Goal: Task Accomplishment & Management: Complete application form

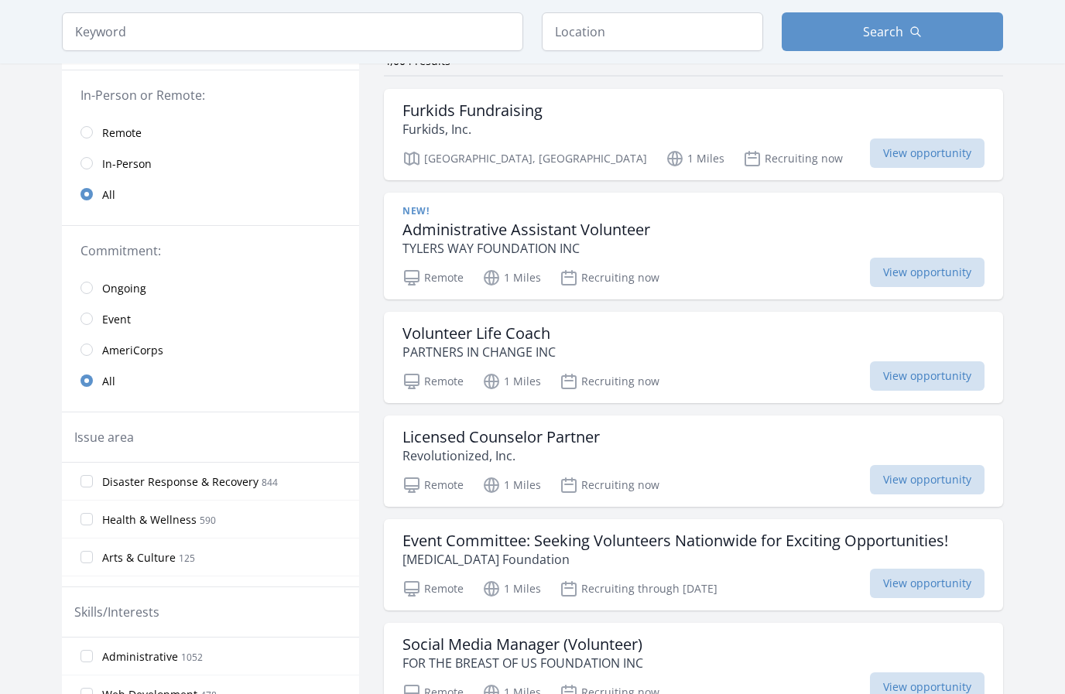
scroll to position [141, 0]
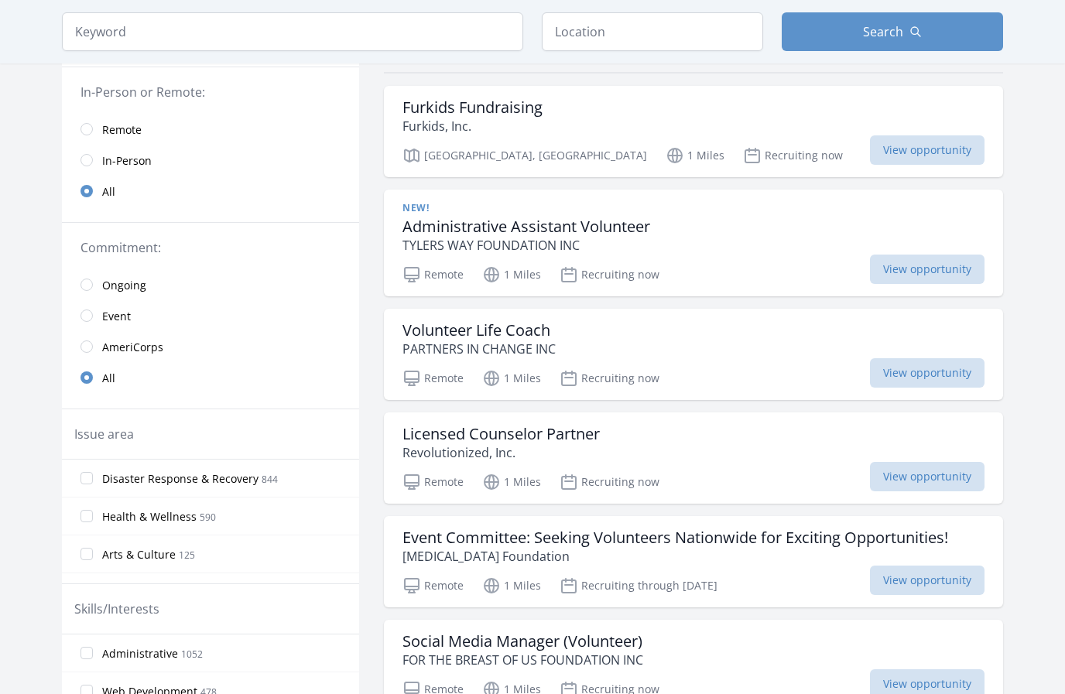
click at [166, 518] on span "Health & Wellness" at bounding box center [149, 516] width 94 height 15
click at [93, 518] on input "Health & Wellness 590" at bounding box center [87, 516] width 12 height 12
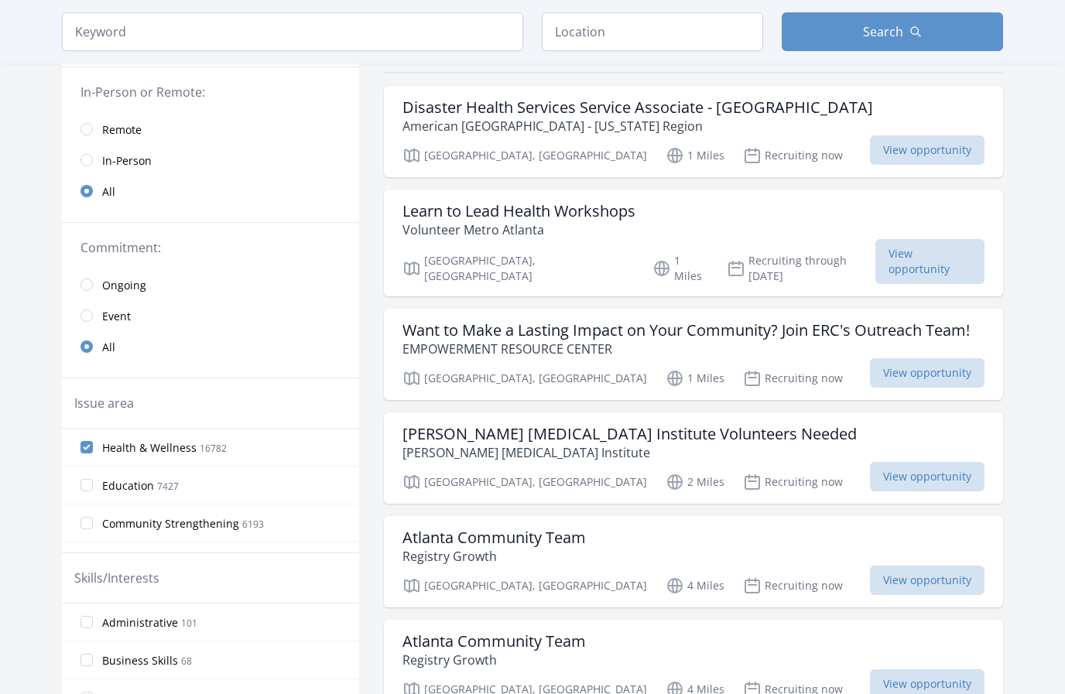
click at [121, 488] on span "Education" at bounding box center [128, 485] width 52 height 15
click at [93, 488] on input "Education 7427" at bounding box center [87, 485] width 12 height 12
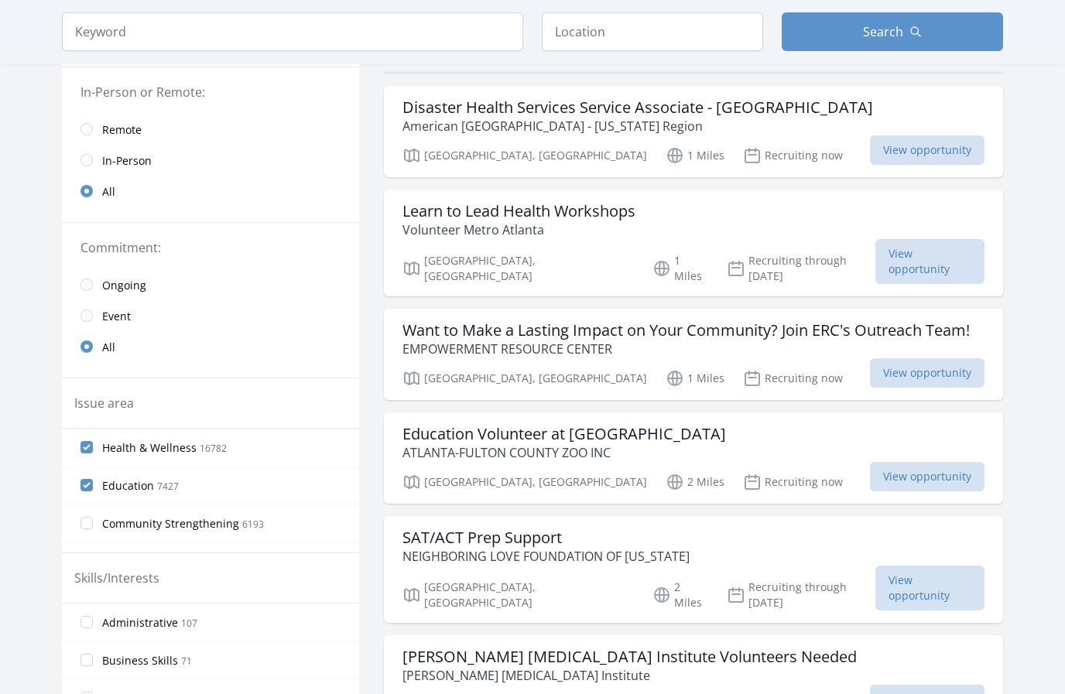
click at [95, 482] on label "Education 7427" at bounding box center [210, 485] width 297 height 31
click at [93, 482] on input "Education 7427" at bounding box center [87, 485] width 12 height 12
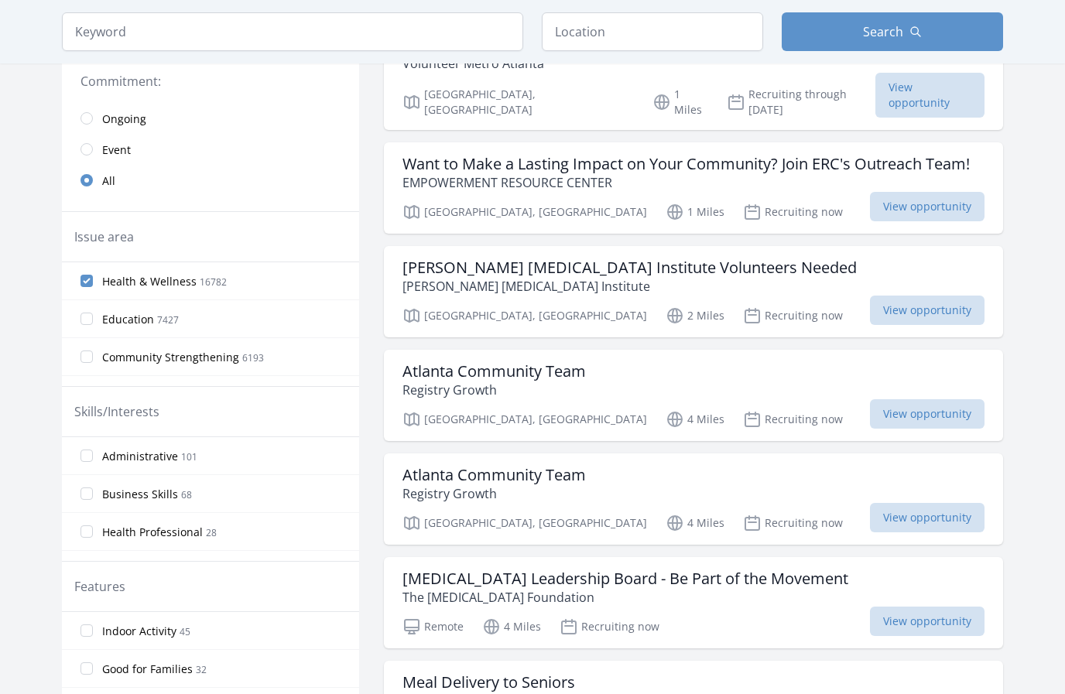
scroll to position [313, 0]
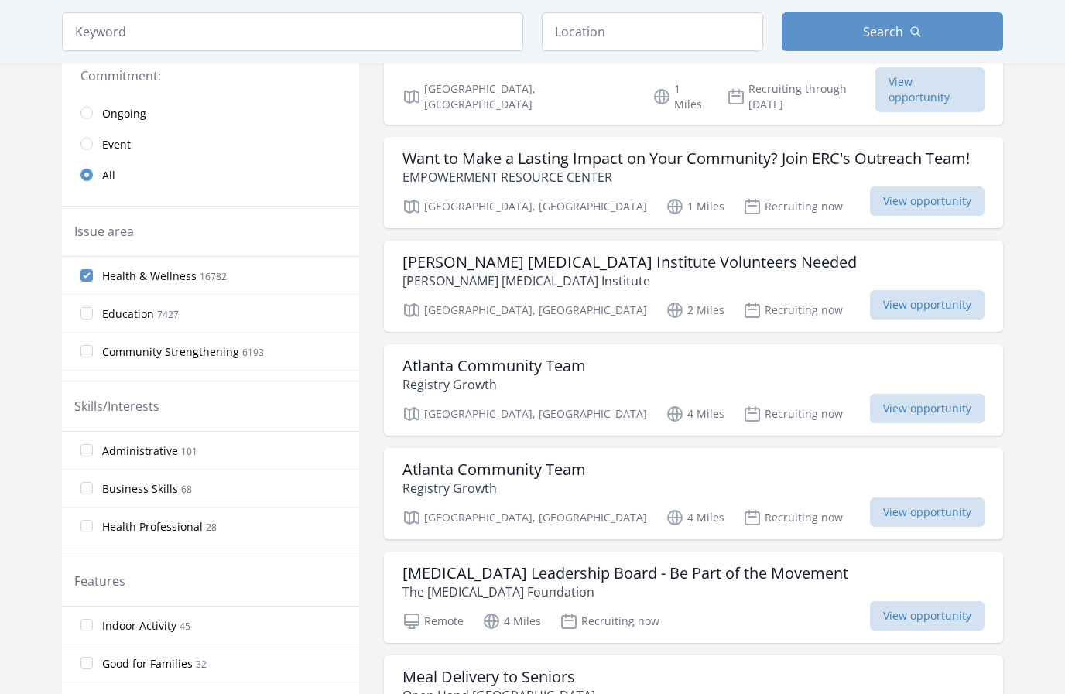
click at [101, 453] on label "Administrative 101" at bounding box center [210, 450] width 297 height 31
click at [93, 453] on input "Administrative 101" at bounding box center [87, 450] width 12 height 12
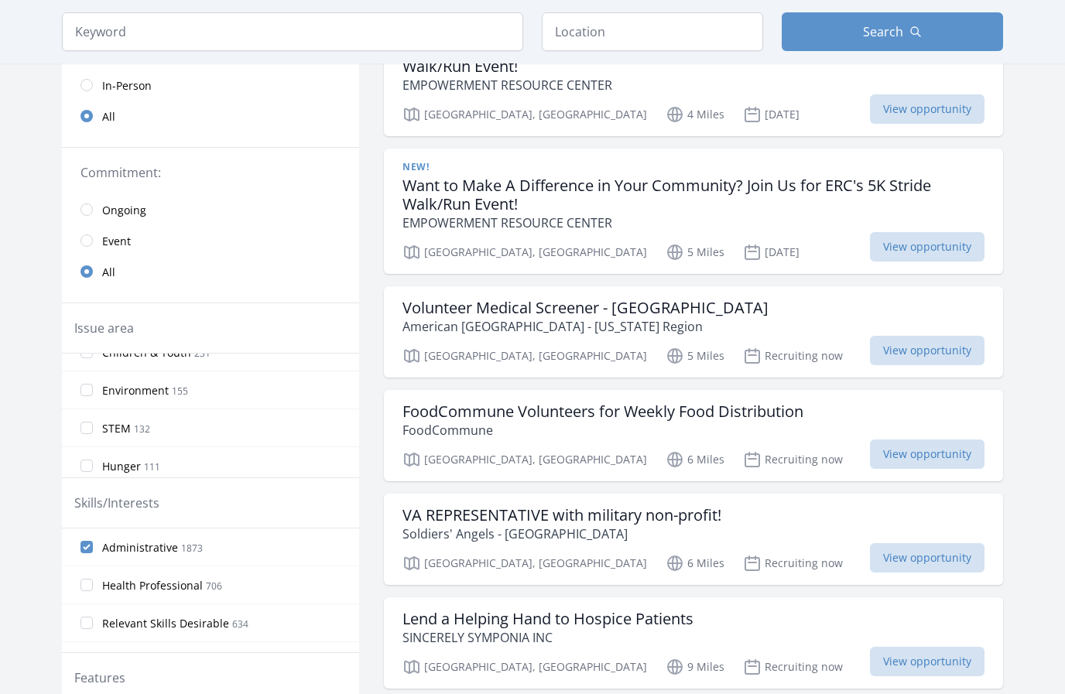
scroll to position [286, 0]
click at [241, 388] on label "Environment 155" at bounding box center [210, 389] width 297 height 31
click at [93, 388] on input "Environment 155" at bounding box center [87, 389] width 12 height 12
click at [221, 408] on label "Environment 155" at bounding box center [210, 410] width 297 height 31
click at [93, 408] on input "Environment 155" at bounding box center [87, 410] width 12 height 12
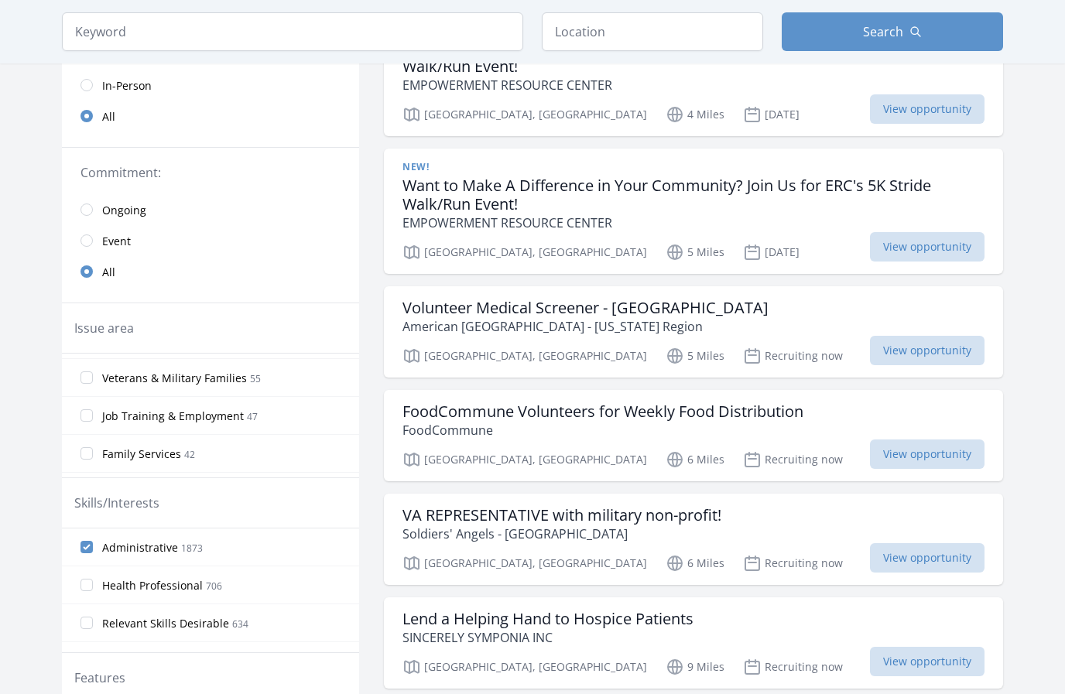
scroll to position [489, 0]
click at [244, 423] on span "Job Training & Employment 47" at bounding box center [180, 415] width 156 height 19
click at [93, 421] on input "Job Training & Employment 47" at bounding box center [87, 415] width 12 height 12
click at [223, 430] on label "Education 822" at bounding box center [210, 424] width 297 height 31
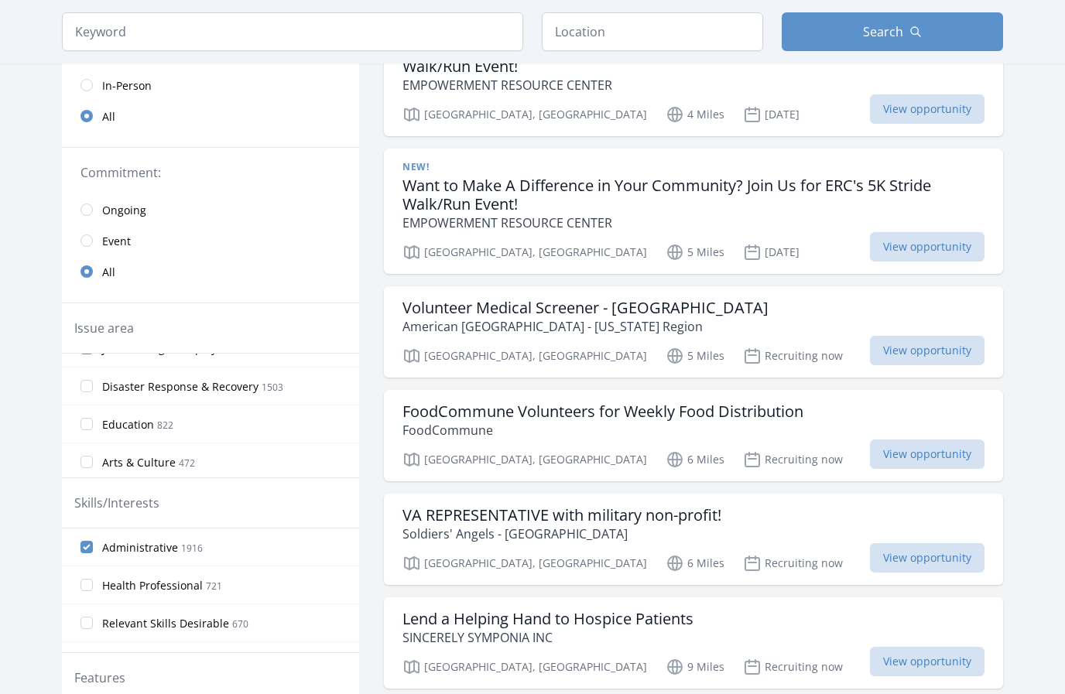
click at [93, 430] on input "Education 822" at bounding box center [87, 424] width 12 height 12
click at [214, 468] on label "Literacy 2" at bounding box center [210, 459] width 297 height 31
click at [93, 465] on input "Literacy 2" at bounding box center [87, 459] width 12 height 12
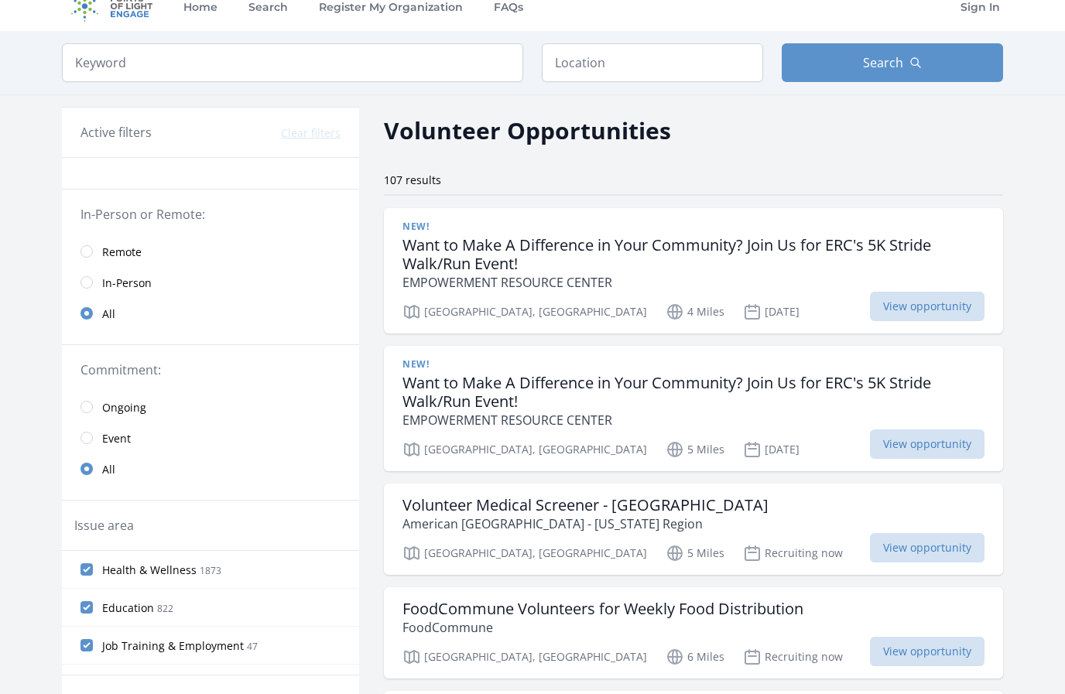
scroll to position [19, 0]
click at [109, 247] on span "Remote" at bounding box center [121, 251] width 39 height 15
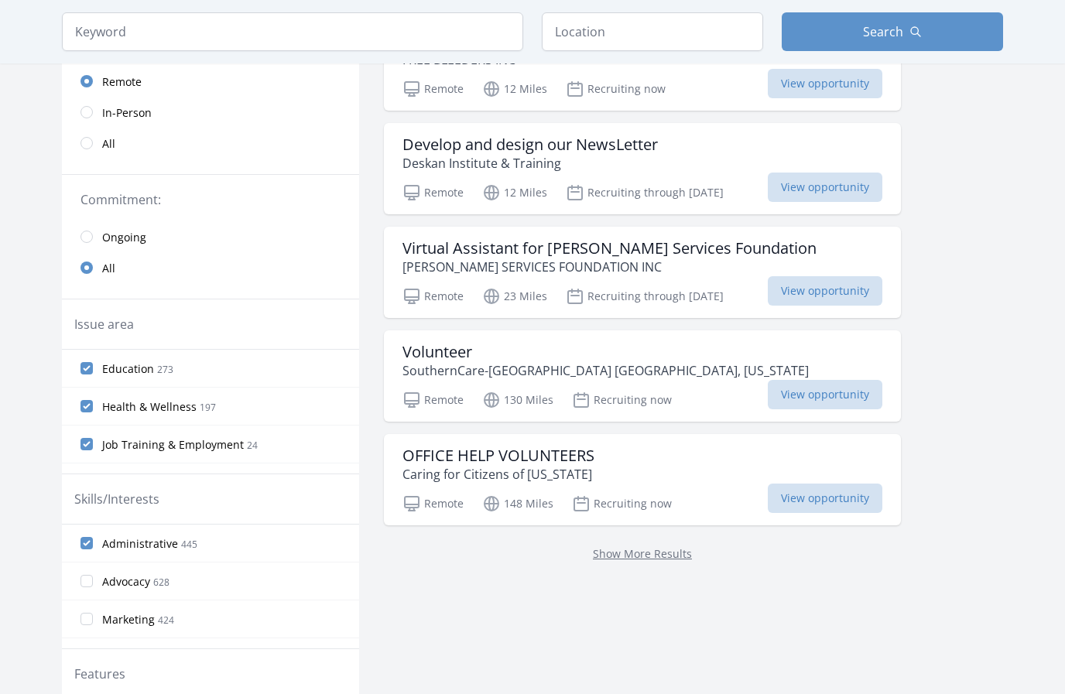
scroll to position [207, 0]
click at [569, 461] on h3 "OFFICE HELP VOLUNTEERS" at bounding box center [499, 456] width 192 height 19
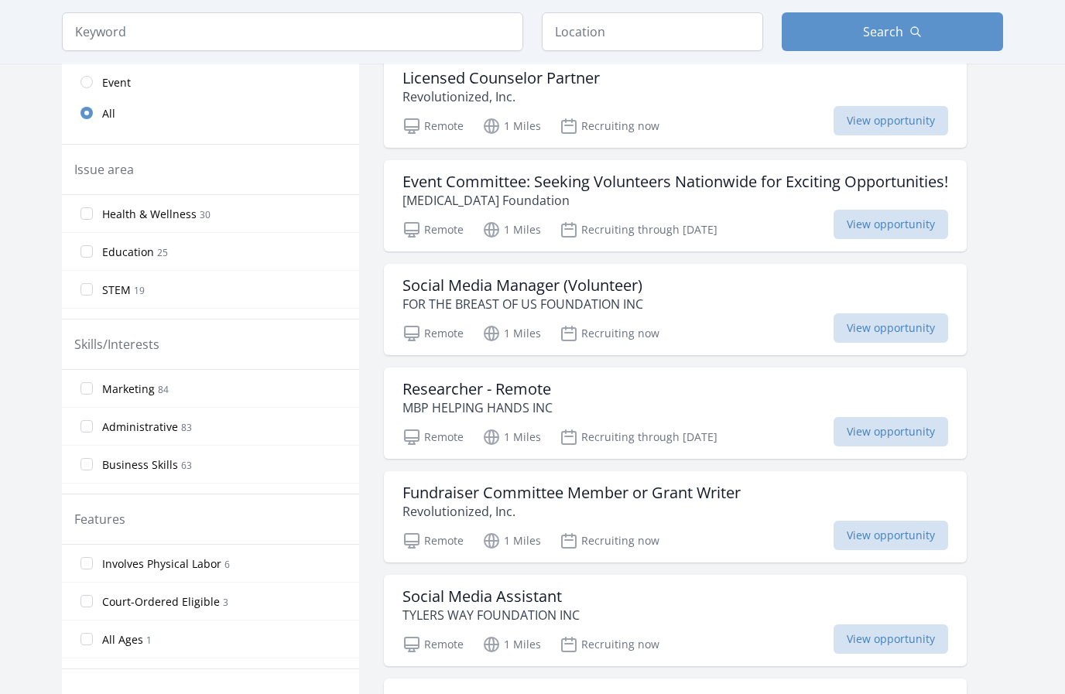
scroll to position [402, 0]
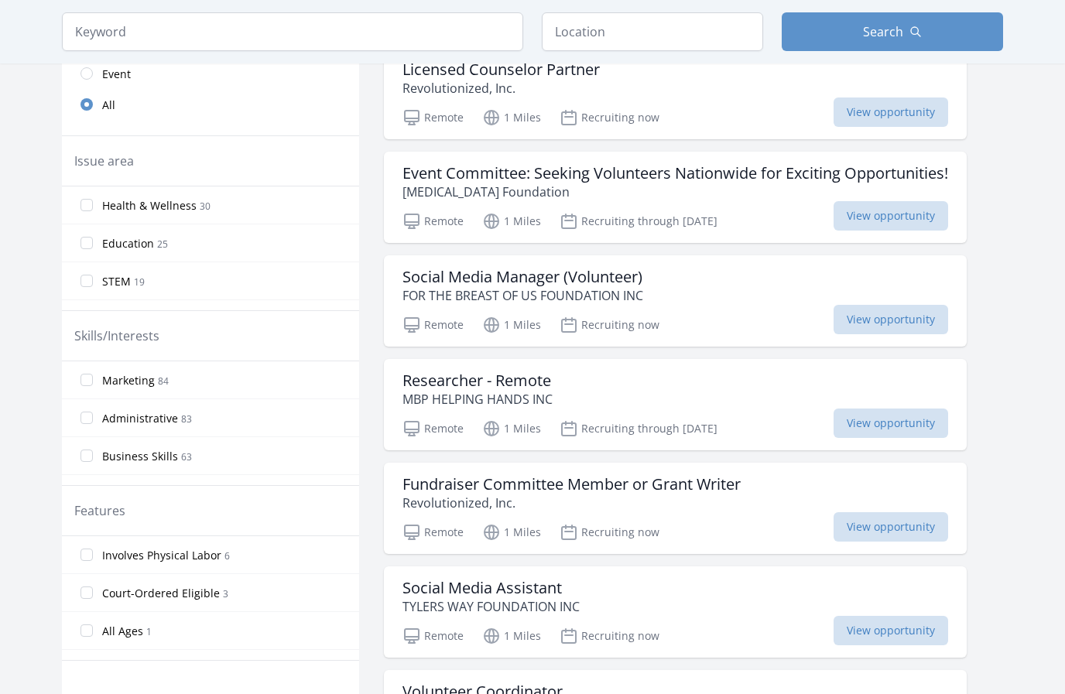
click at [209, 420] on label "Administrative 83" at bounding box center [210, 418] width 297 height 31
click at [93, 420] on input "Administrative 83" at bounding box center [87, 418] width 12 height 12
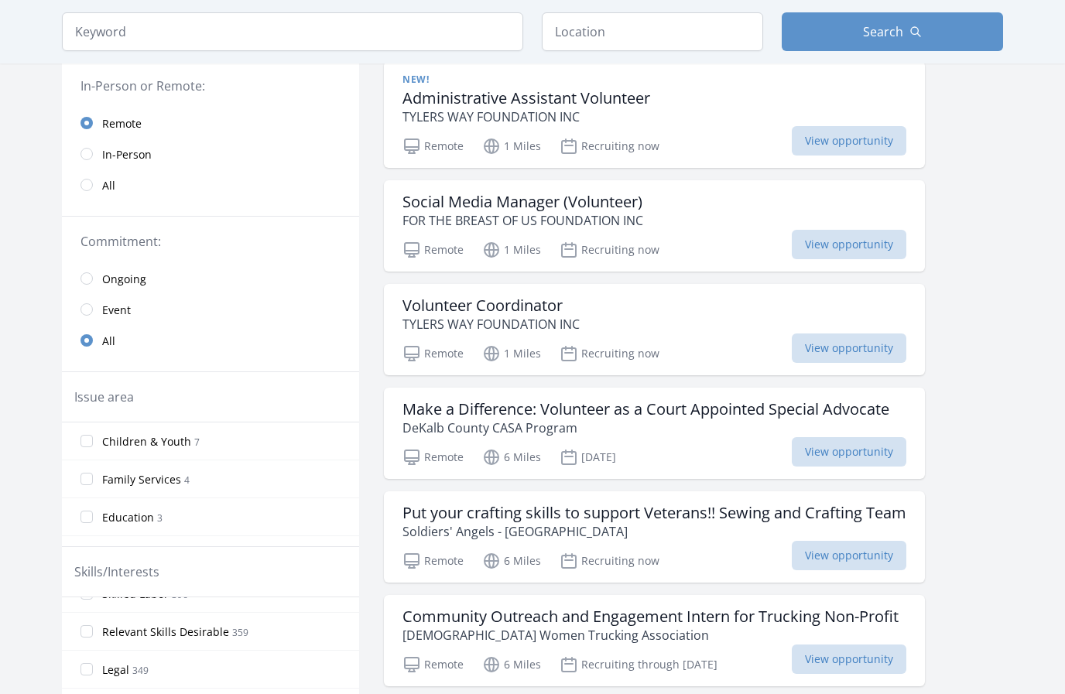
scroll to position [171, 0]
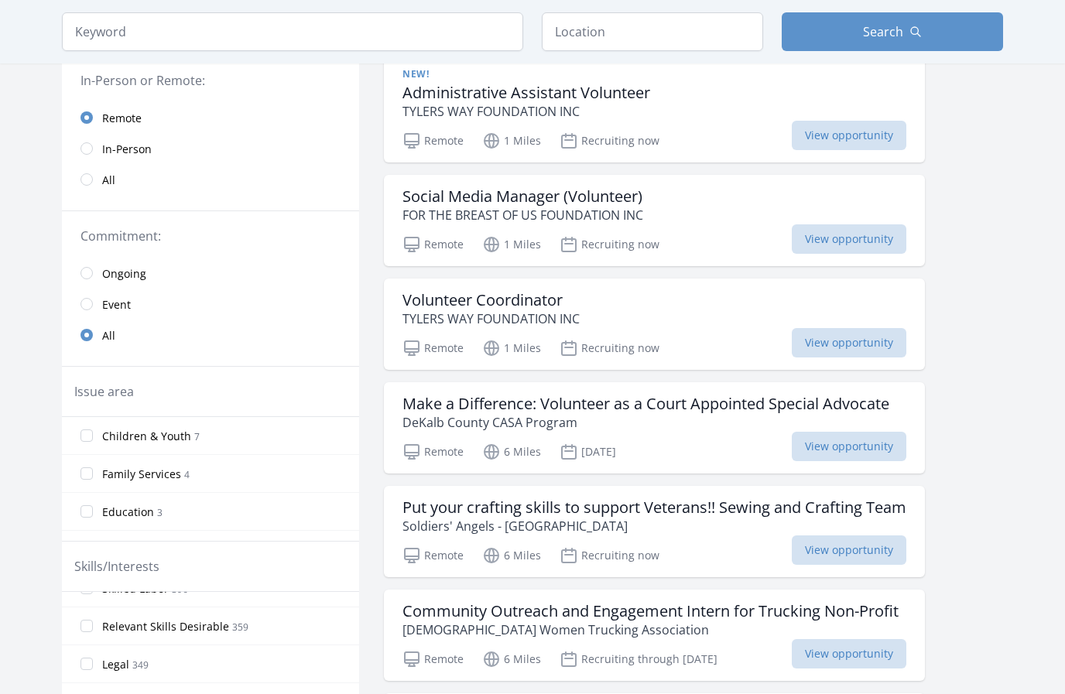
click at [90, 144] on input "radio" at bounding box center [87, 148] width 12 height 12
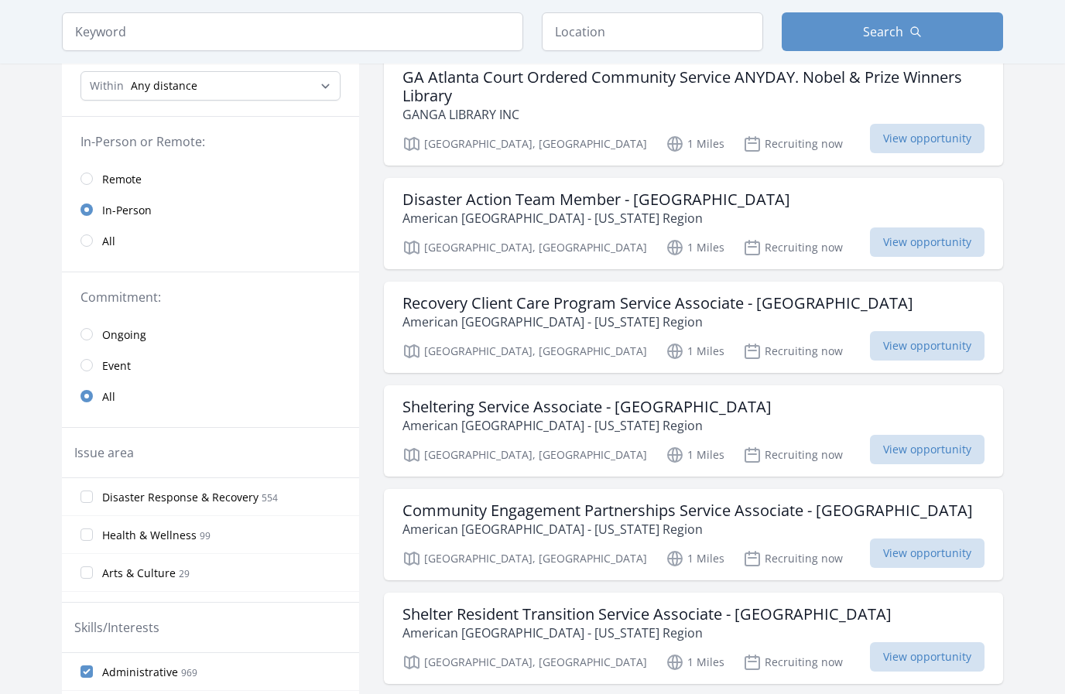
click at [91, 245] on input "radio" at bounding box center [87, 241] width 12 height 12
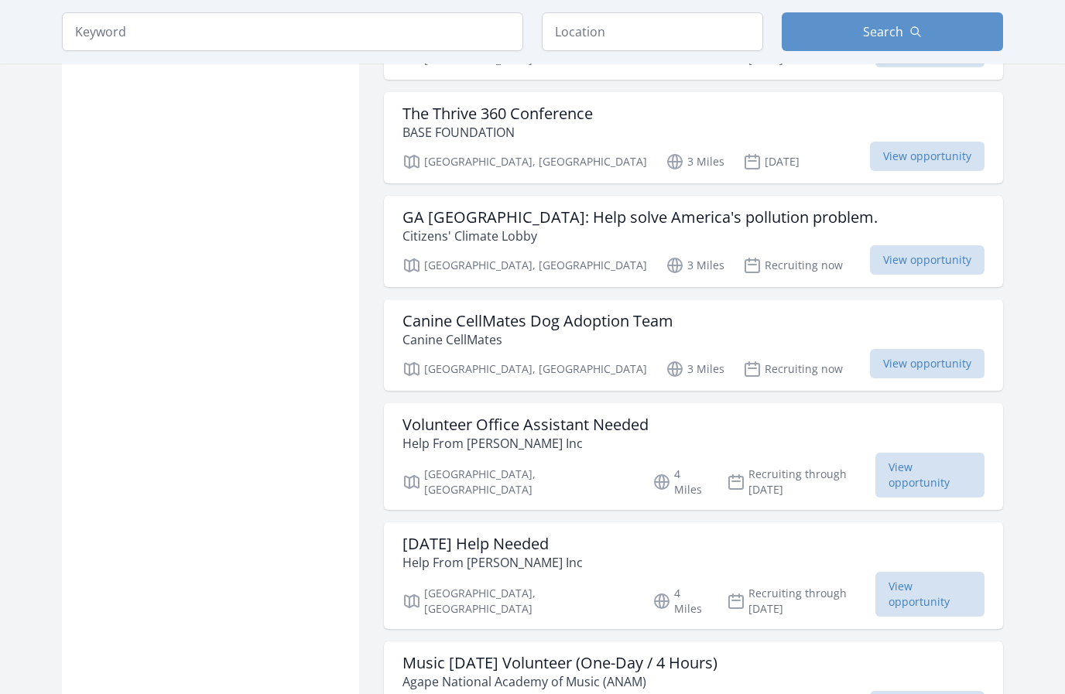
scroll to position [1434, 0]
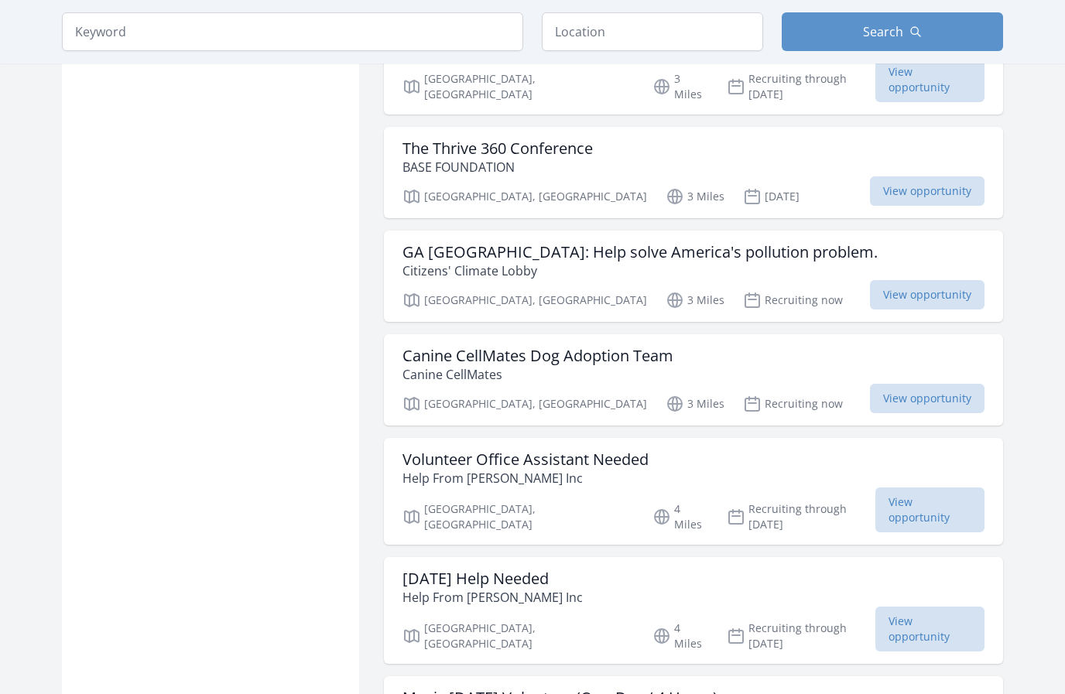
scroll to position [1402, 0]
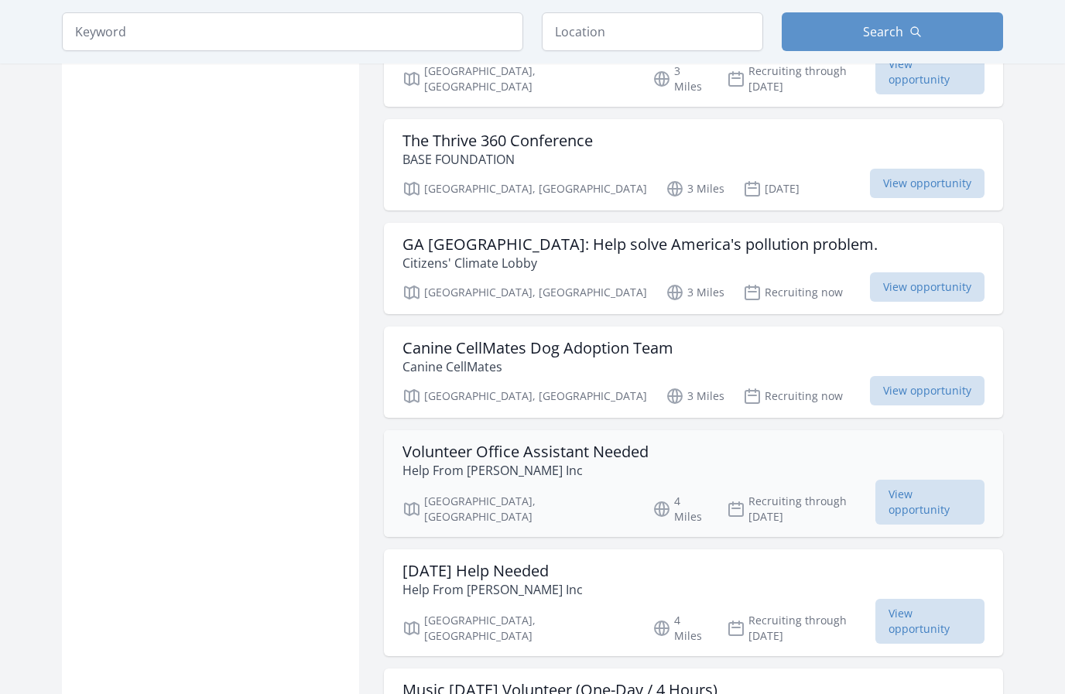
click at [617, 445] on h3 "Volunteer Office Assistant Needed" at bounding box center [526, 452] width 246 height 19
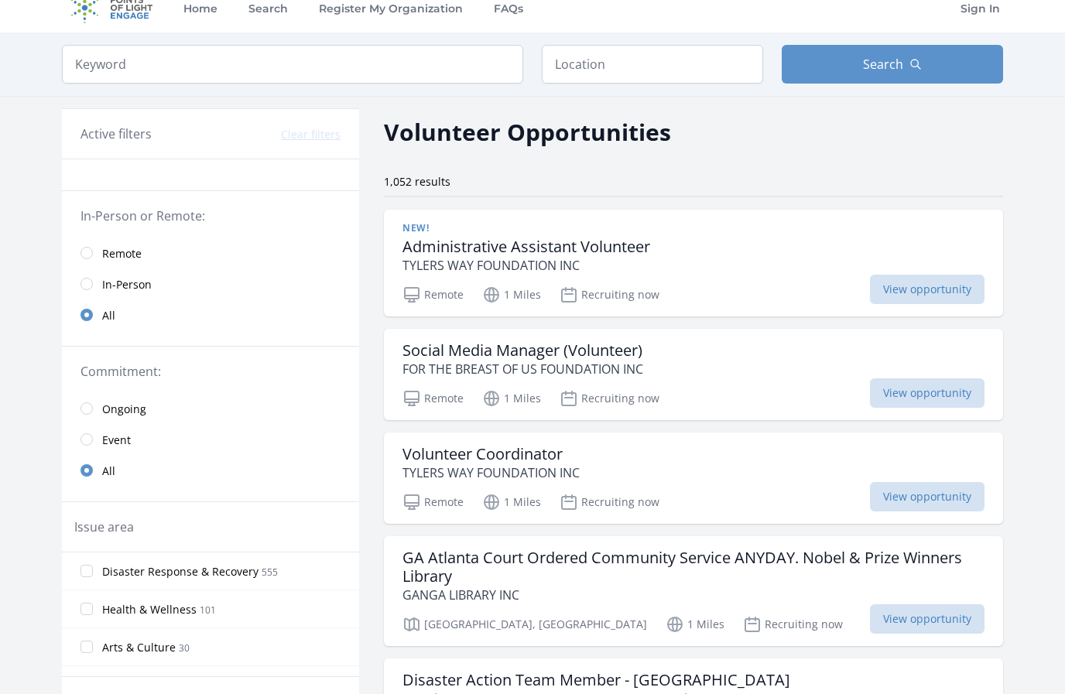
scroll to position [19, 0]
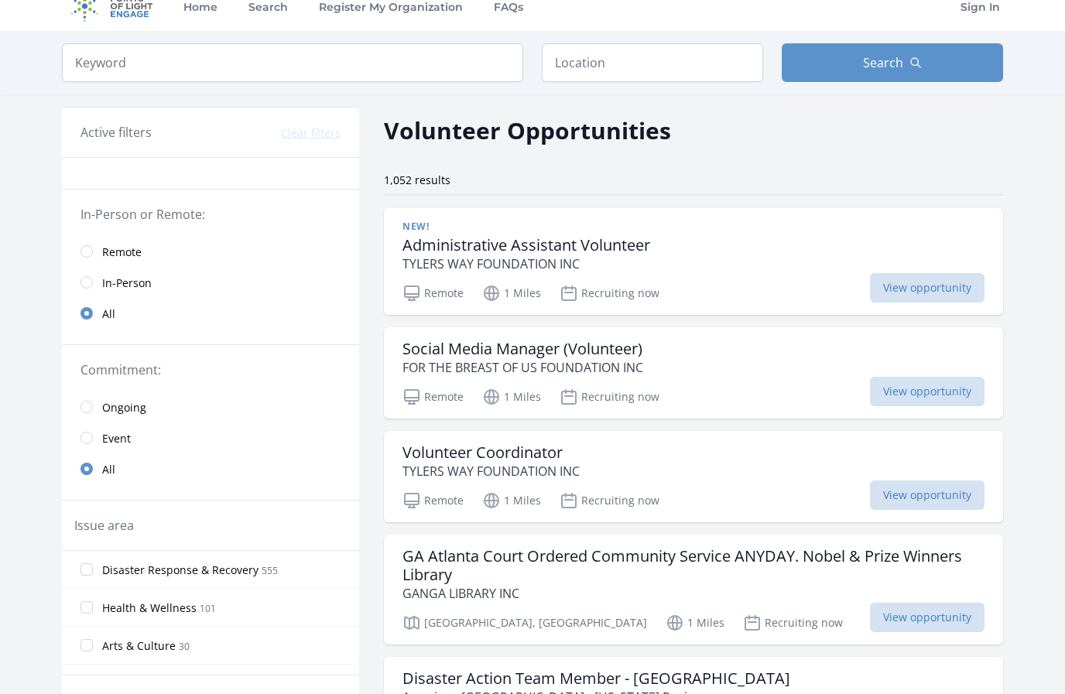
click at [564, 461] on h3 "Volunteer Coordinator" at bounding box center [491, 453] width 177 height 19
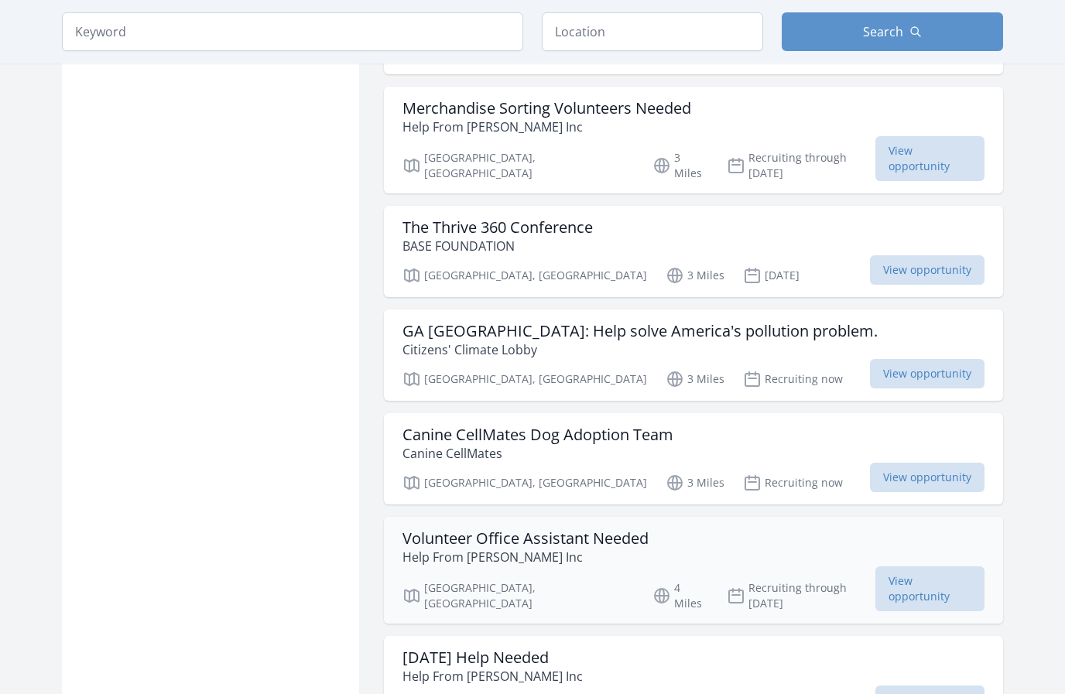
scroll to position [1318, 0]
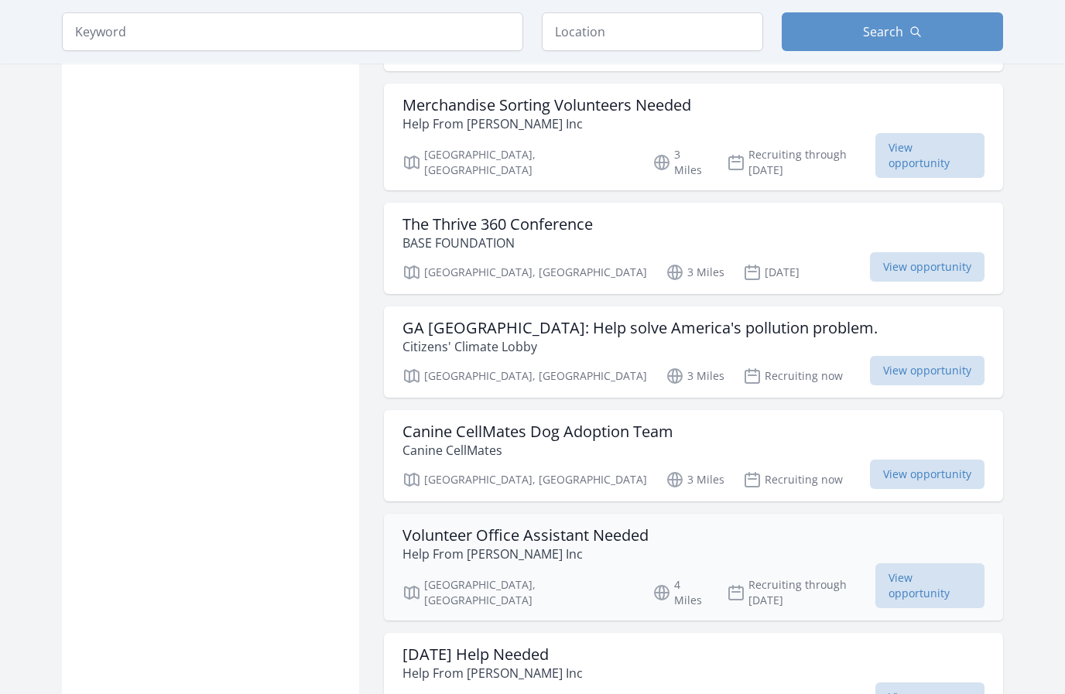
click at [669, 322] on h3 "GA Atlanta: Help solve America's pollution problem." at bounding box center [640, 328] width 475 height 19
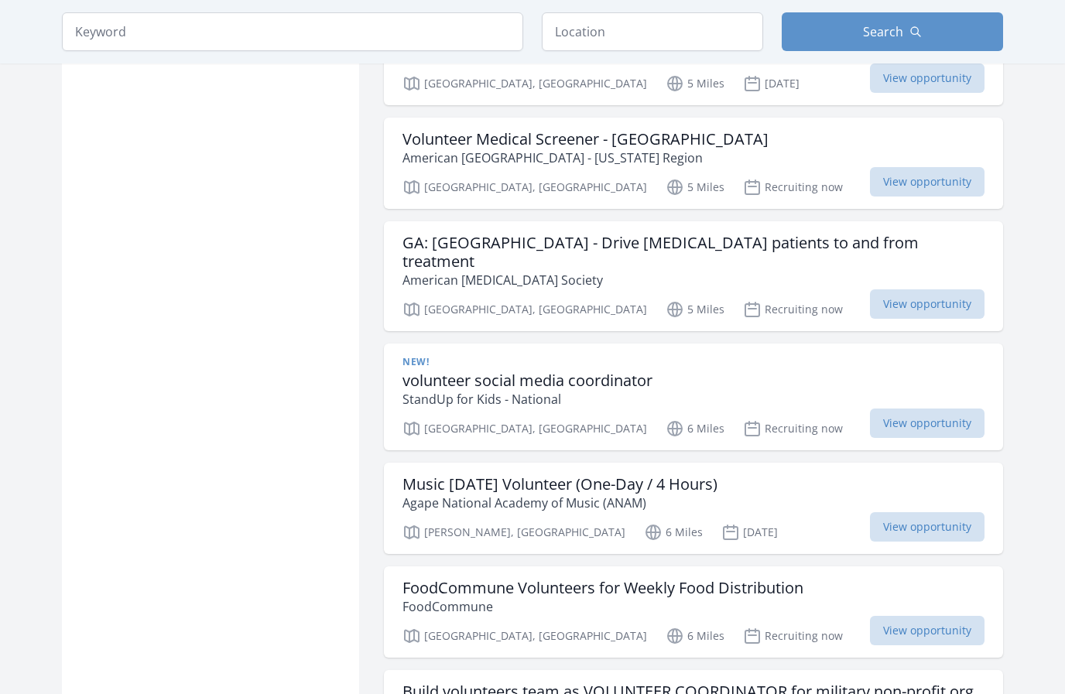
scroll to position [2556, 0]
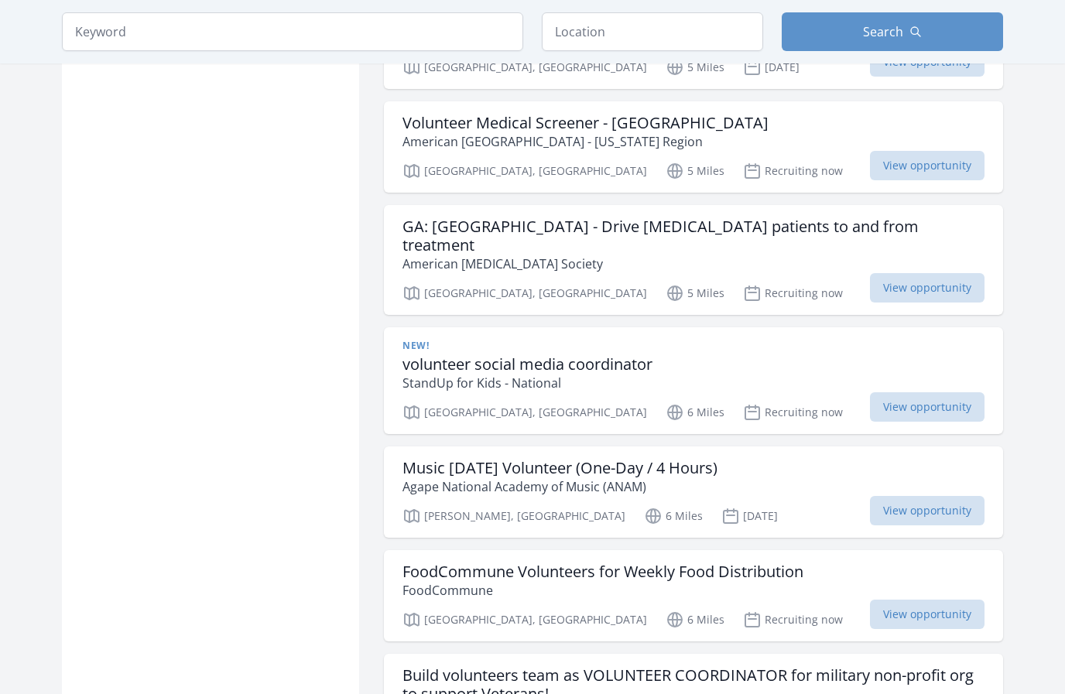
click at [685, 340] on div "New! volunteer social media coordinator StandUp for Kids - National" at bounding box center [694, 366] width 582 height 53
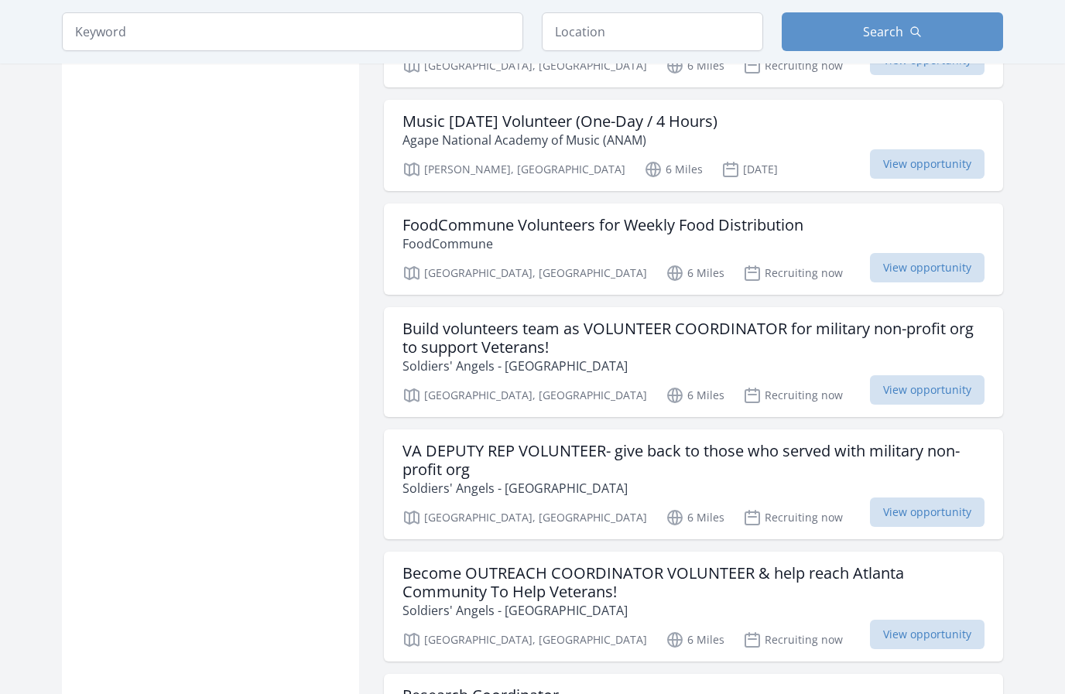
scroll to position [2900, 0]
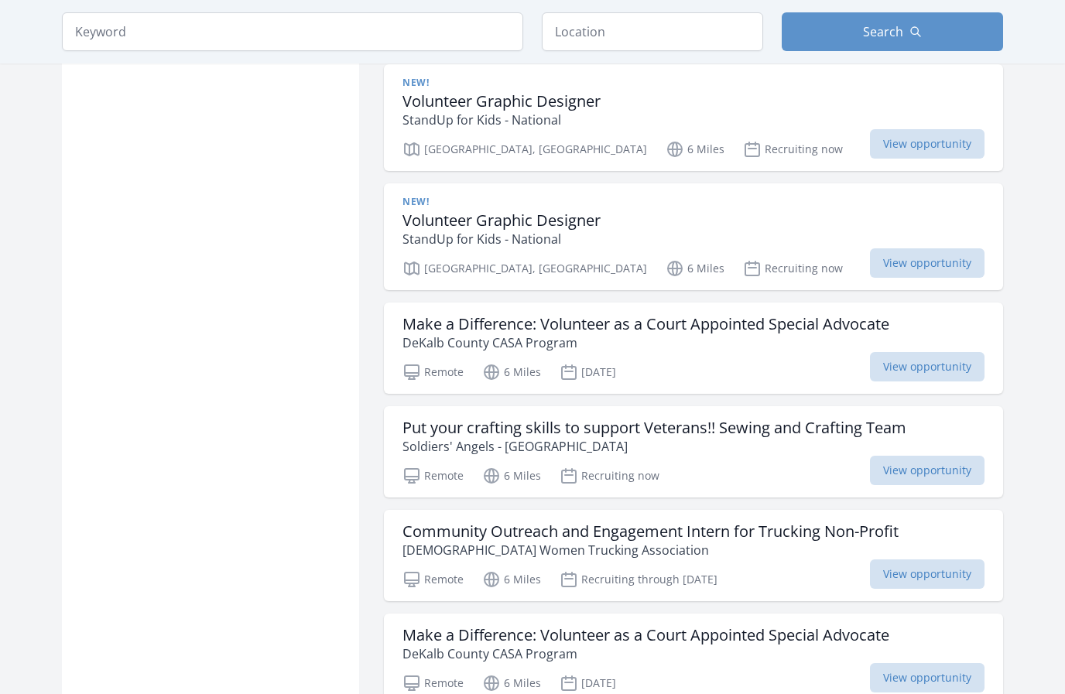
scroll to position [3946, 0]
click at [506, 334] on p "DeKalb County CASA Program" at bounding box center [646, 343] width 487 height 19
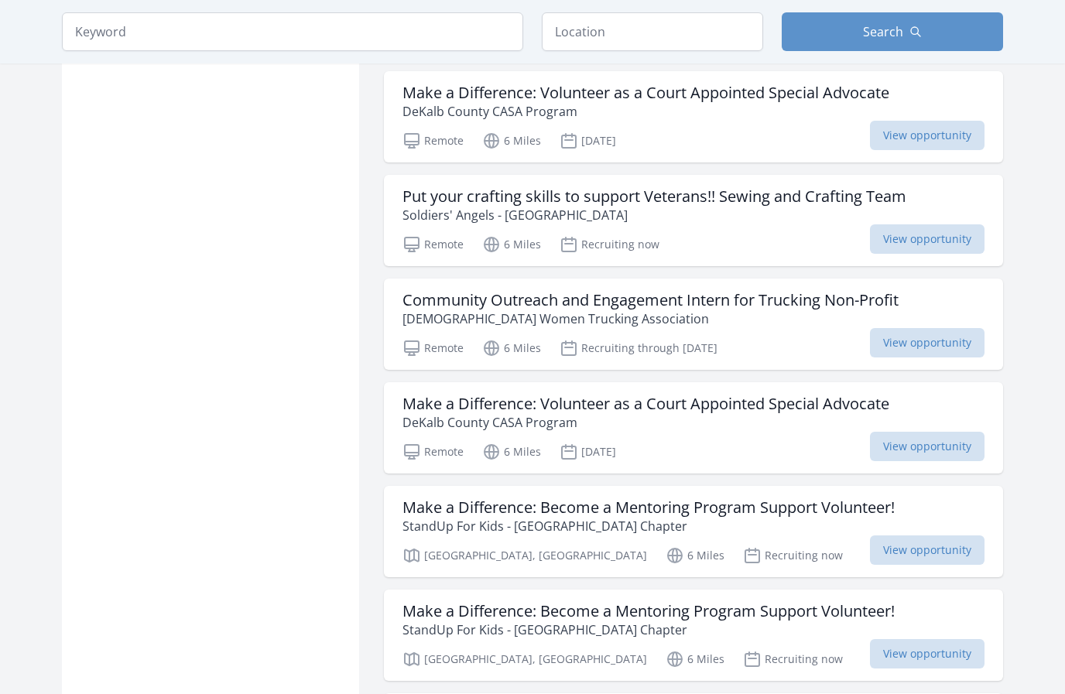
scroll to position [4178, 0]
click at [921, 329] on span "View opportunity" at bounding box center [927, 343] width 115 height 29
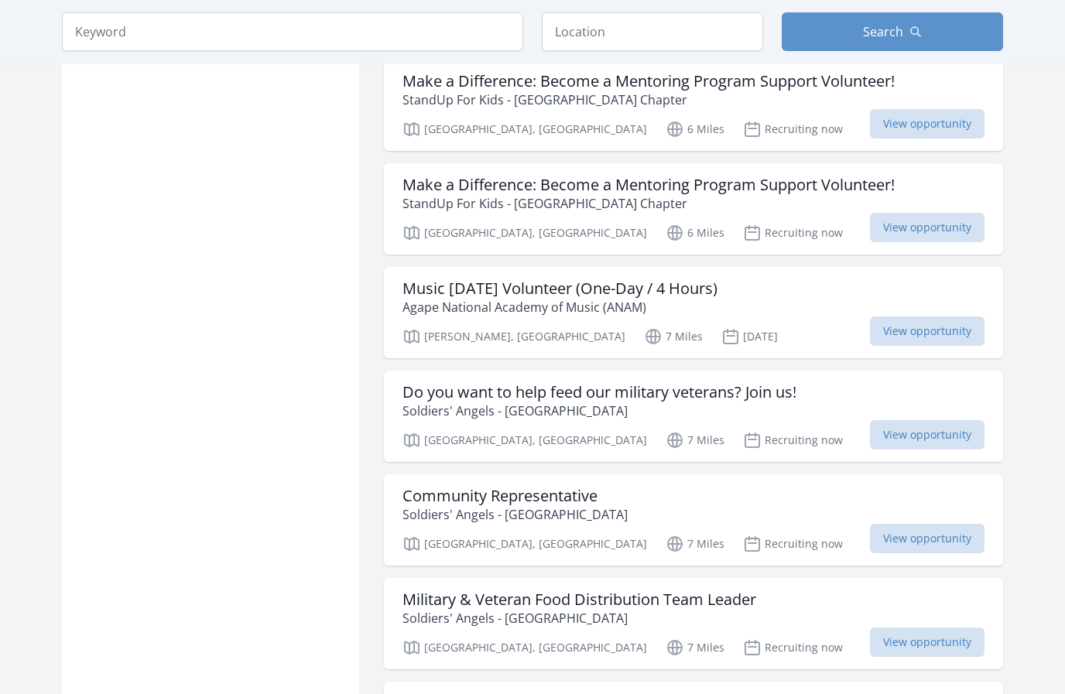
scroll to position [4619, 0]
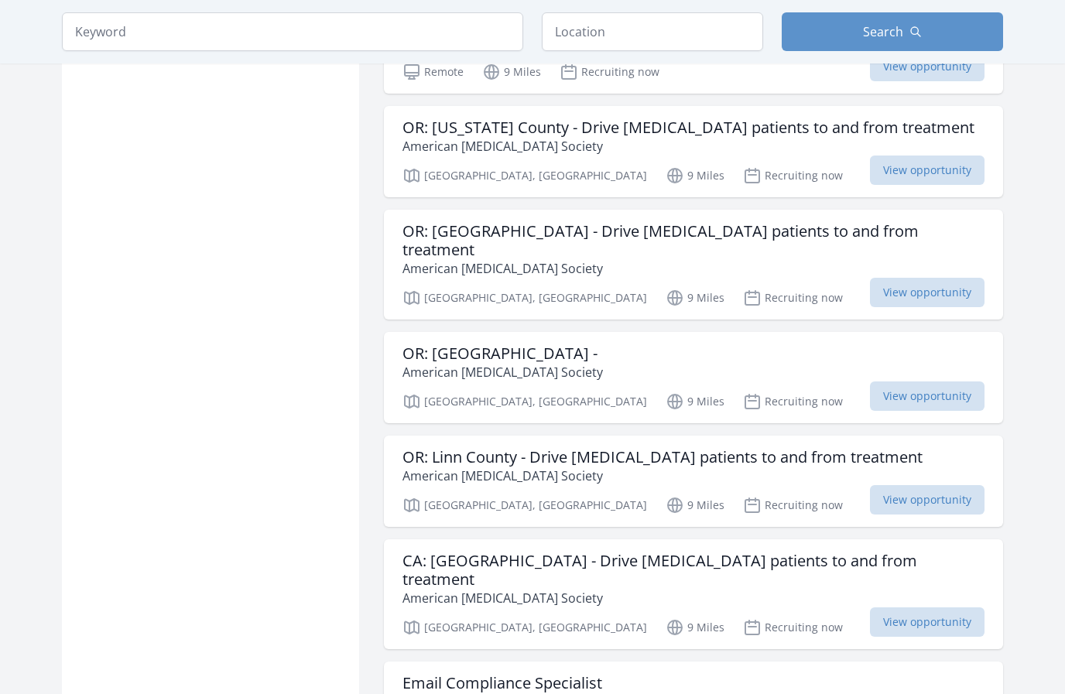
scroll to position [7715, 0]
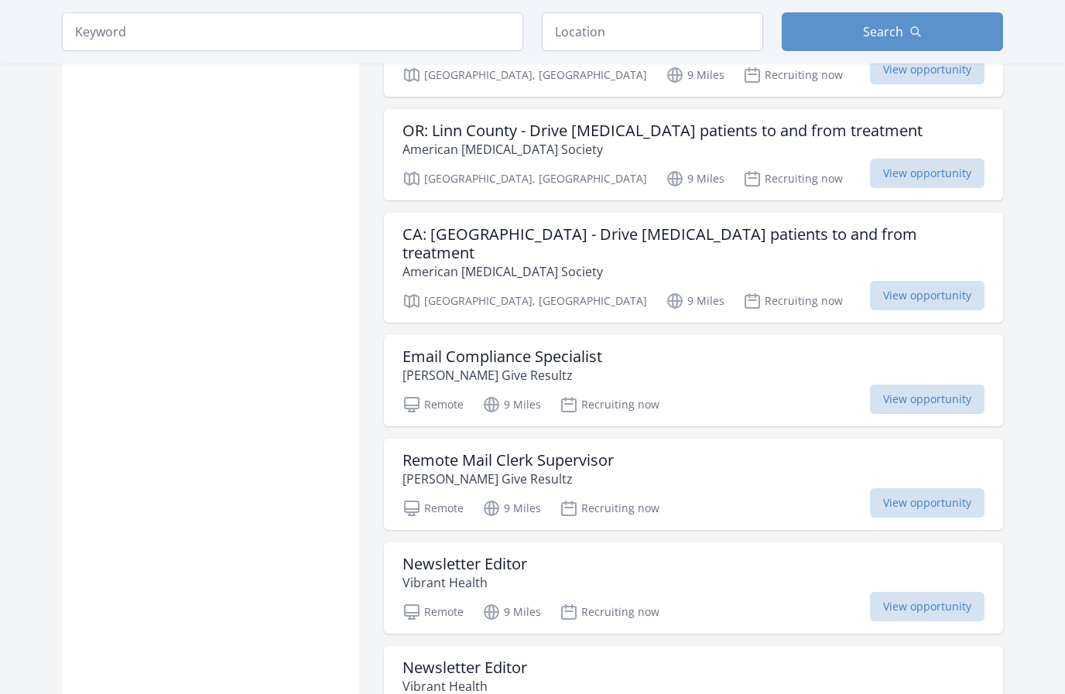
scroll to position [8045, 0]
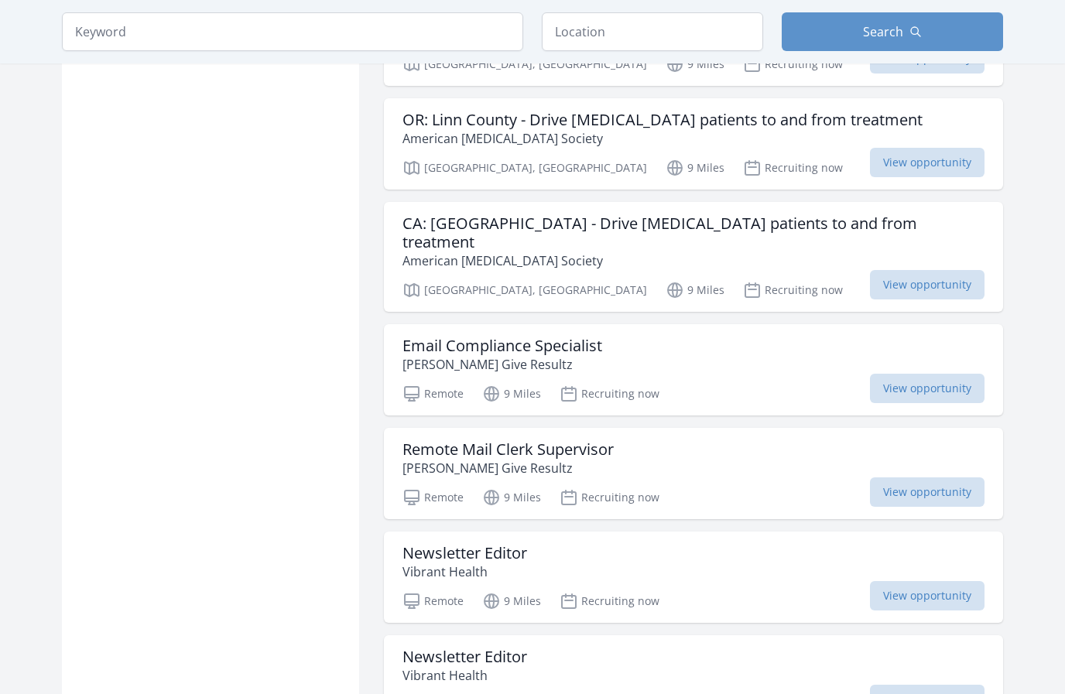
click at [910, 374] on span "View opportunity" at bounding box center [927, 388] width 115 height 29
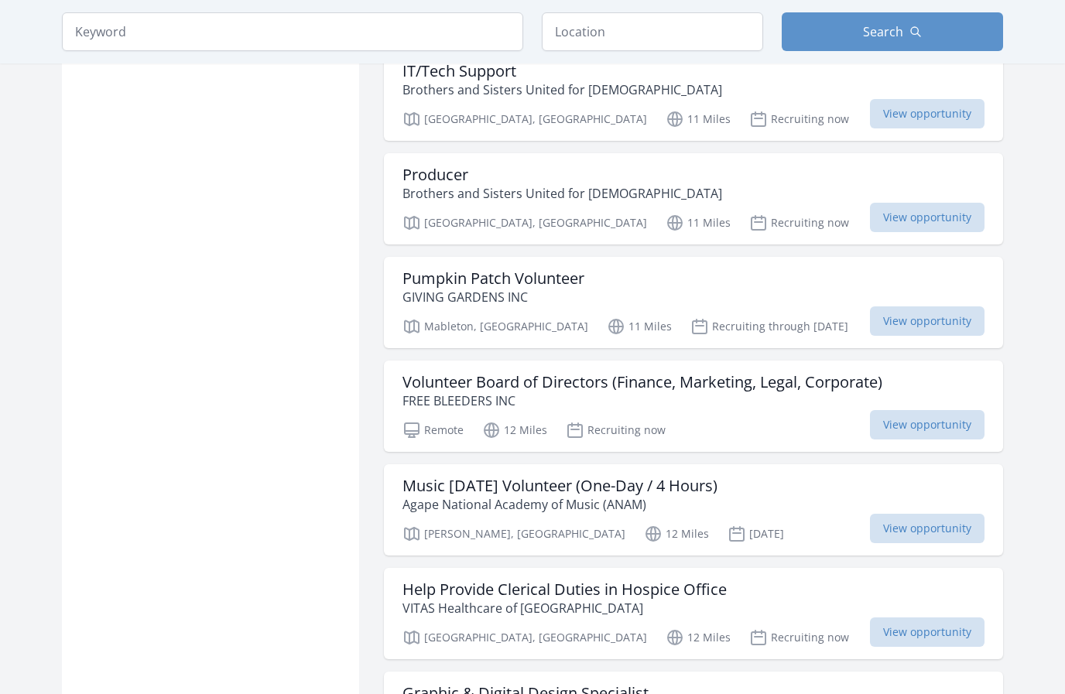
scroll to position [9163, 0]
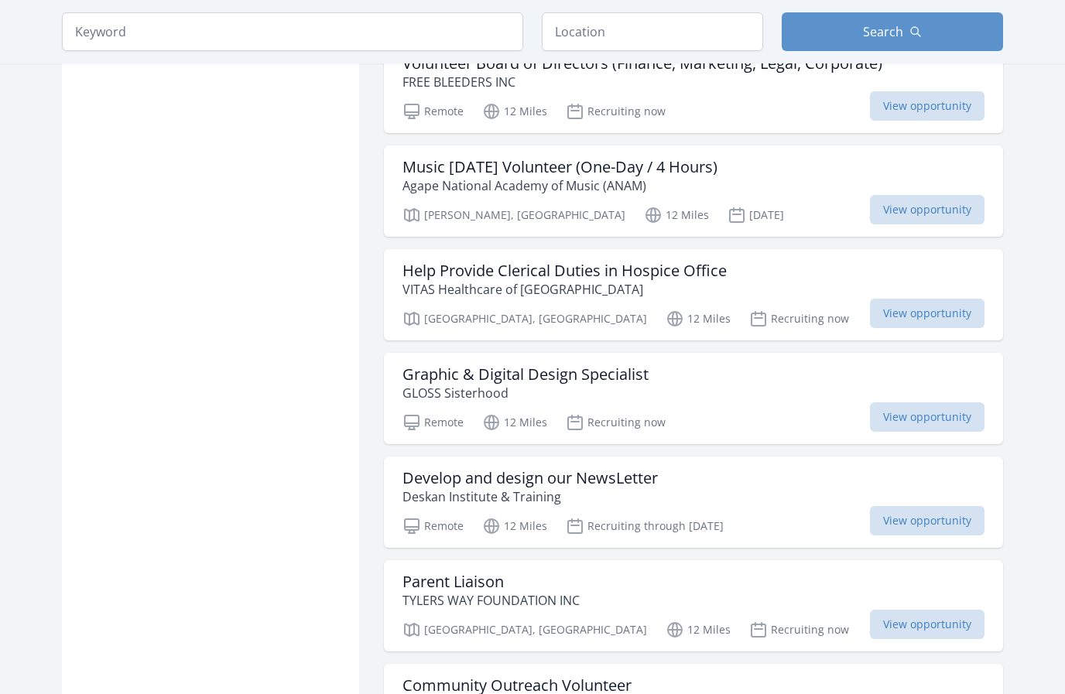
scroll to position [9468, 0]
click at [657, 34] on input "text" at bounding box center [652, 31] width 221 height 39
click at [588, 29] on input "text" at bounding box center [652, 31] width 221 height 39
type input "Villa Rica, GA, USA"
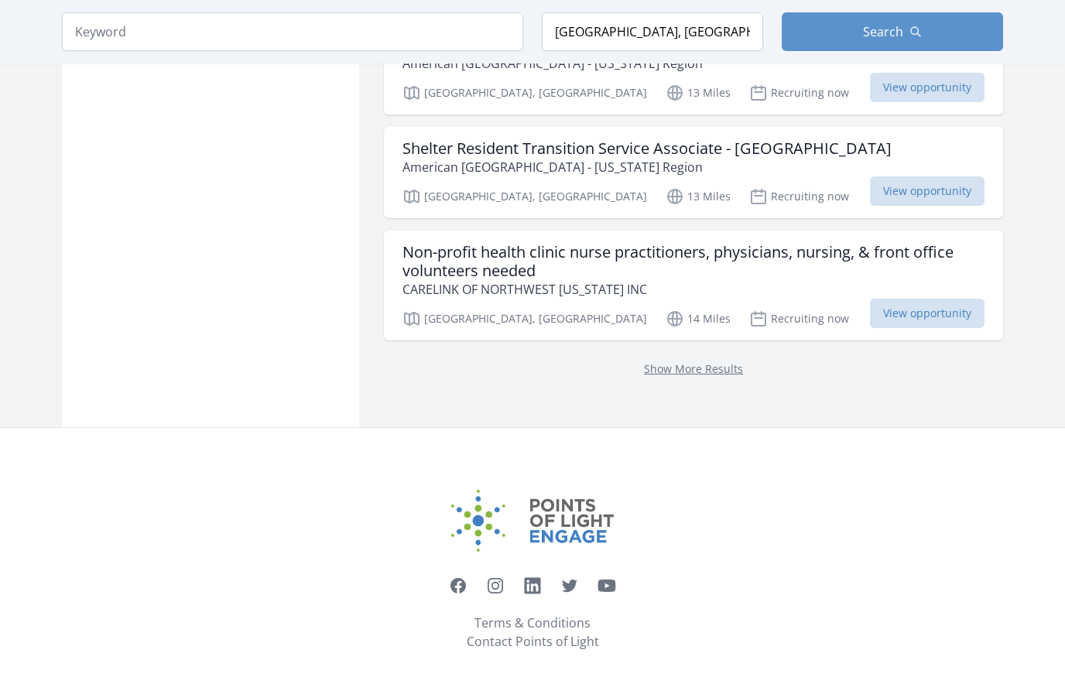
scroll to position [1908, 0]
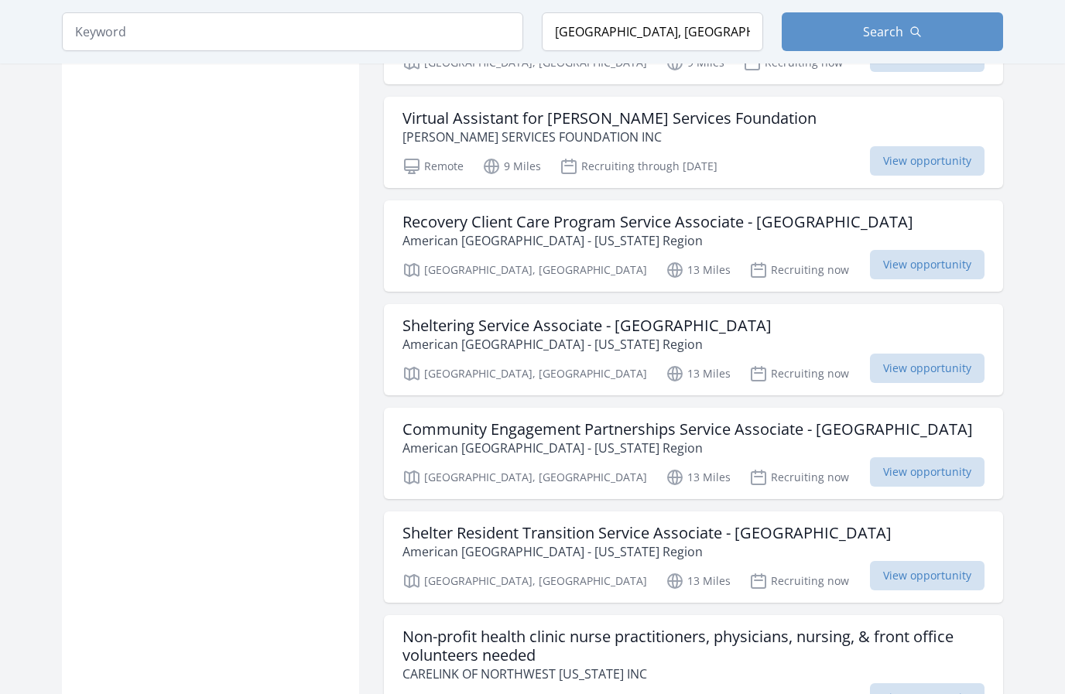
scroll to position [1602, 0]
click at [941, 147] on span "View opportunity" at bounding box center [927, 160] width 115 height 29
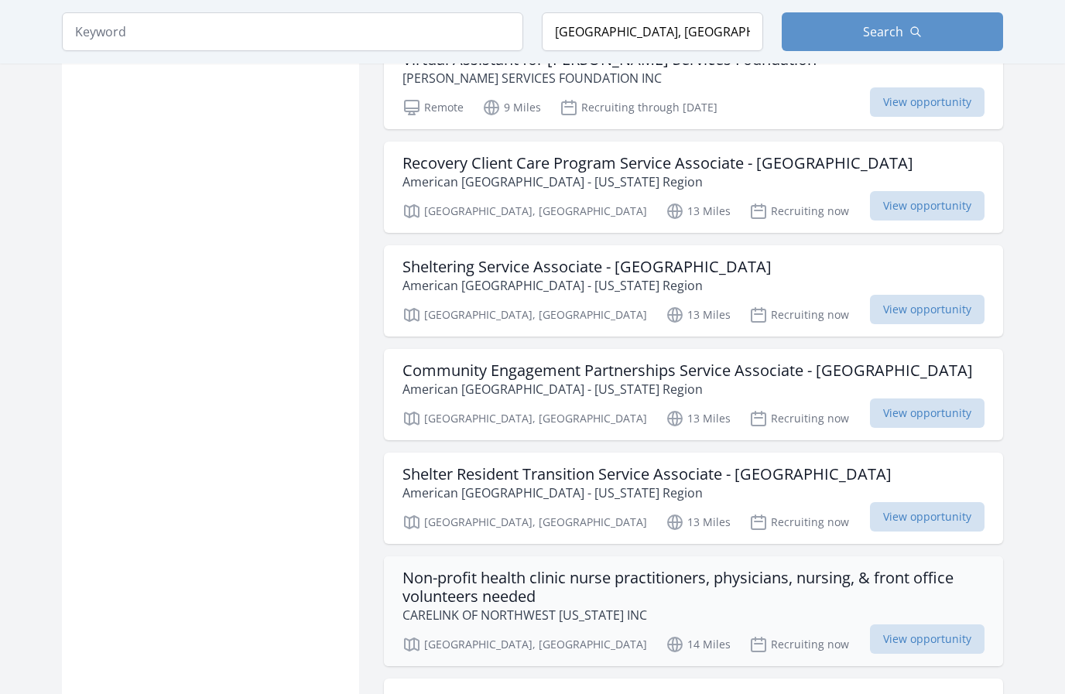
click at [642, 606] on p "CARELINK OF NORTHWEST GEORGIA INC" at bounding box center [694, 615] width 582 height 19
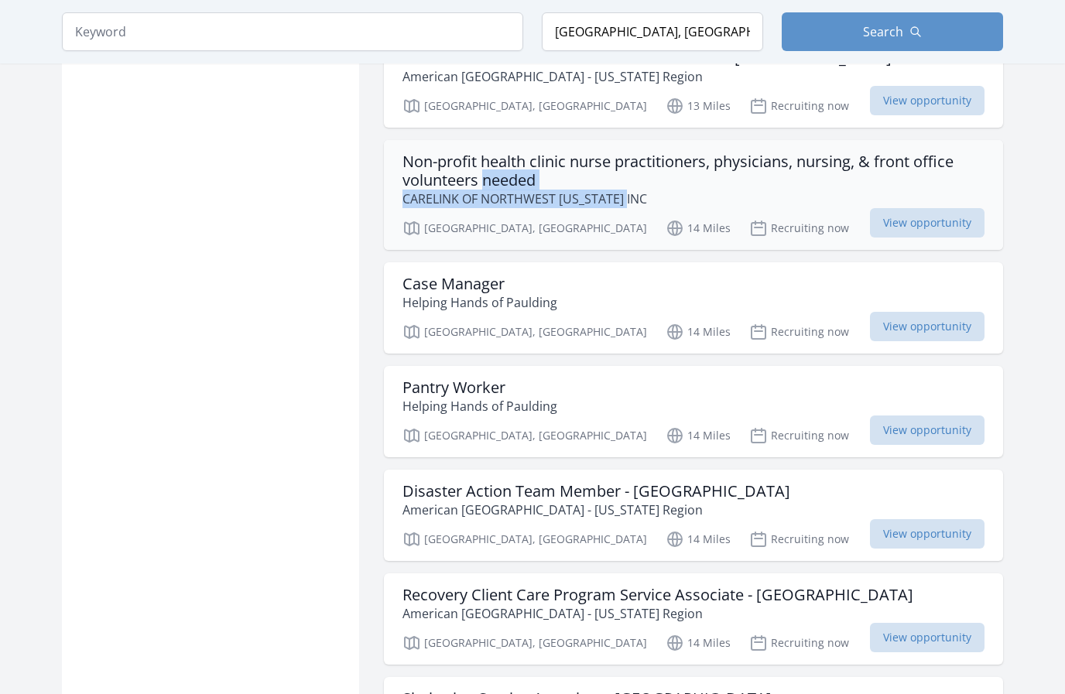
scroll to position [2077, 0]
click at [290, 482] on div "Active filters Clear filters Within Any distance , 5 Miles , 20 Miles , 50 Mile…" at bounding box center [210, 237] width 297 height 4378
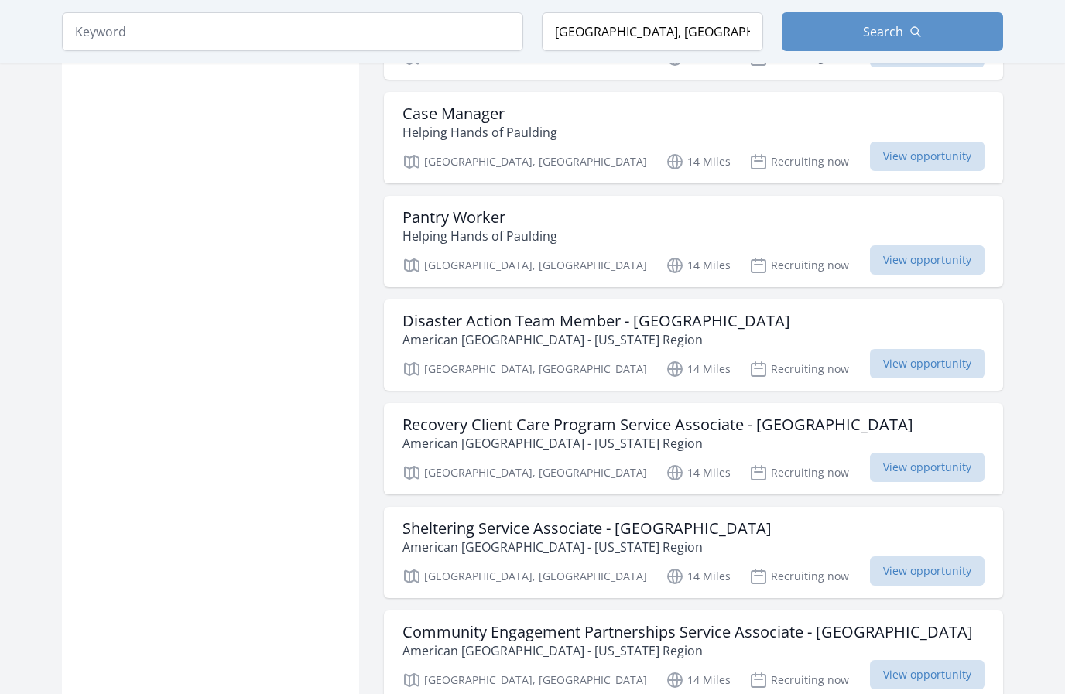
scroll to position [2247, 0]
click at [266, 492] on div "Active filters Clear filters Within Any distance , 5 Miles , 20 Miles , 50 Mile…" at bounding box center [210, 67] width 297 height 4378
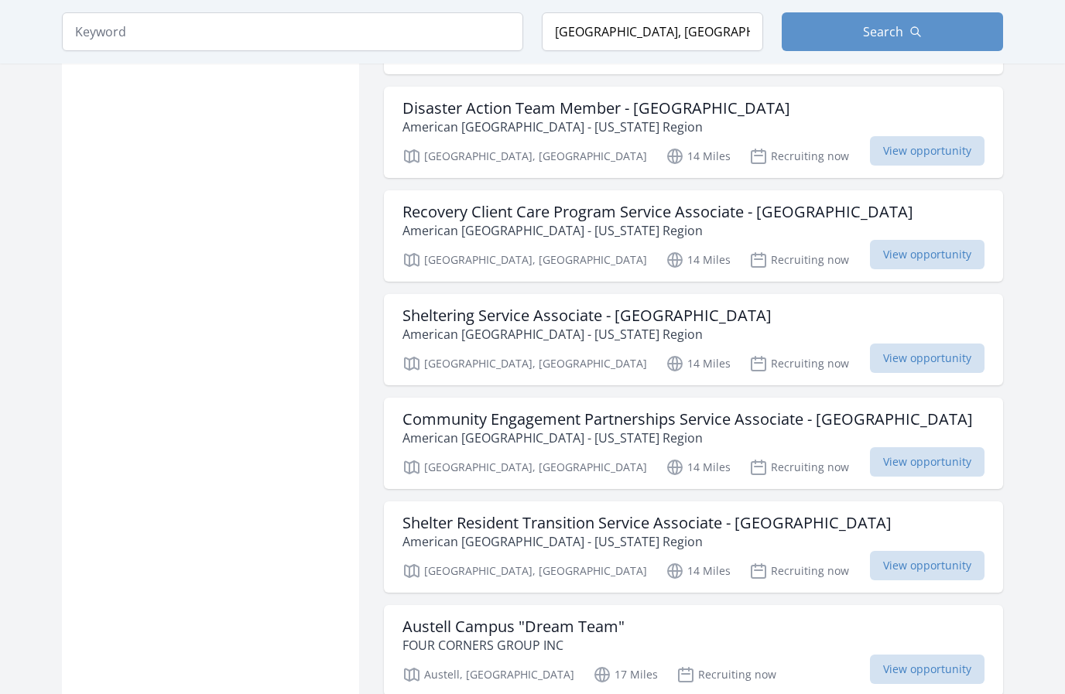
scroll to position [2458, 0]
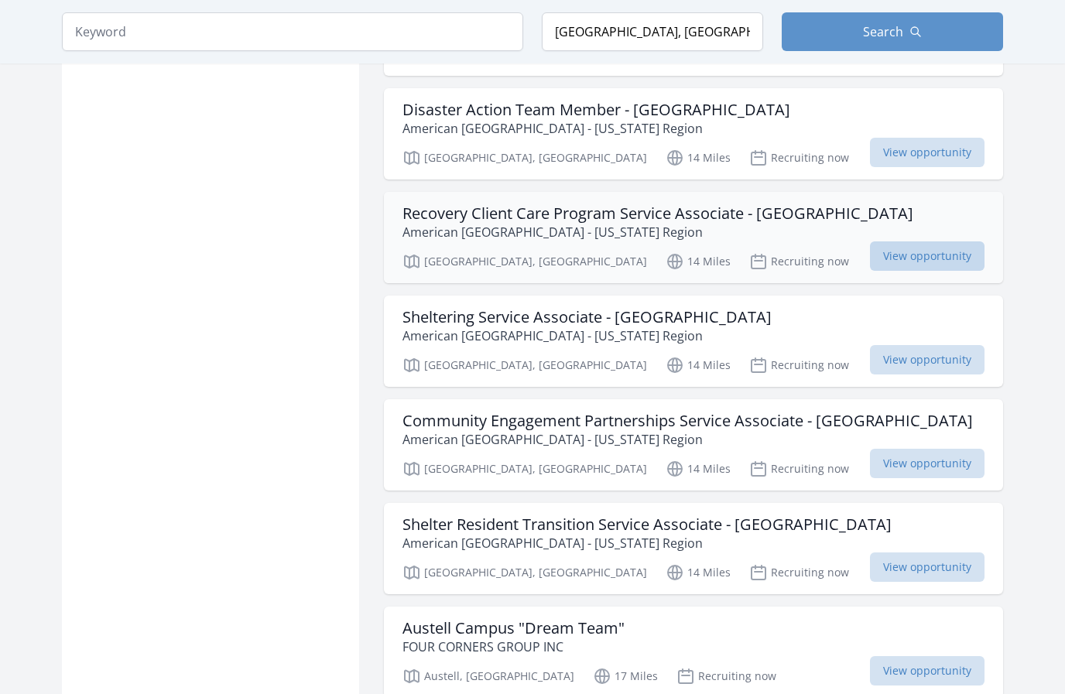
click at [917, 242] on span "View opportunity" at bounding box center [927, 256] width 115 height 29
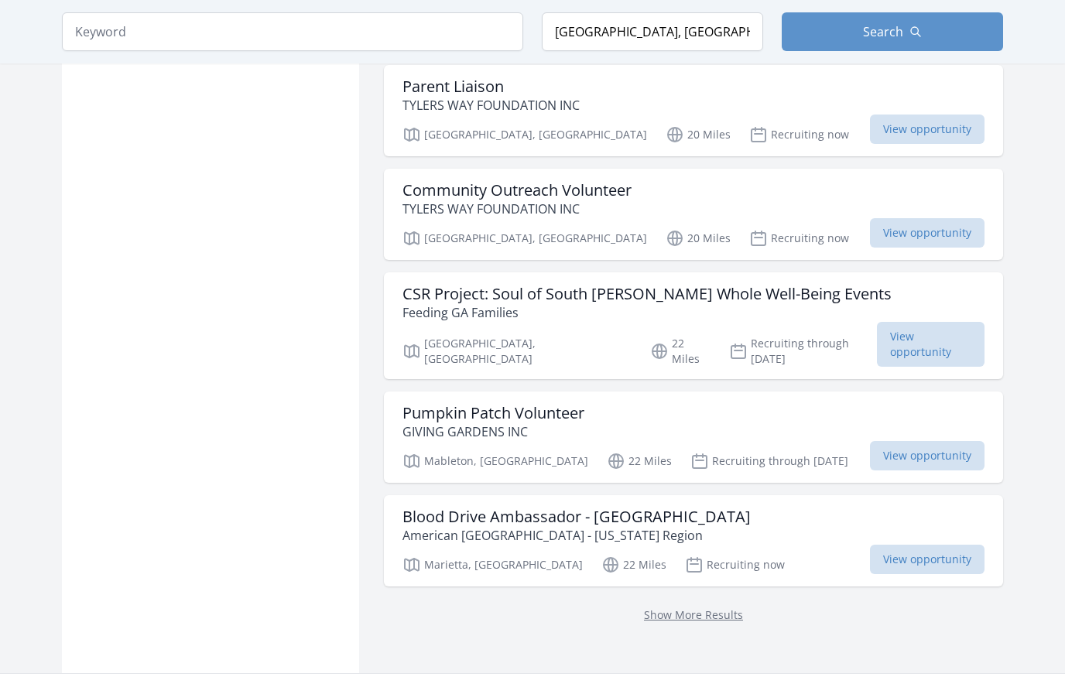
scroll to position [3893, 0]
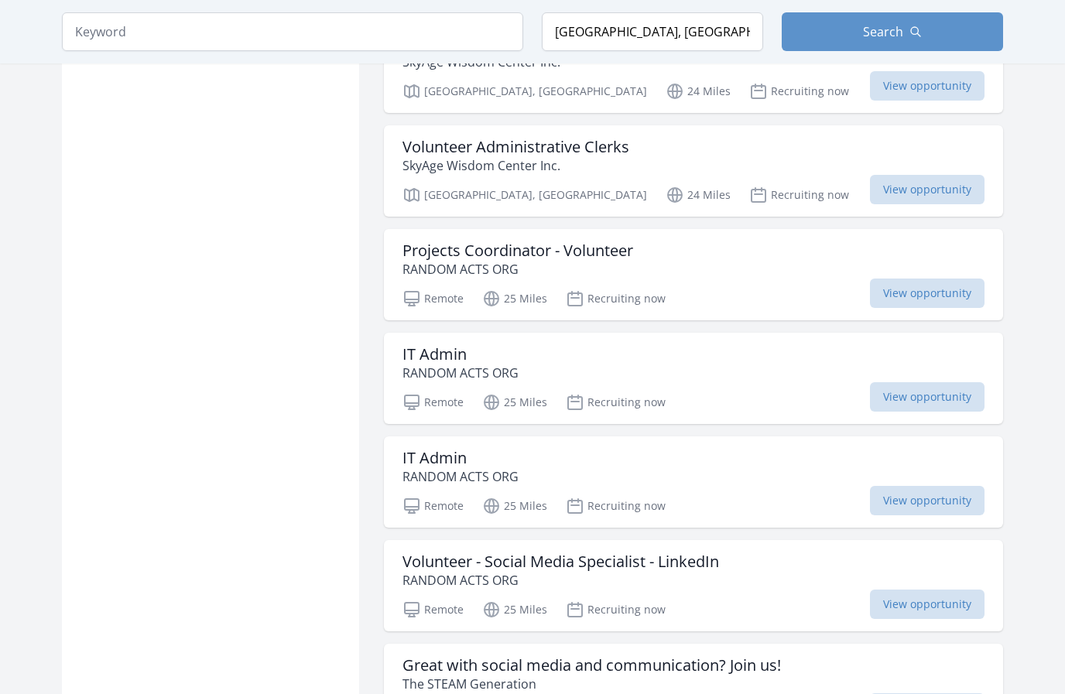
scroll to position [4925, 0]
click at [902, 279] on span "View opportunity" at bounding box center [927, 293] width 115 height 29
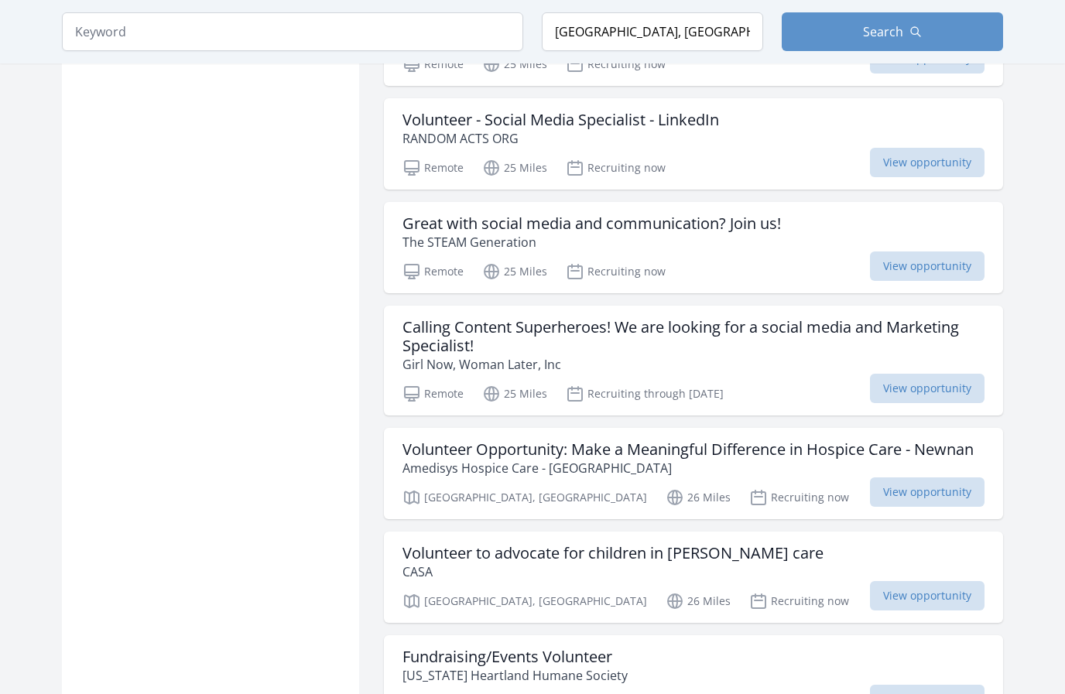
scroll to position [5369, 0]
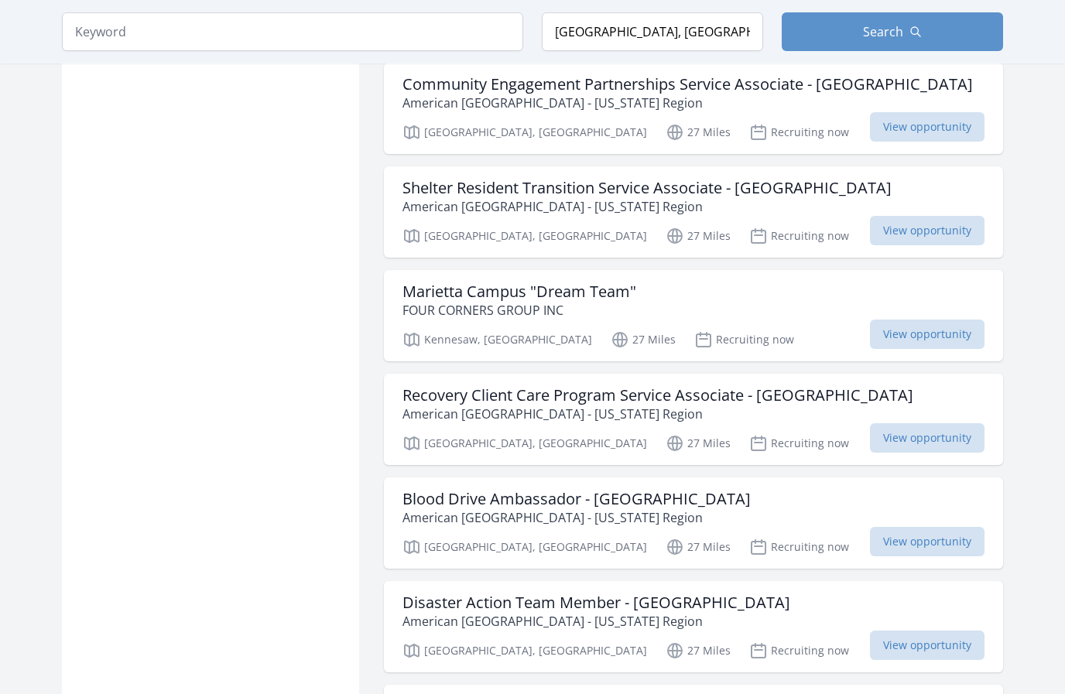
scroll to position [6773, 0]
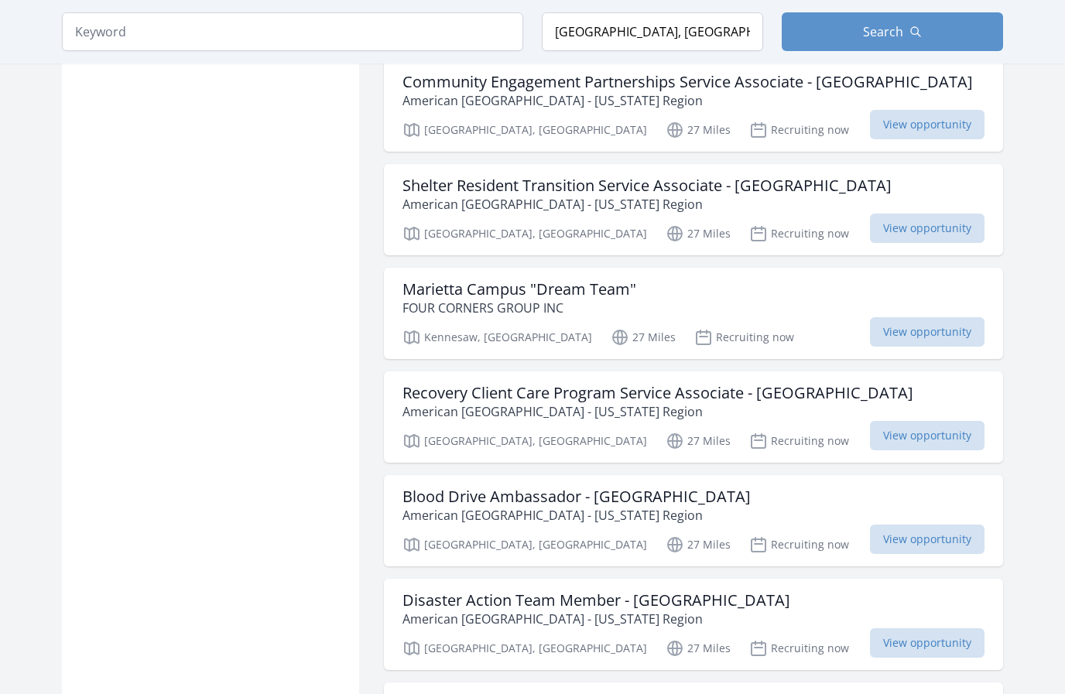
click at [916, 317] on span "View opportunity" at bounding box center [927, 331] width 115 height 29
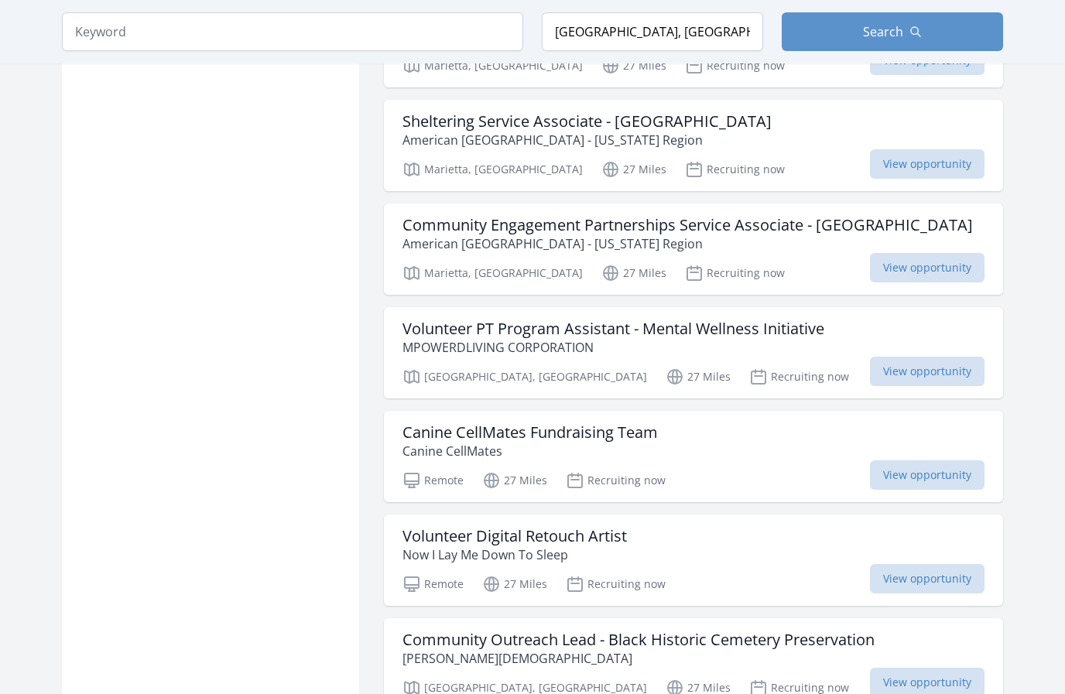
scroll to position [7665, 0]
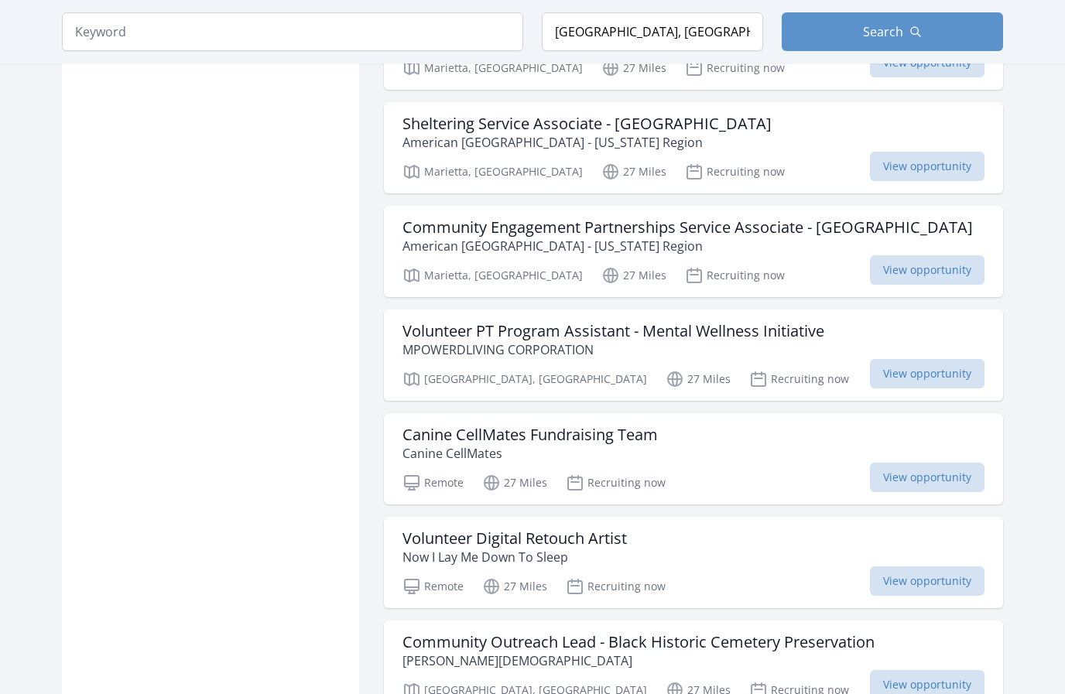
click at [915, 359] on span "View opportunity" at bounding box center [927, 373] width 115 height 29
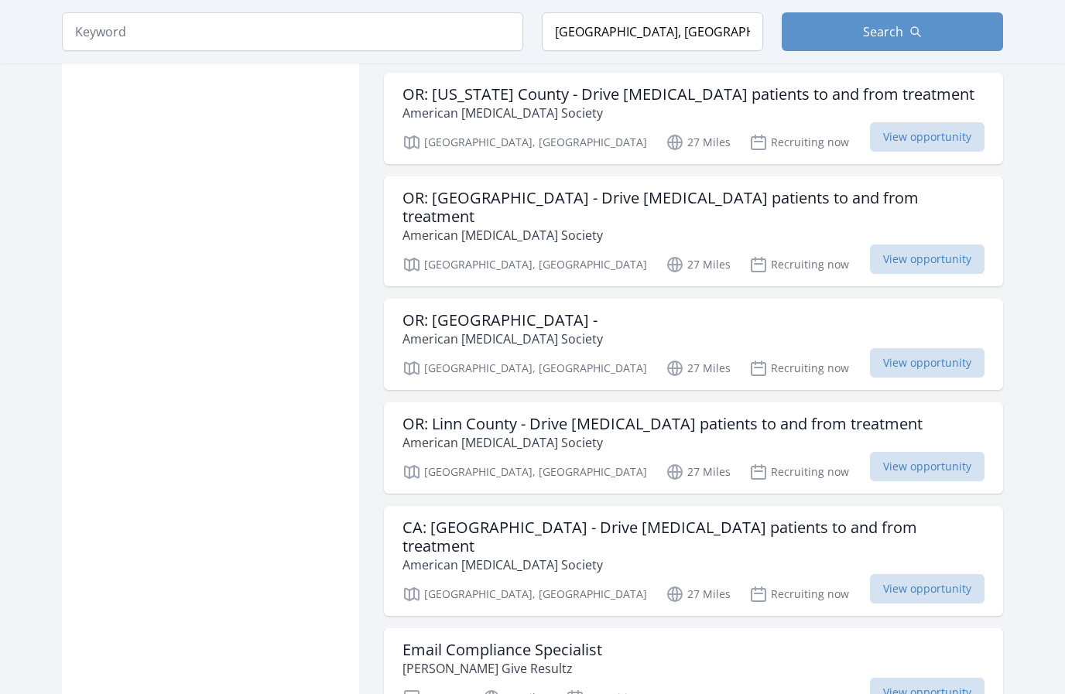
scroll to position [8749, 0]
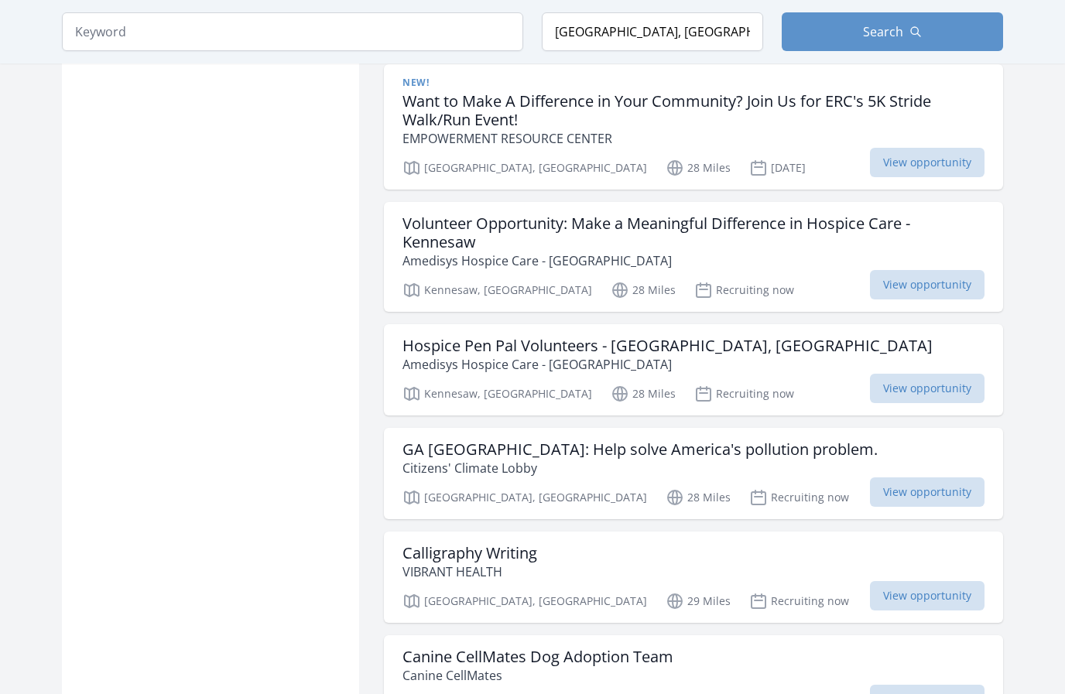
scroll to position [11443, 0]
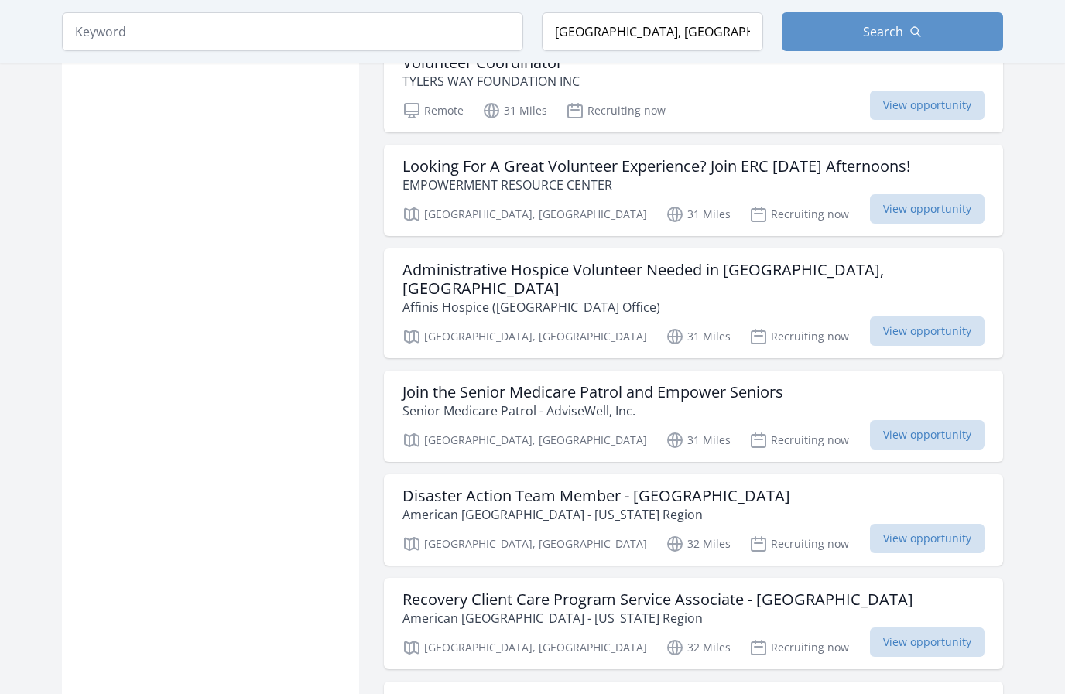
scroll to position [13962, 0]
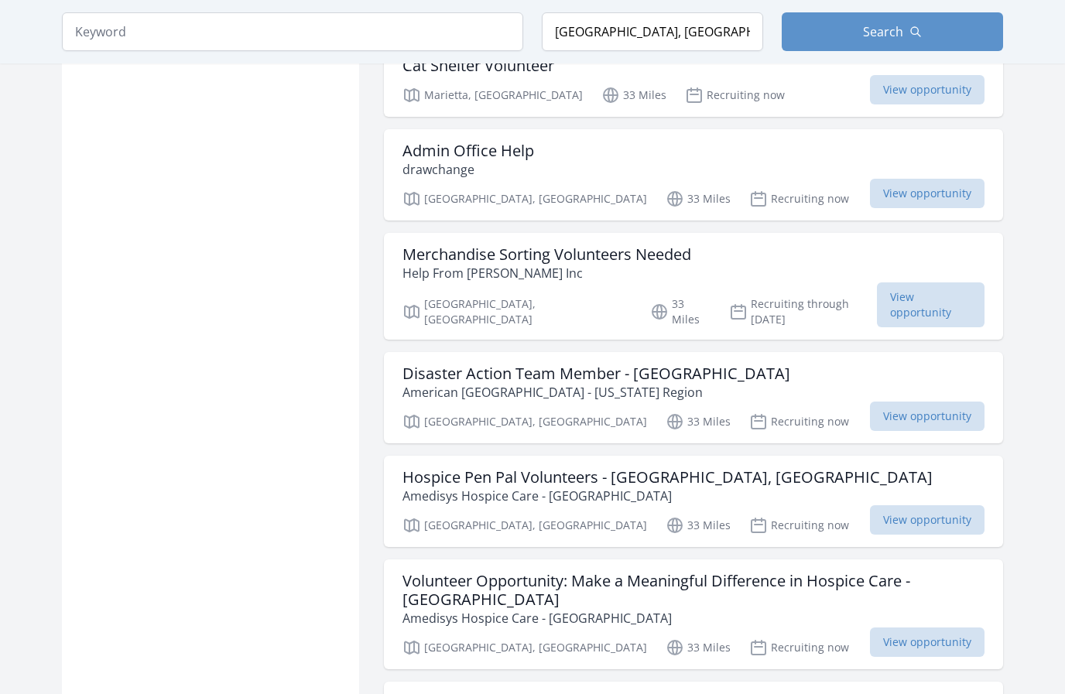
scroll to position [15802, 0]
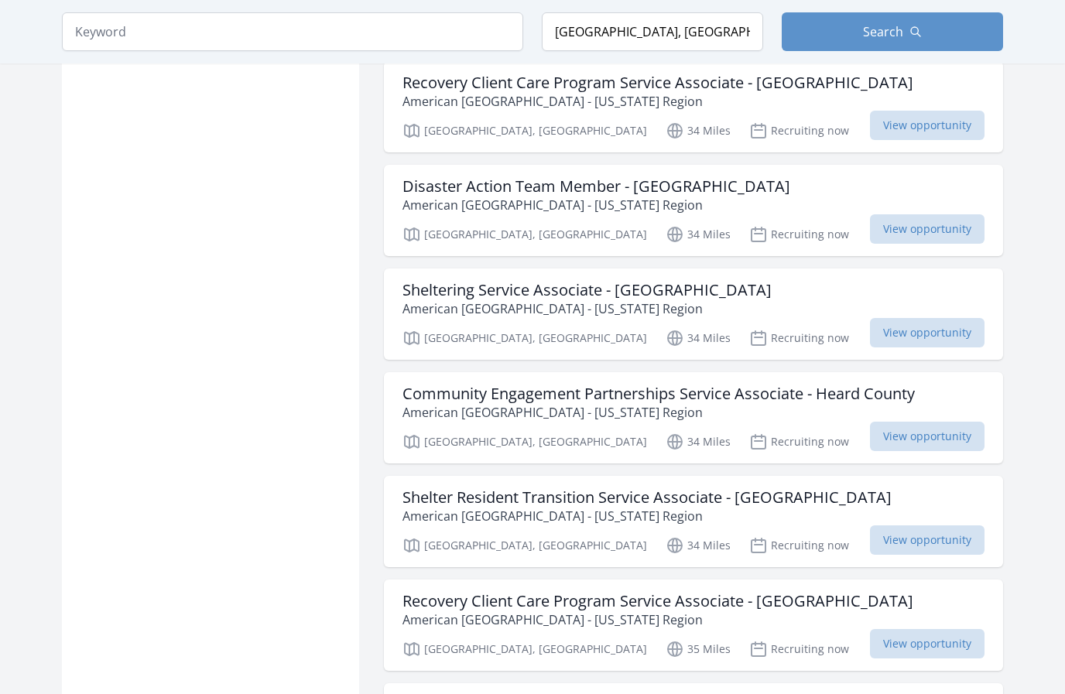
scroll to position [18015, 0]
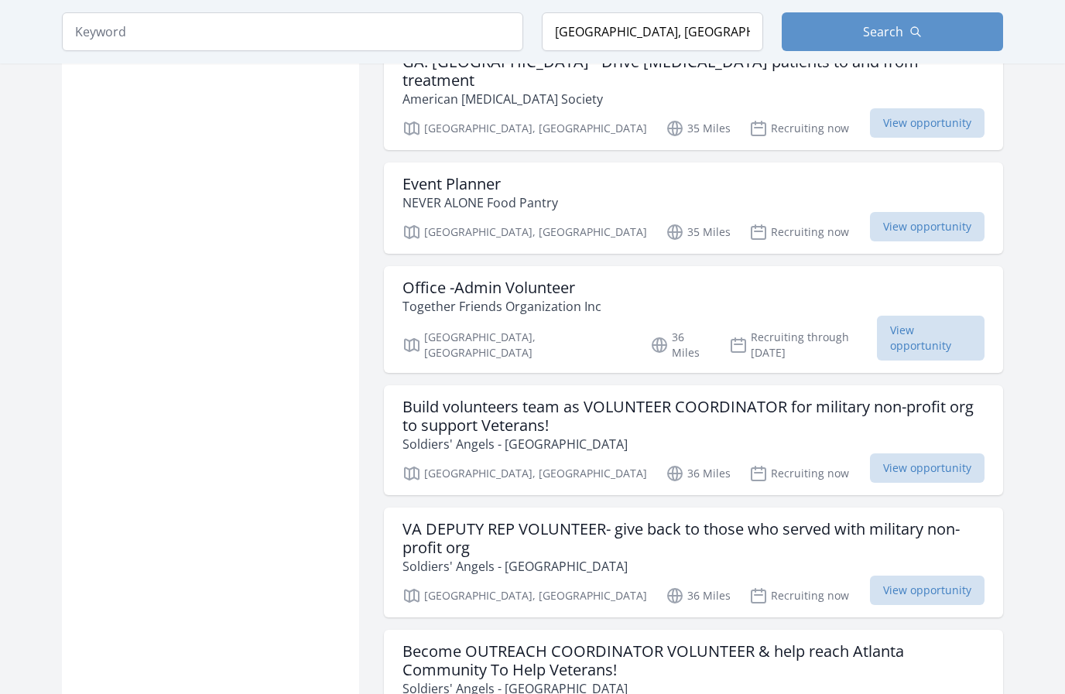
scroll to position [19178, 0]
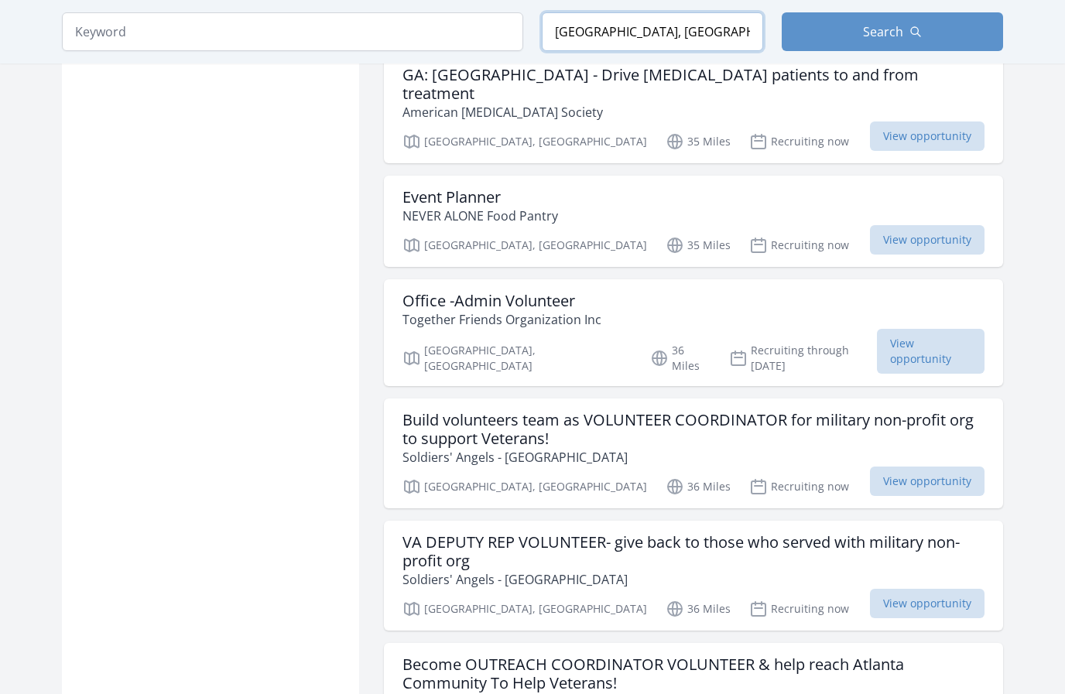
click at [619, 33] on input "Villa Rica, GA, USA" at bounding box center [652, 31] width 221 height 39
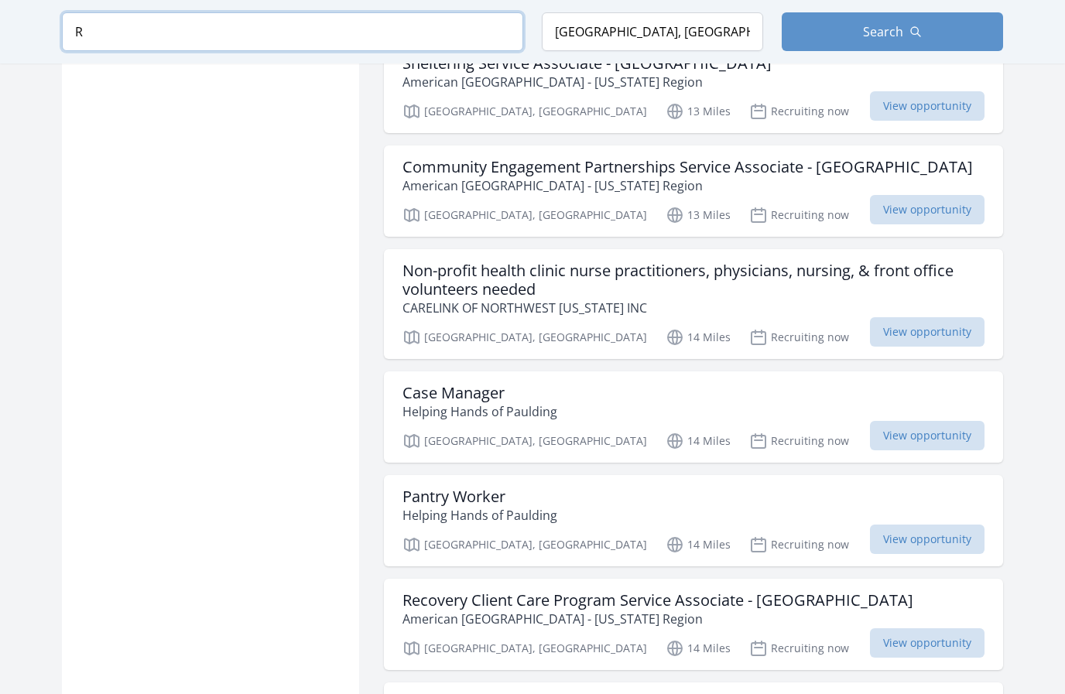
type input "R"
click at [614, 36] on input "Villa Rica, GA, USA" at bounding box center [652, 31] width 221 height 39
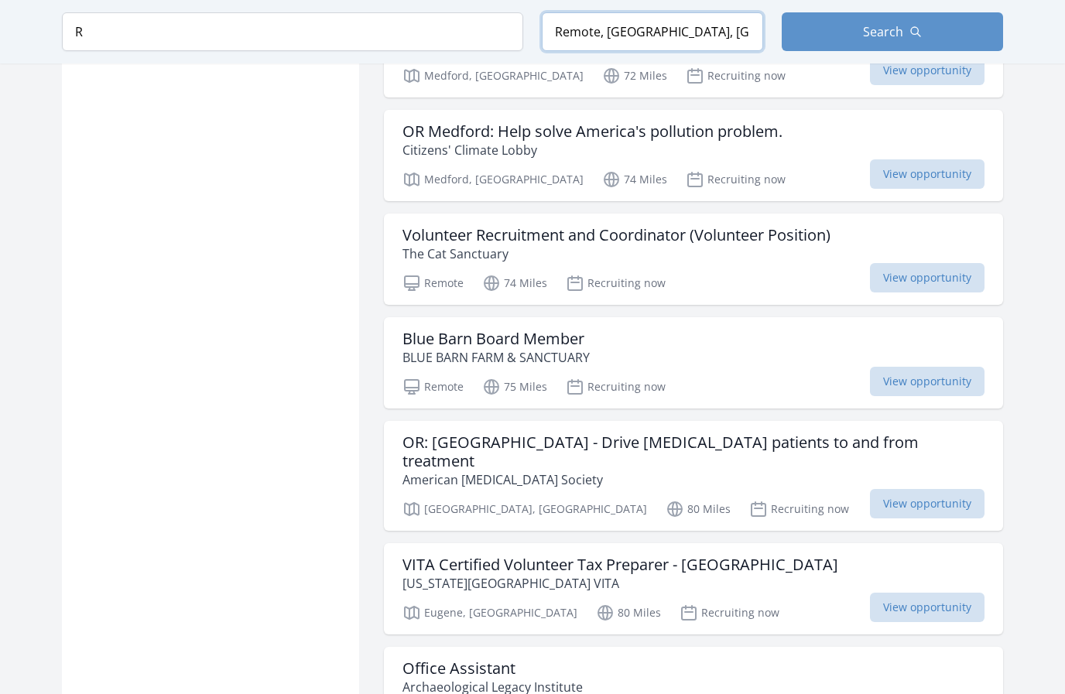
click at [615, 29] on input "Remote, OR, USA" at bounding box center [652, 31] width 221 height 39
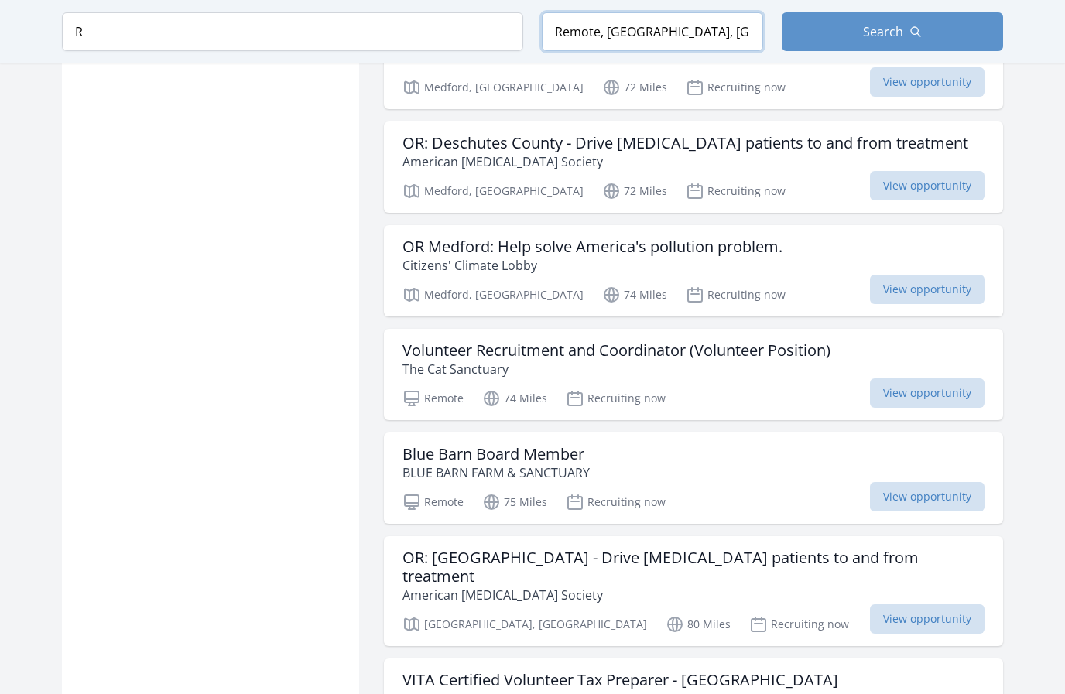
scroll to position [1832, 0]
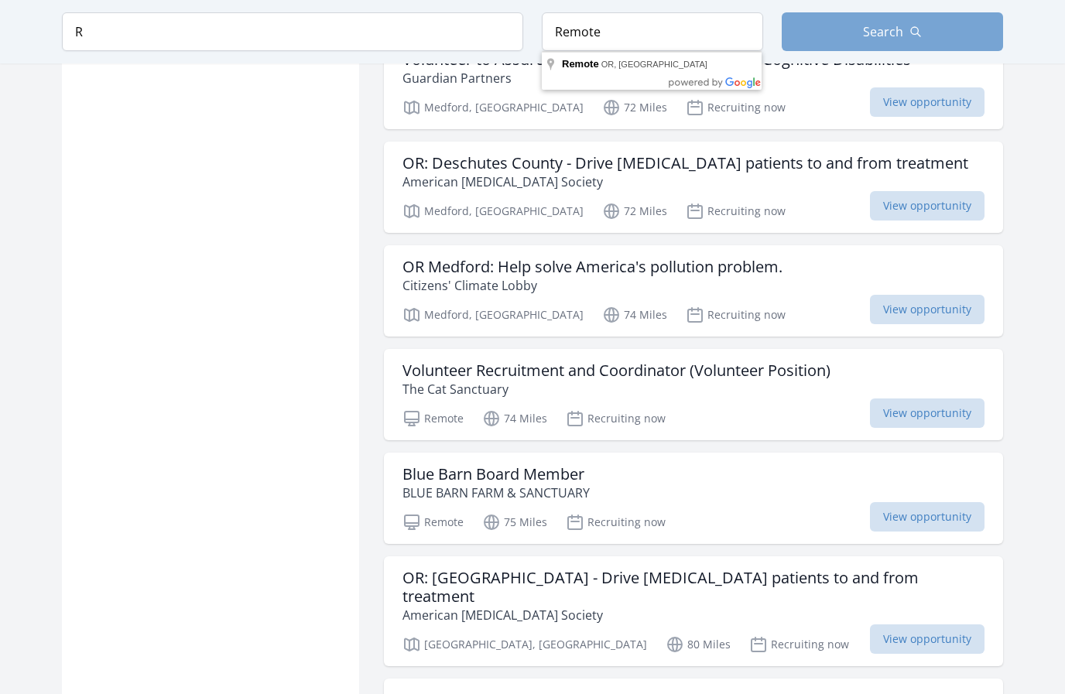
click at [891, 22] on button "Search" at bounding box center [892, 31] width 221 height 39
click at [874, 34] on span "Search" at bounding box center [883, 31] width 40 height 19
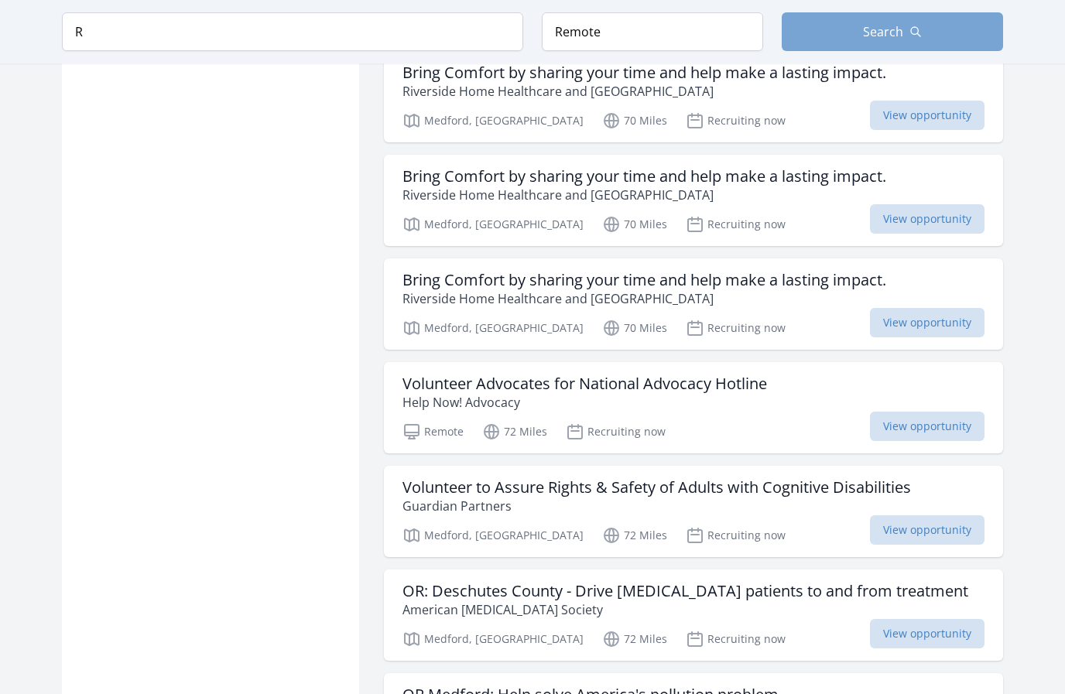
scroll to position [1392, 0]
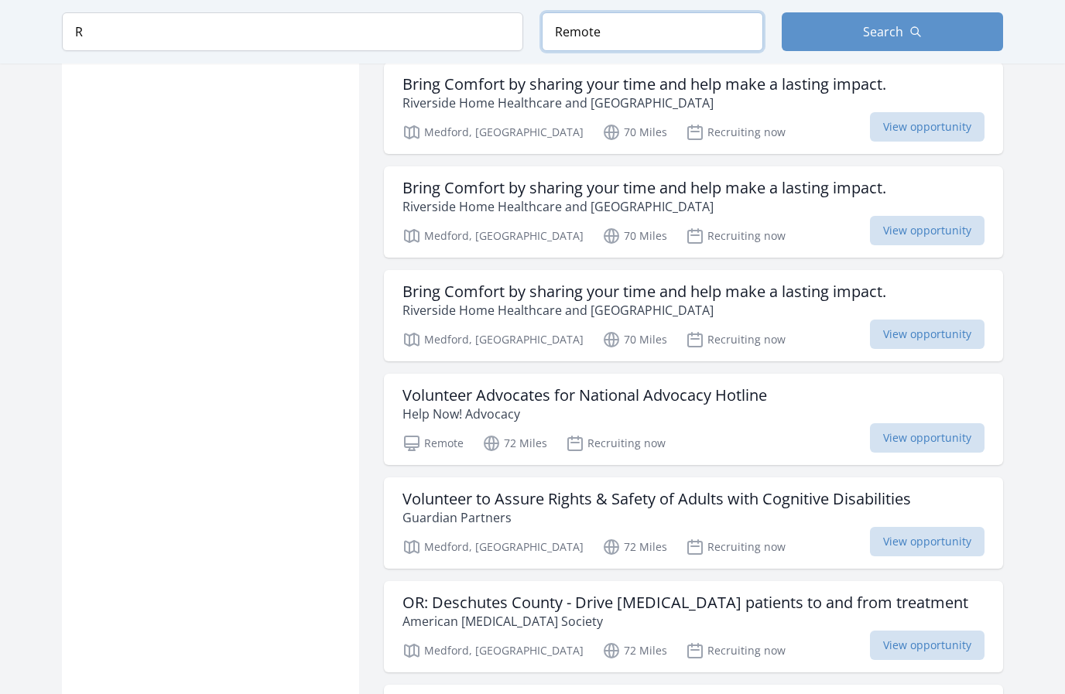
click at [683, 32] on input "Remote" at bounding box center [652, 31] width 221 height 39
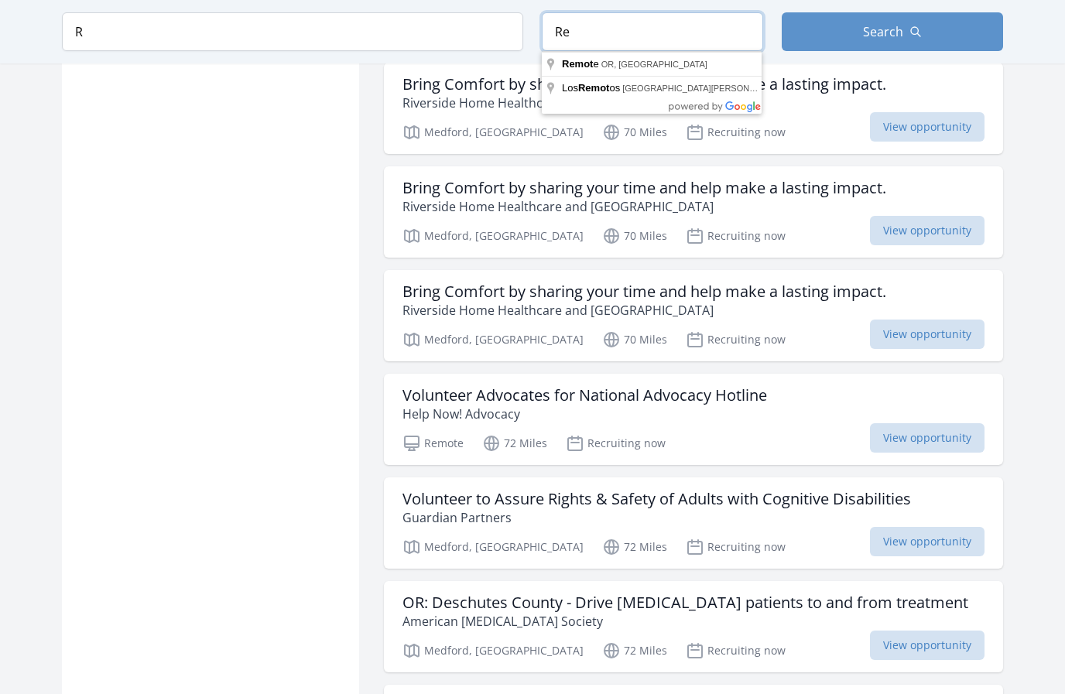
type input "R"
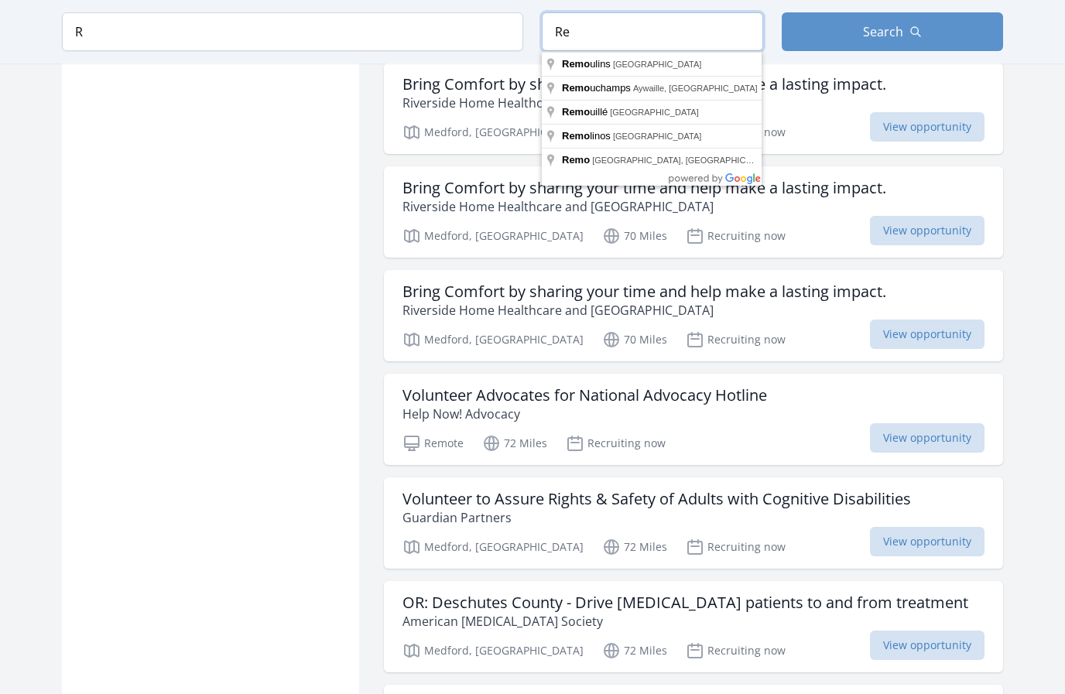
type input "R"
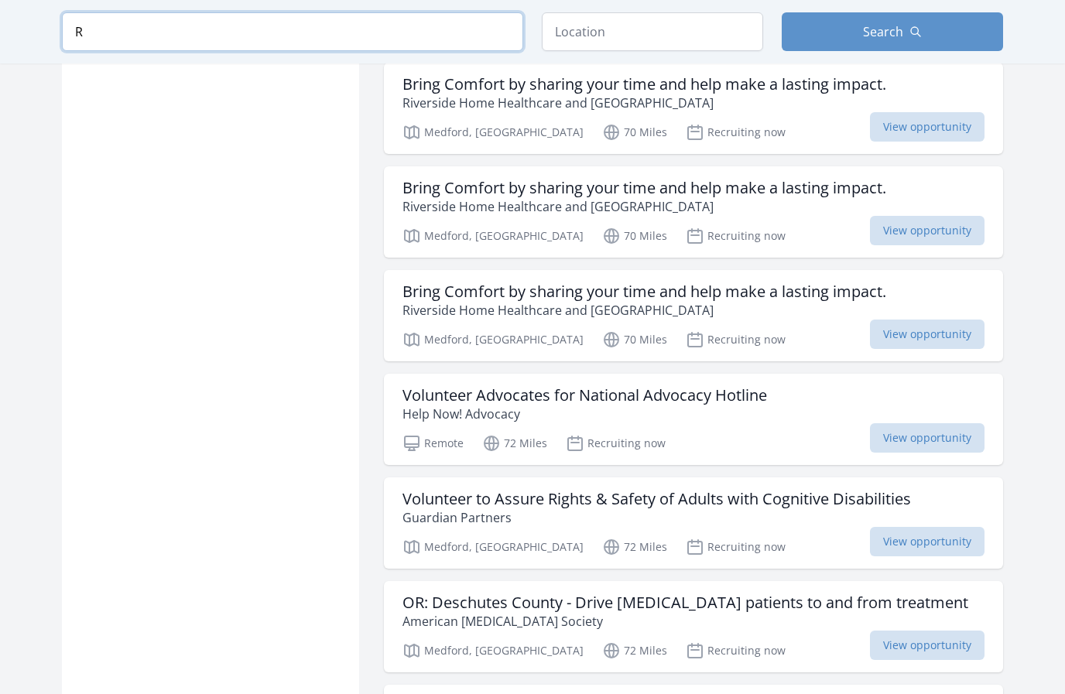
click at [200, 36] on input "R" at bounding box center [292, 31] width 461 height 39
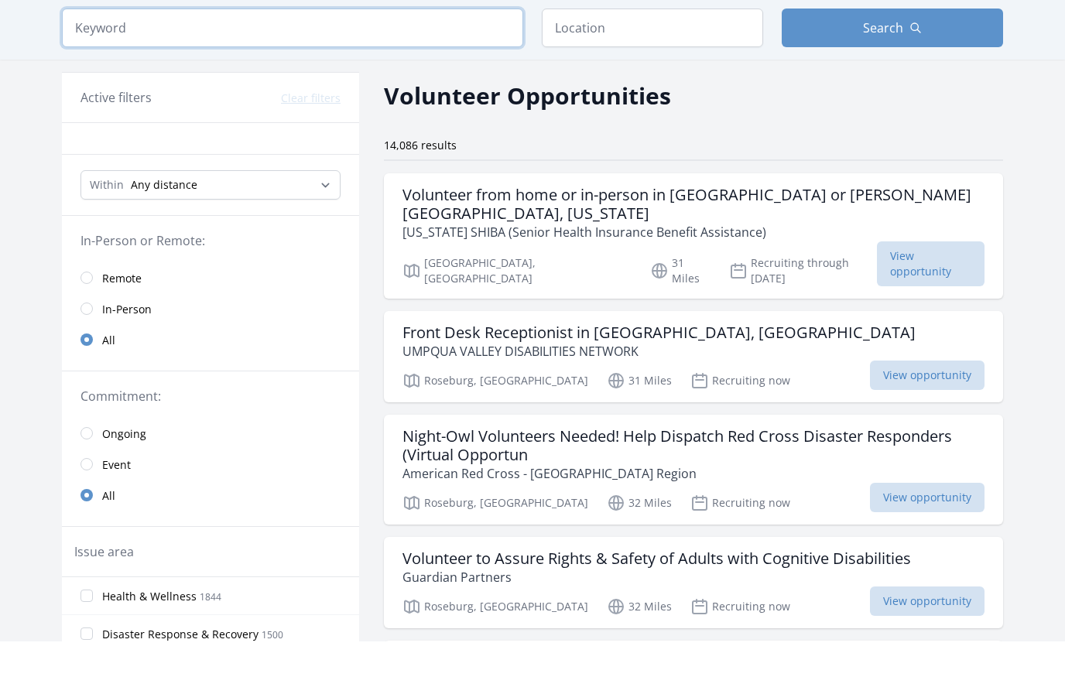
scroll to position [19, 0]
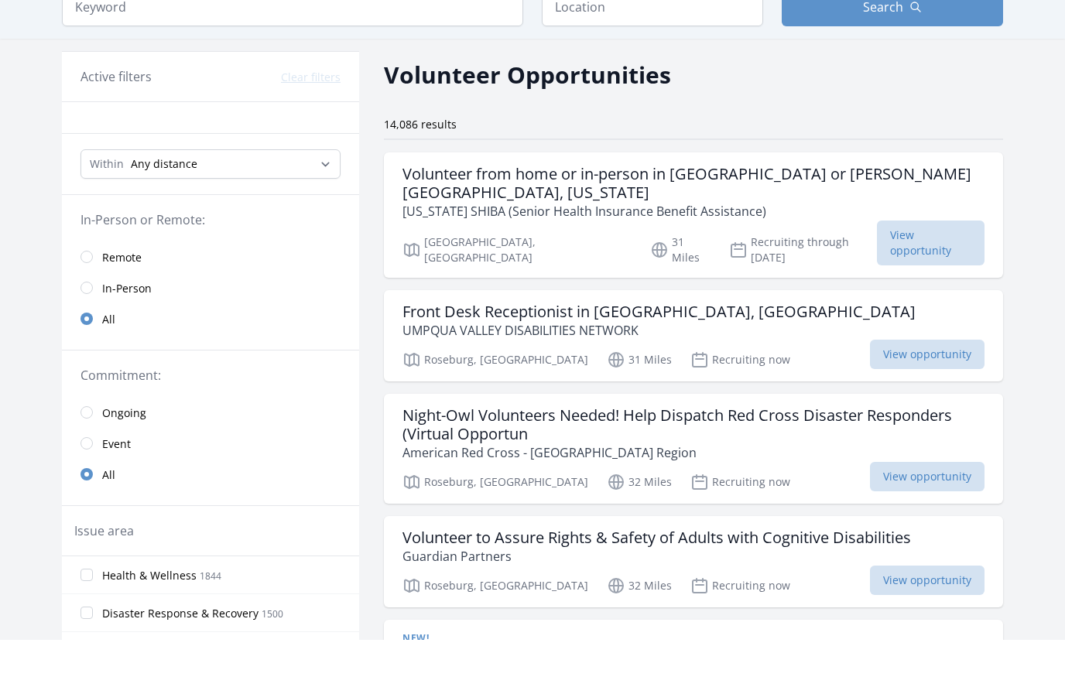
click at [92, 306] on input "radio" at bounding box center [87, 312] width 12 height 12
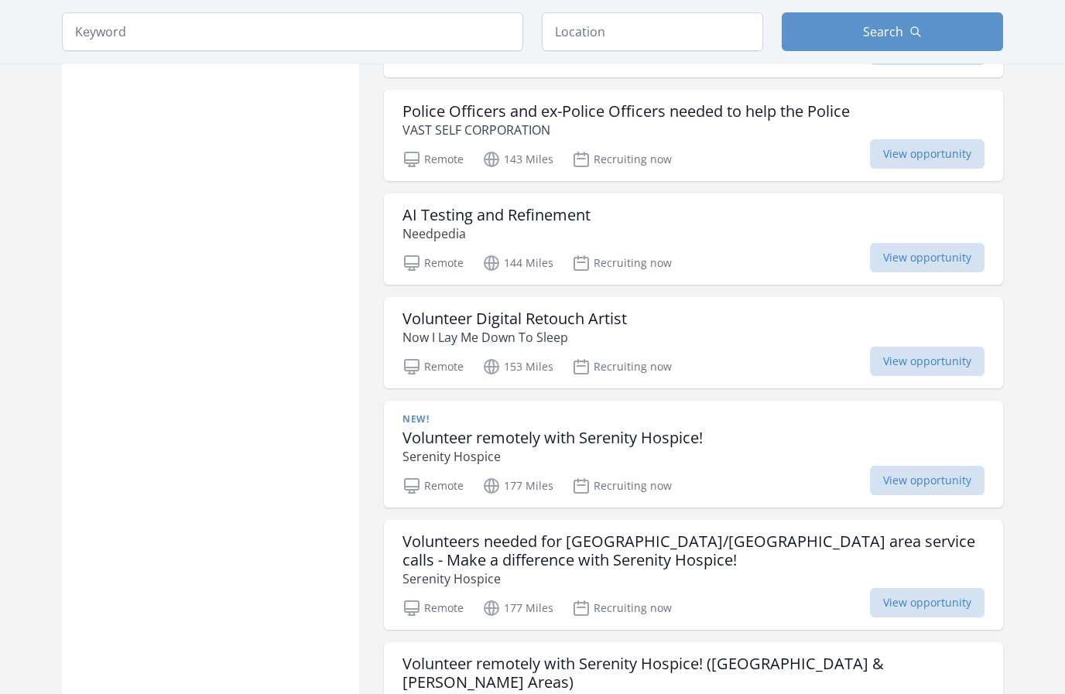
scroll to position [1377, 0]
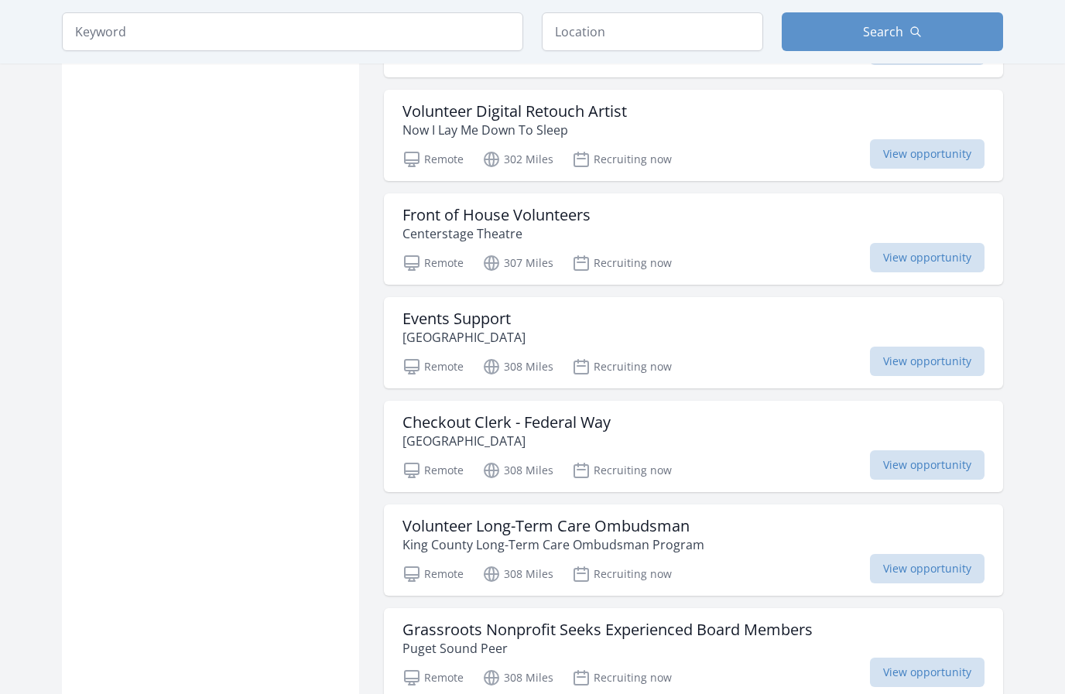
scroll to position [3422, 0]
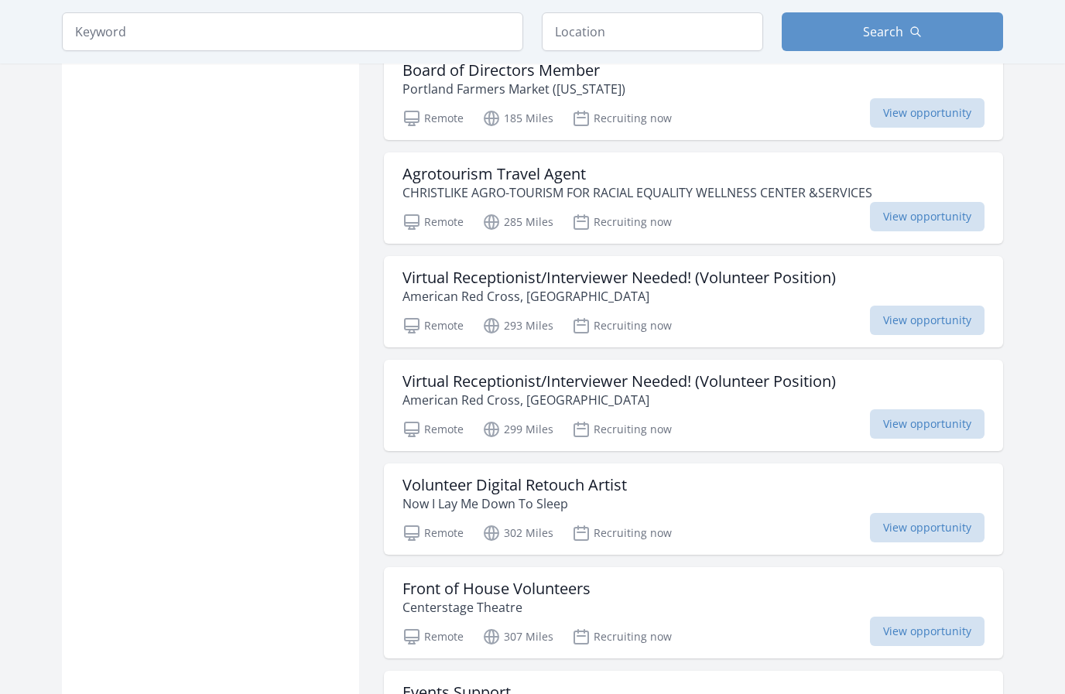
scroll to position [2907, 0]
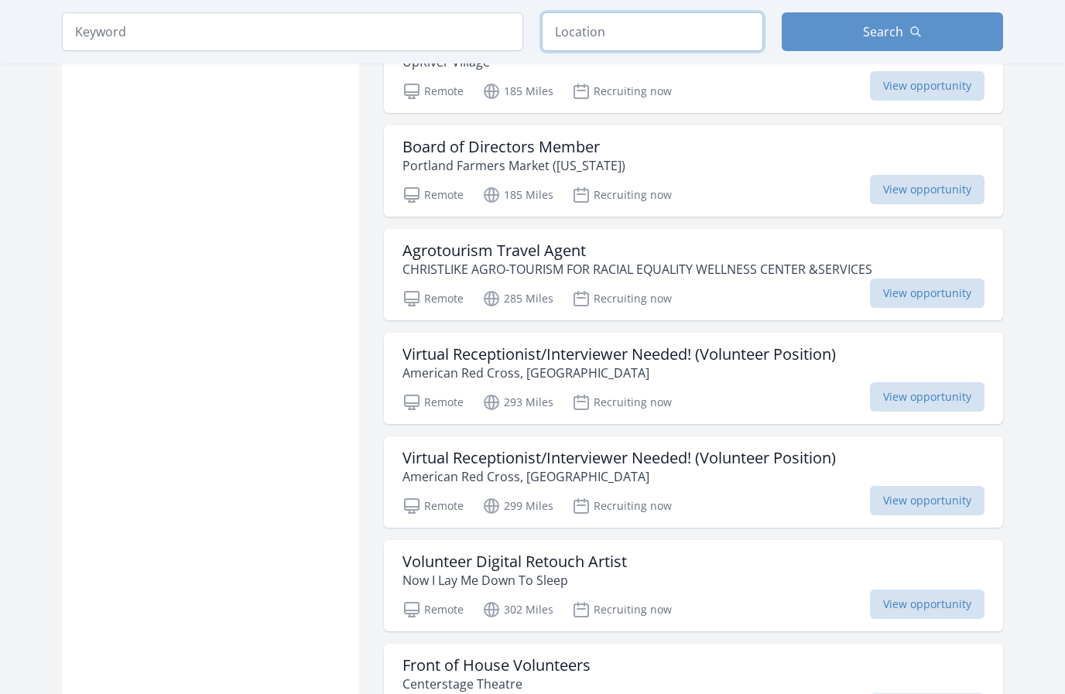
click at [668, 38] on input "text" at bounding box center [652, 31] width 221 height 39
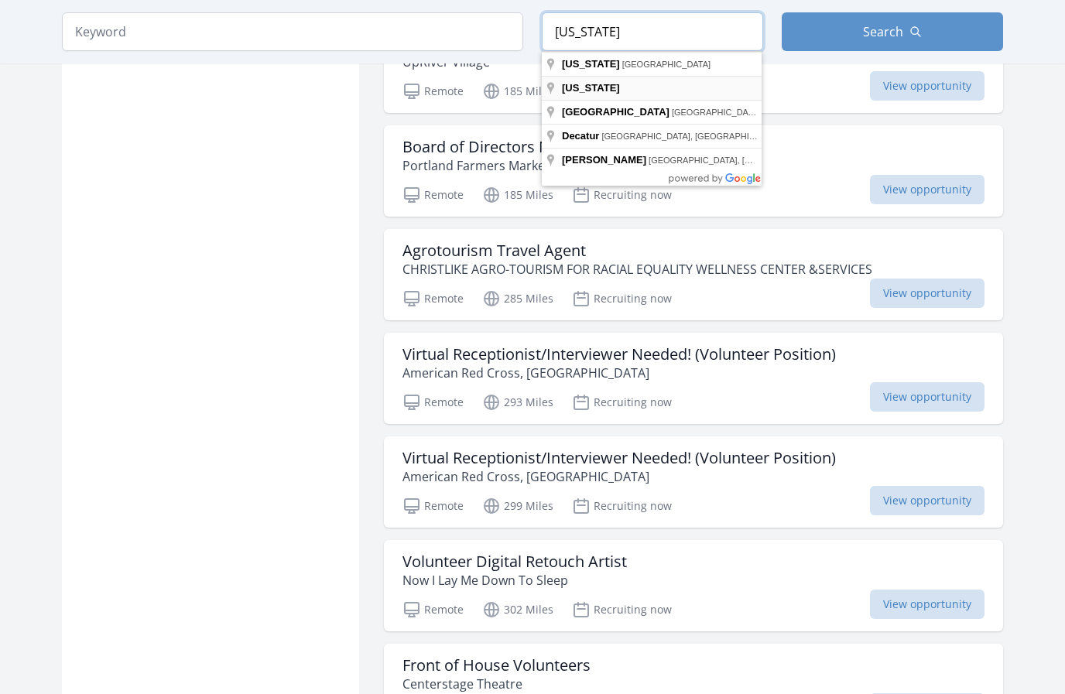
type input "Georgia"
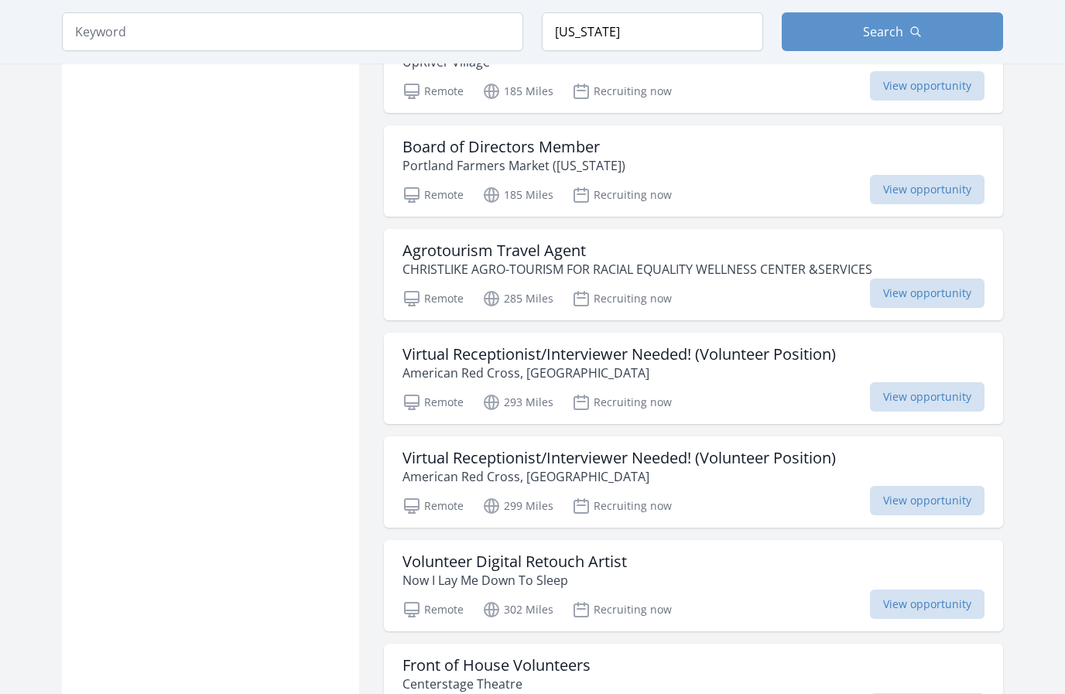
scroll to position [2141, 0]
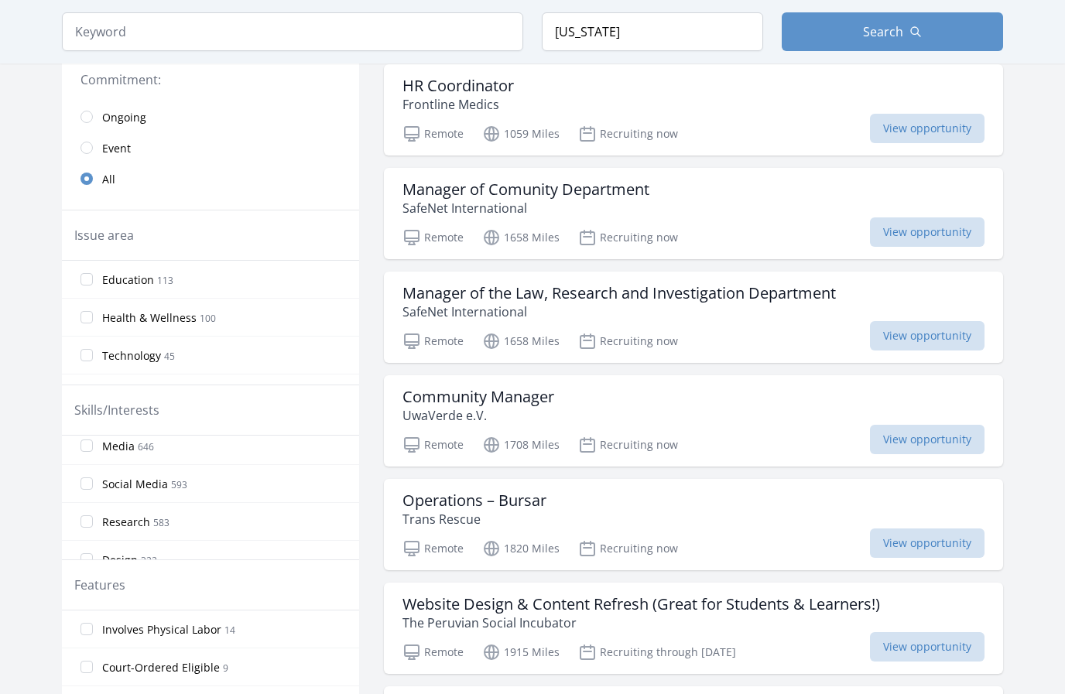
scroll to position [197, 0]
click at [89, 525] on input "Research 583" at bounding box center [87, 522] width 12 height 12
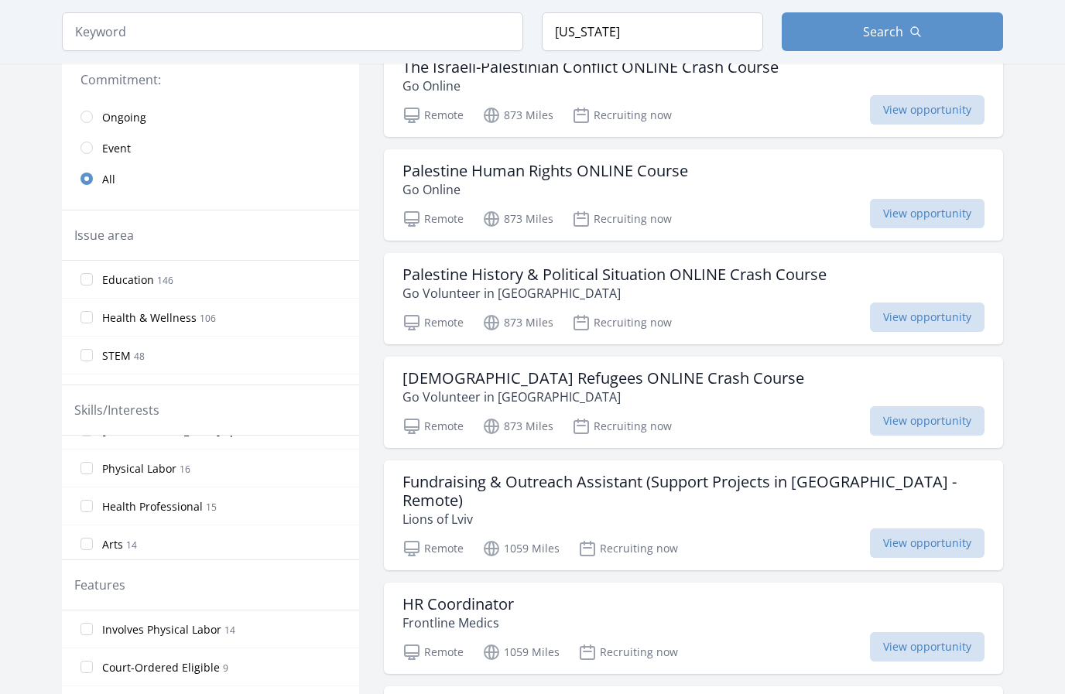
scroll to position [1103, 0]
click at [206, 492] on span "15" at bounding box center [211, 490] width 11 height 13
click at [93, 492] on input "Health Professional 15" at bounding box center [87, 489] width 12 height 12
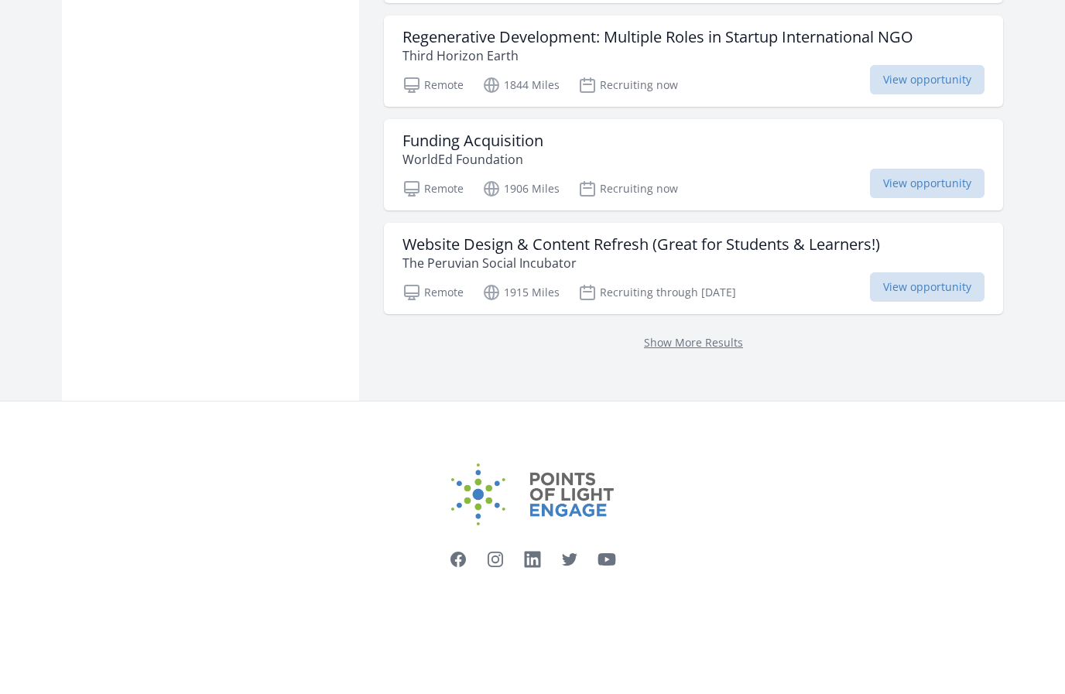
scroll to position [1946, 0]
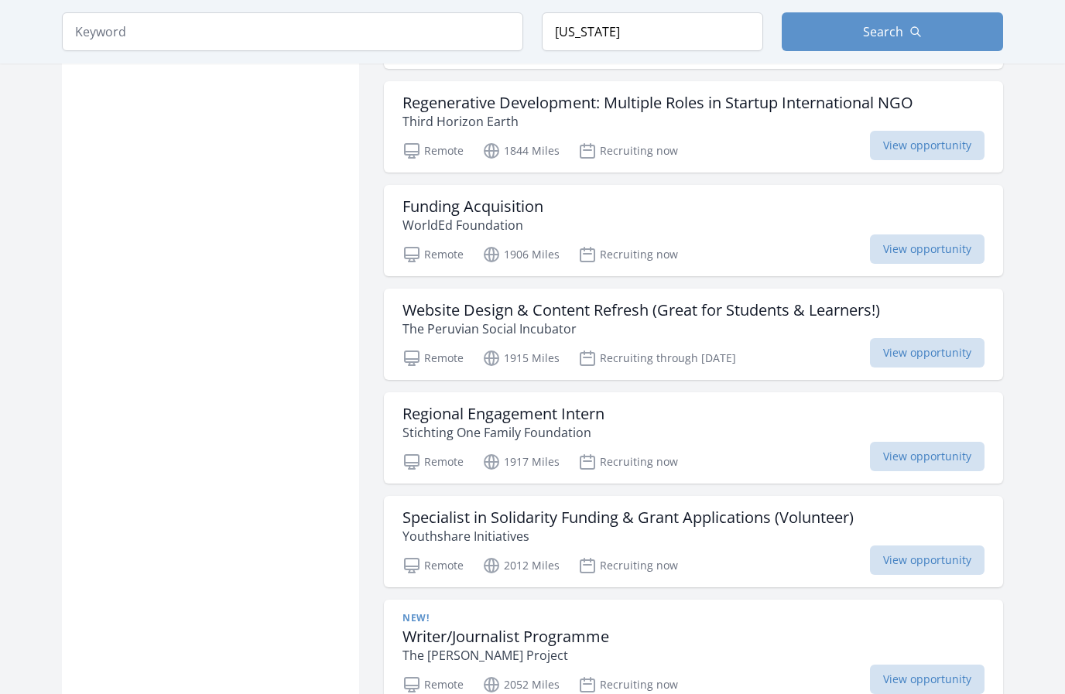
click at [258, 516] on div "Active filters Clear filters Presence : Remote ✕ Within Any distance , 5 Miles …" at bounding box center [210, 495] width 297 height 4632
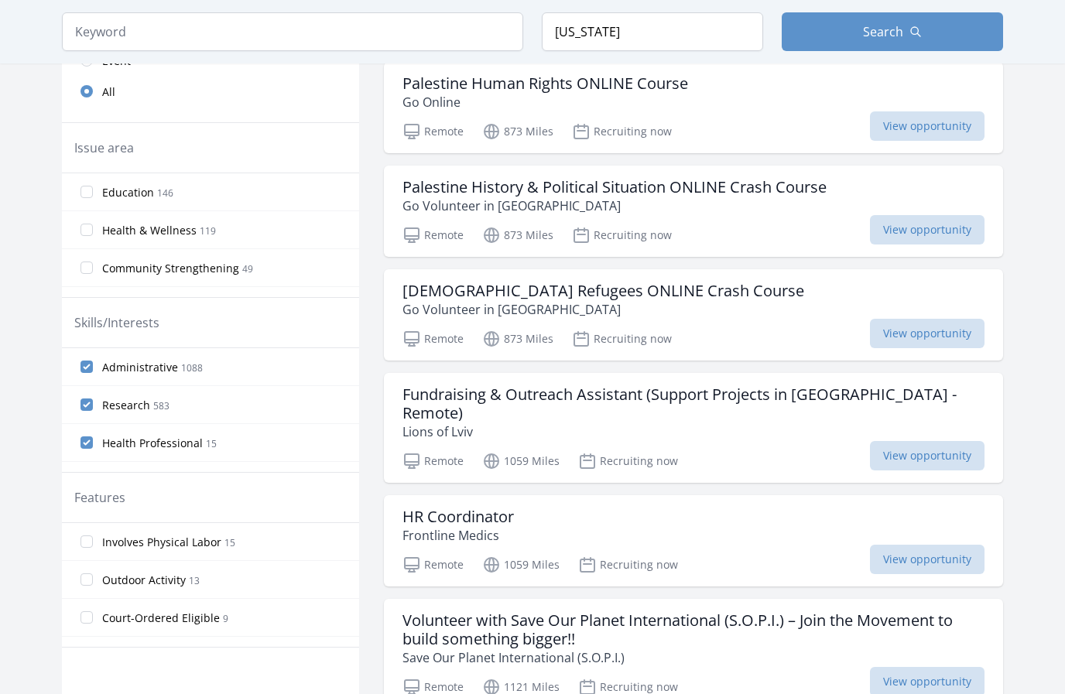
scroll to position [513, 0]
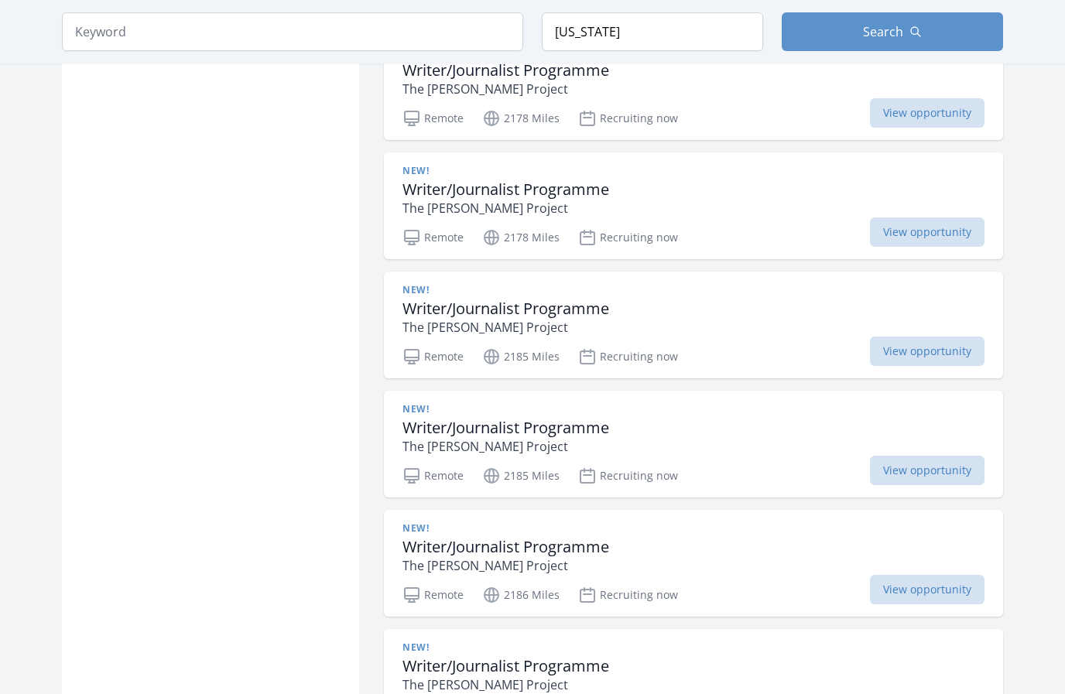
scroll to position [10027, 0]
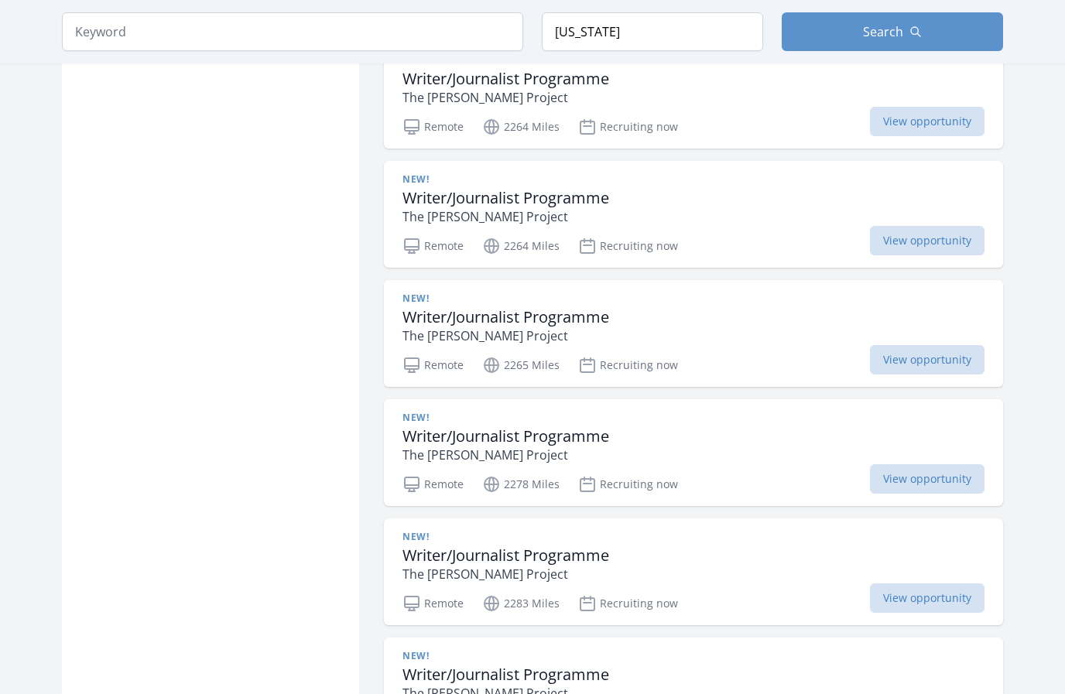
scroll to position [14365, 0]
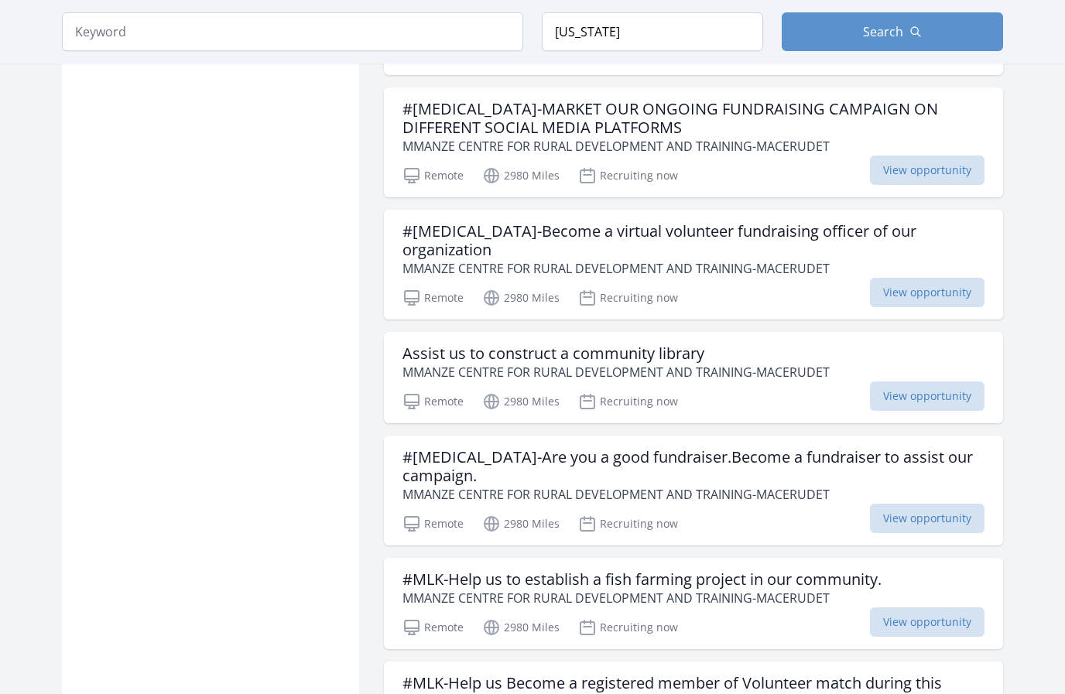
scroll to position [17861, 0]
click at [918, 412] on span "View opportunity" at bounding box center [927, 396] width 115 height 29
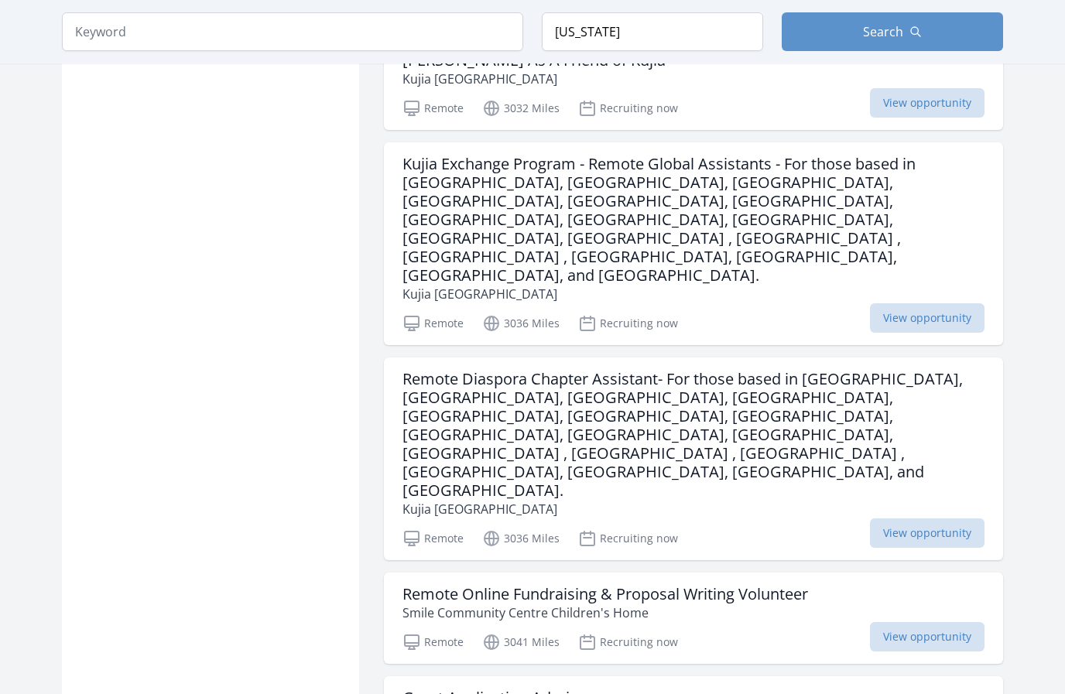
scroll to position [20801, 0]
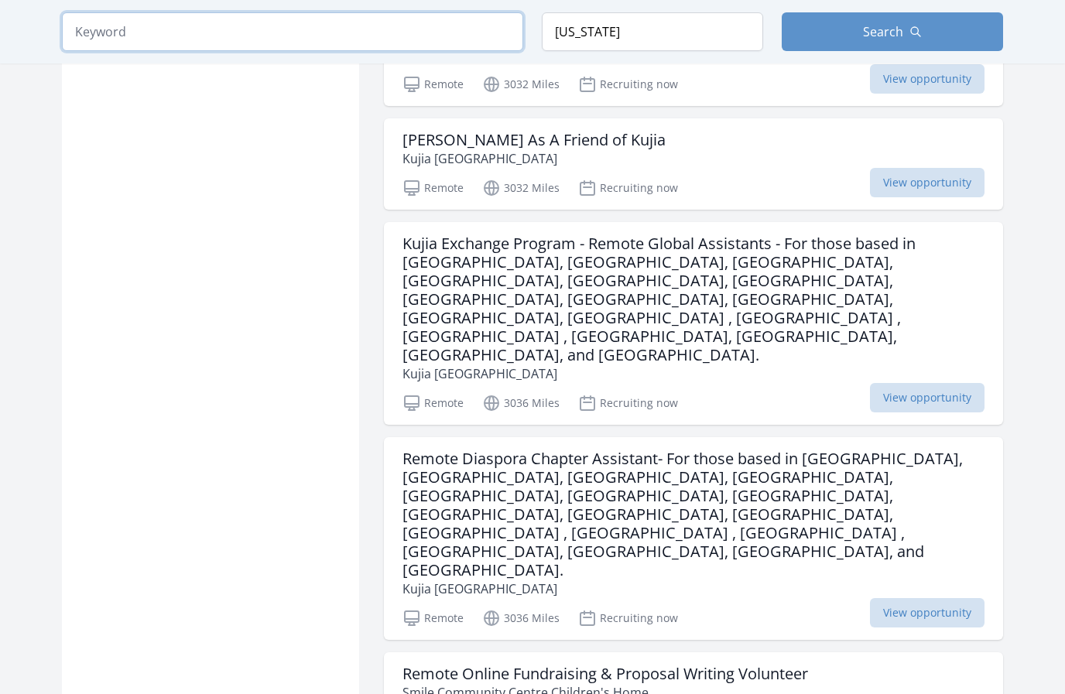
click at [323, 29] on input "search" at bounding box center [292, 31] width 461 height 39
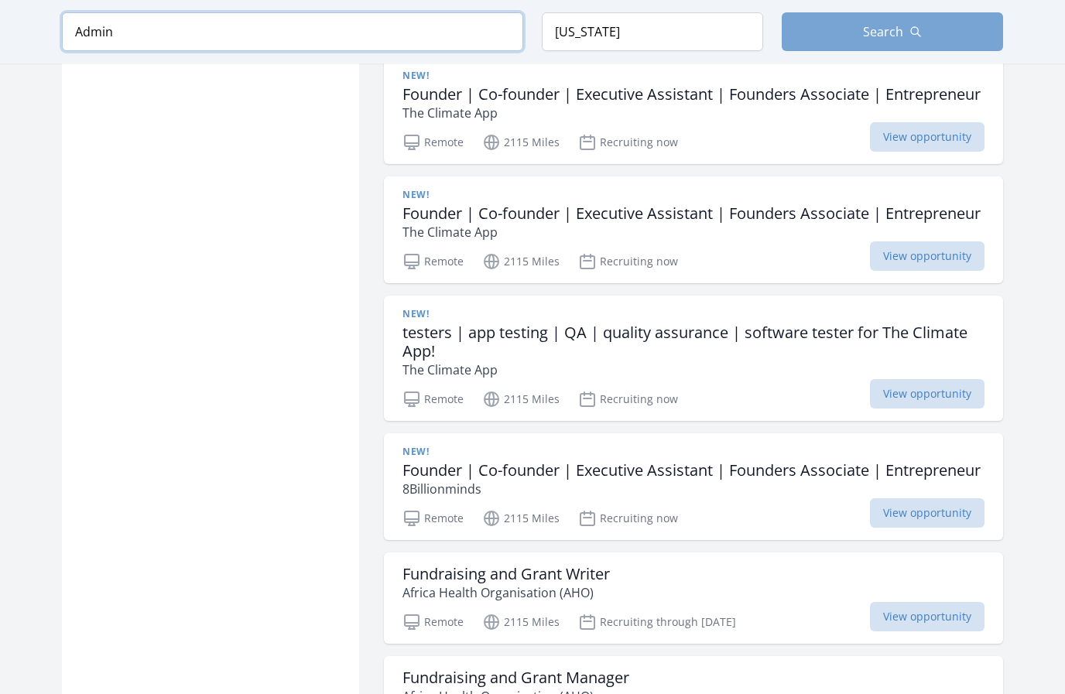
type input "Admin"
click at [872, 35] on span "Search" at bounding box center [883, 31] width 40 height 19
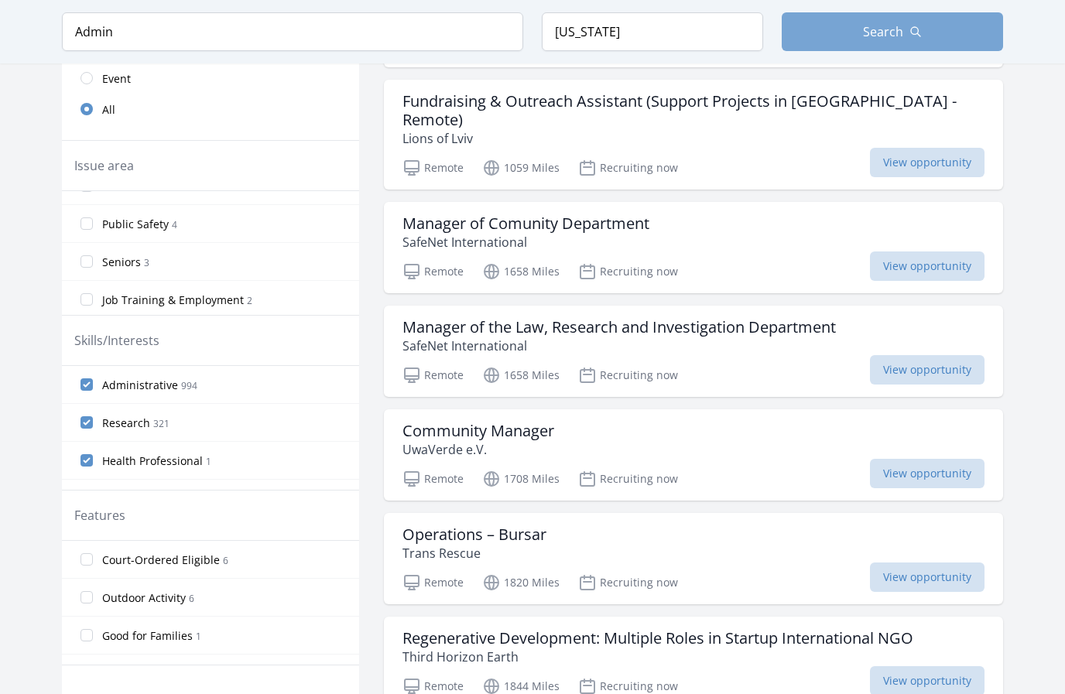
scroll to position [516, 0]
click at [235, 231] on label "Public Safety 4" at bounding box center [210, 225] width 297 height 31
click at [93, 231] on input "Public Safety 4" at bounding box center [87, 225] width 12 height 12
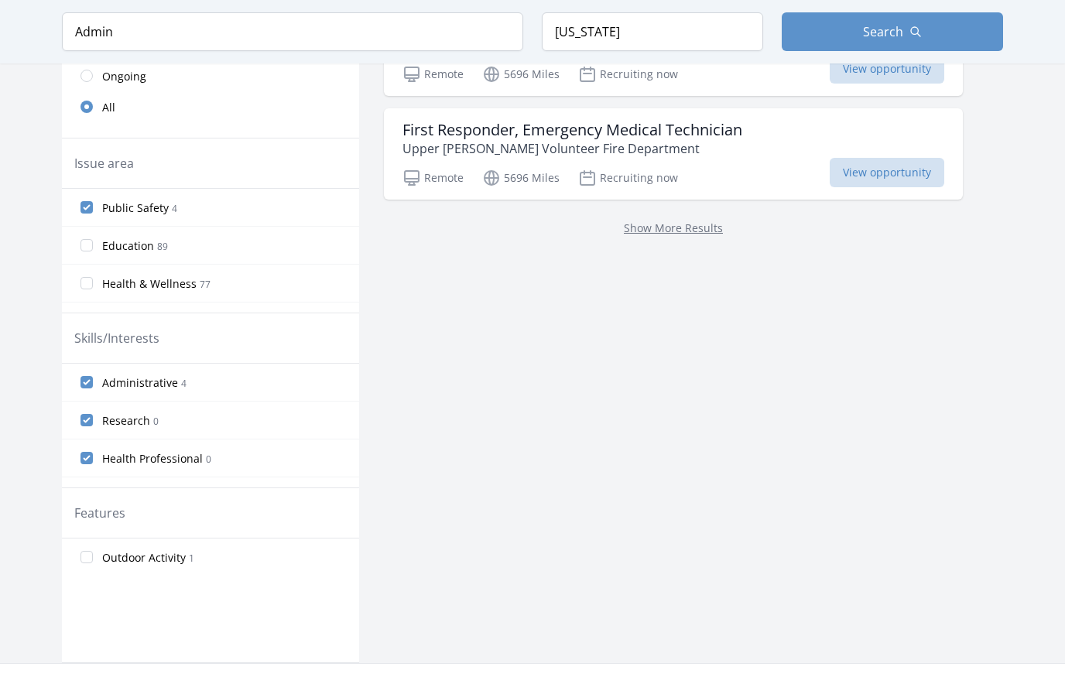
scroll to position [427, 0]
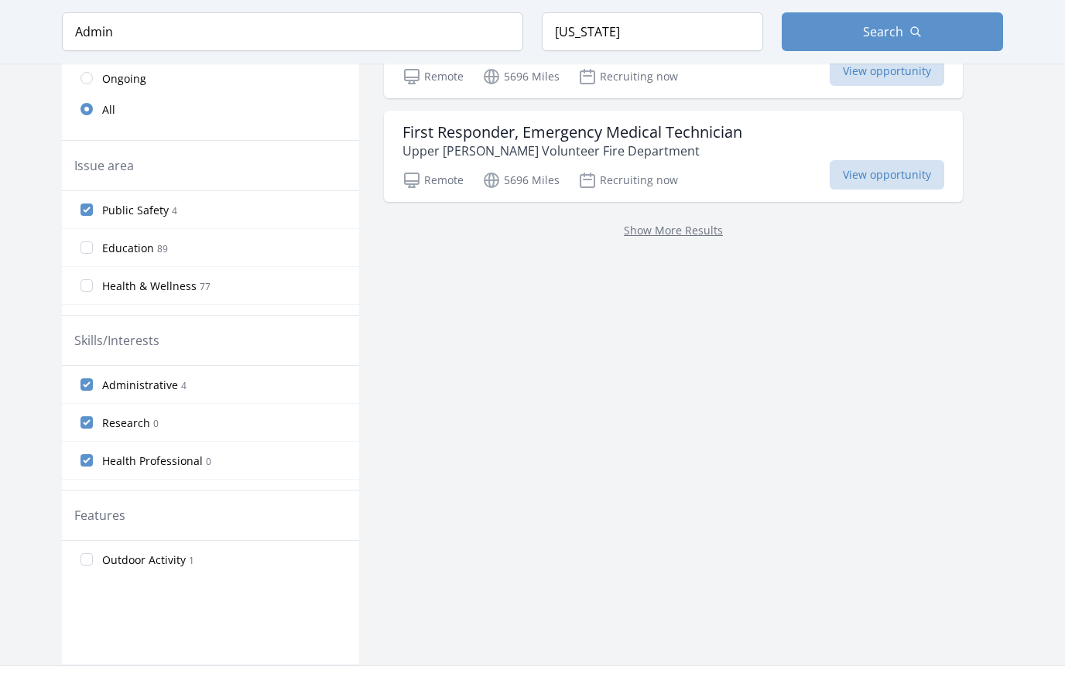
click at [84, 206] on input "Public Safety 4" at bounding box center [87, 210] width 12 height 12
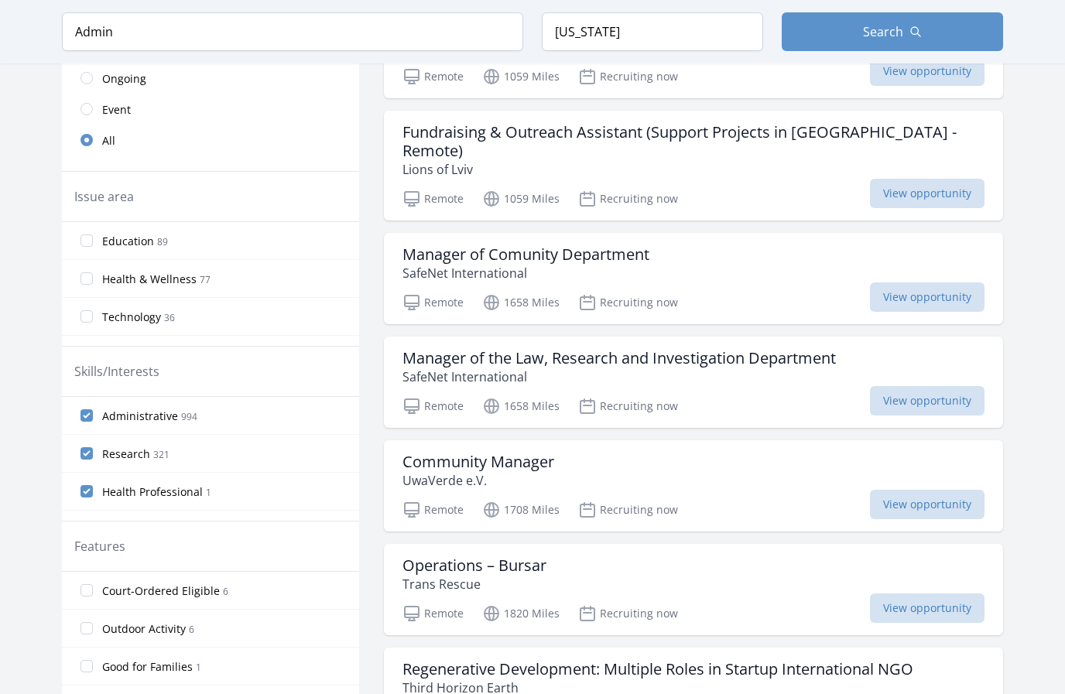
click at [91, 238] on input "Education 89" at bounding box center [87, 241] width 12 height 12
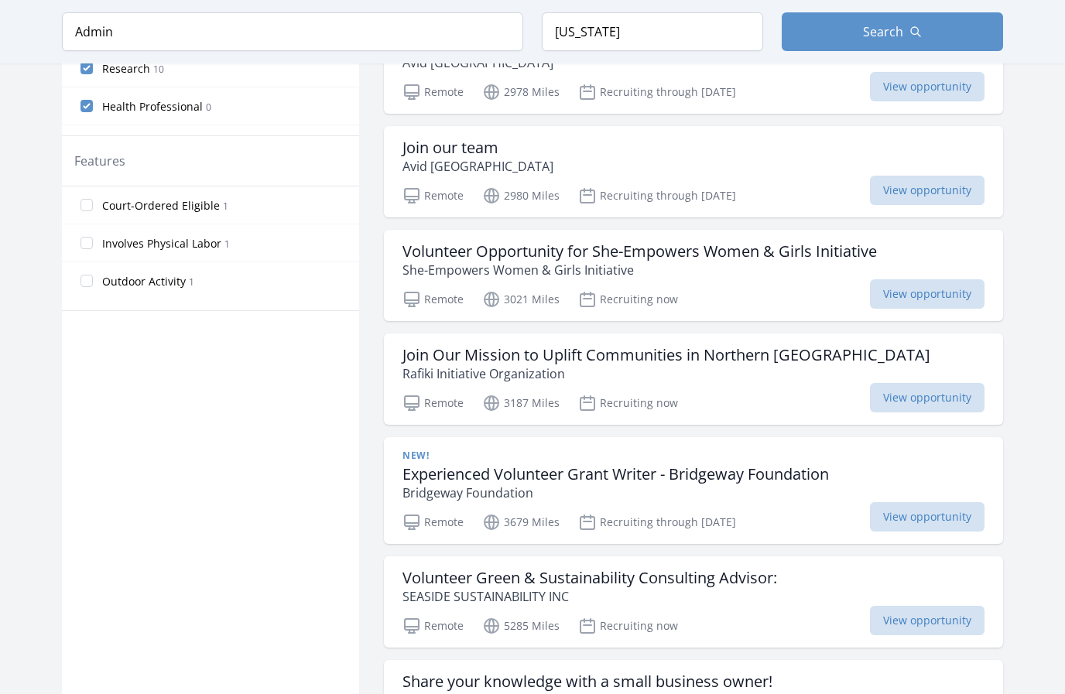
scroll to position [808, 0]
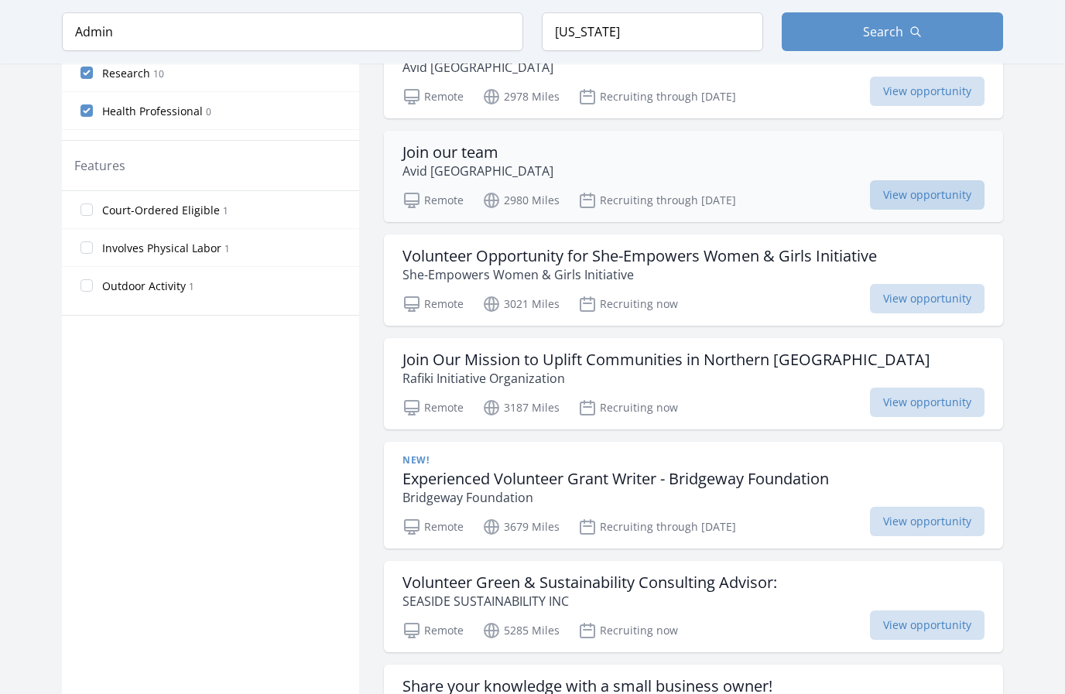
click at [915, 210] on span "View opportunity" at bounding box center [927, 194] width 115 height 29
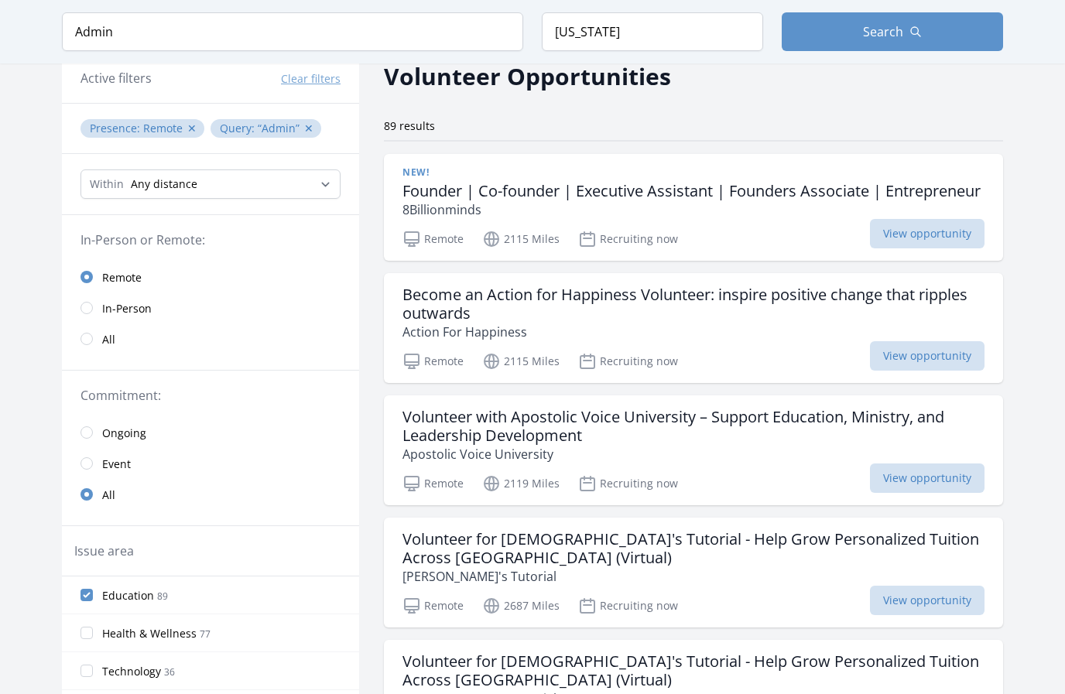
scroll to position [0, 0]
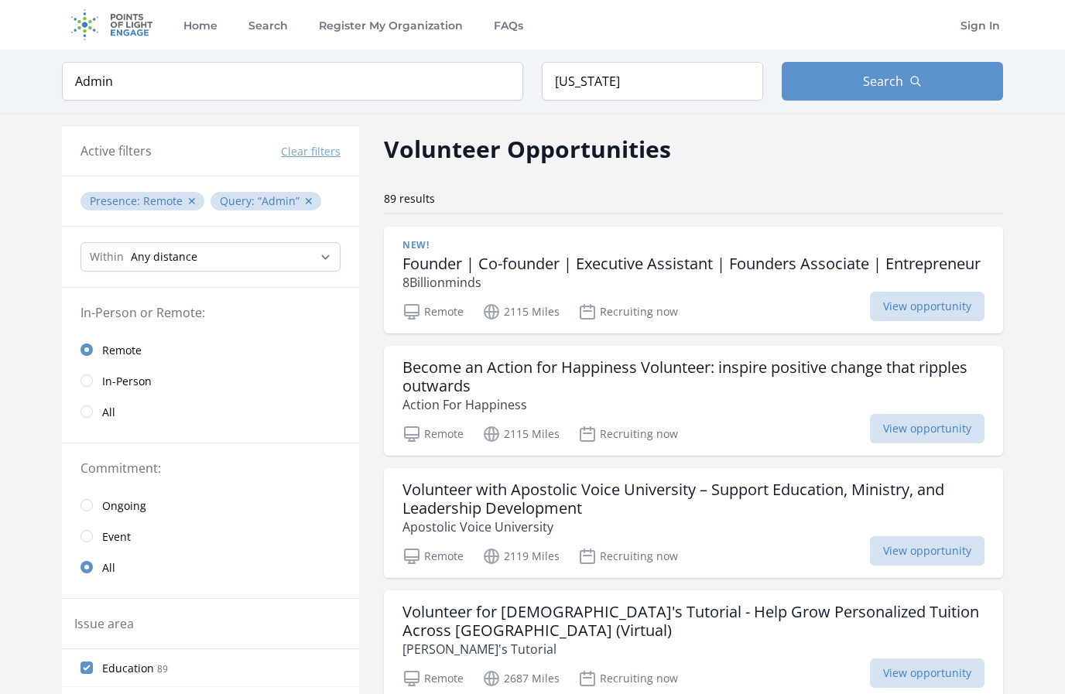
click at [320, 144] on button "Clear filters" at bounding box center [311, 151] width 60 height 15
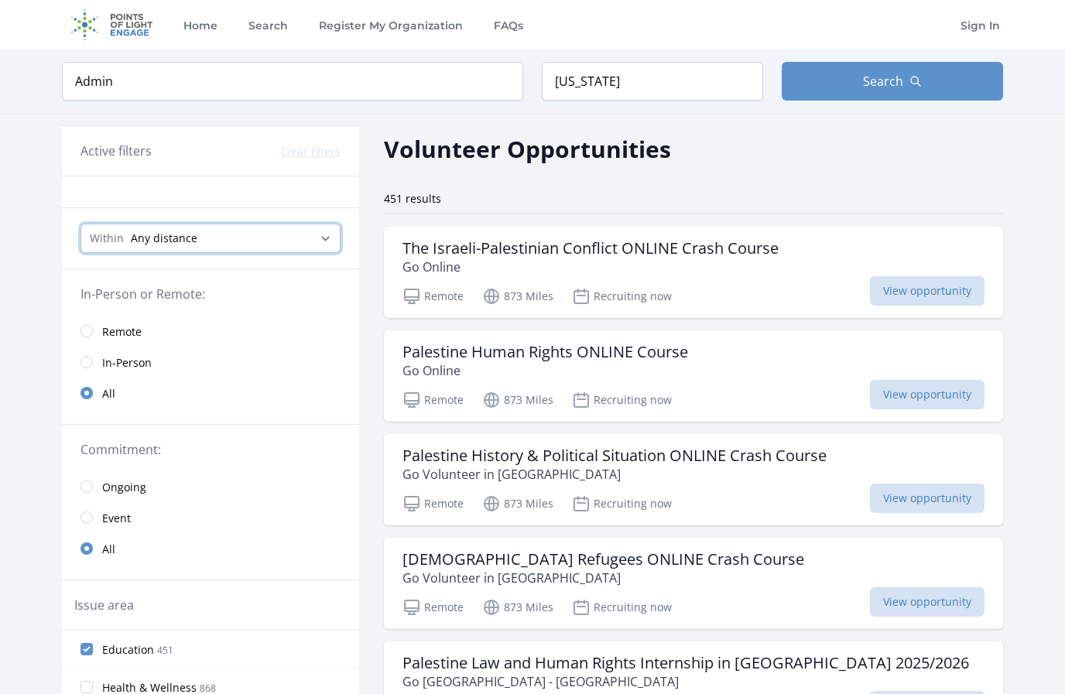
click at [234, 234] on select "Any distance , 5 Miles , 20 Miles , 50 Miles , 100 Miles" at bounding box center [211, 238] width 260 height 29
select select "80467"
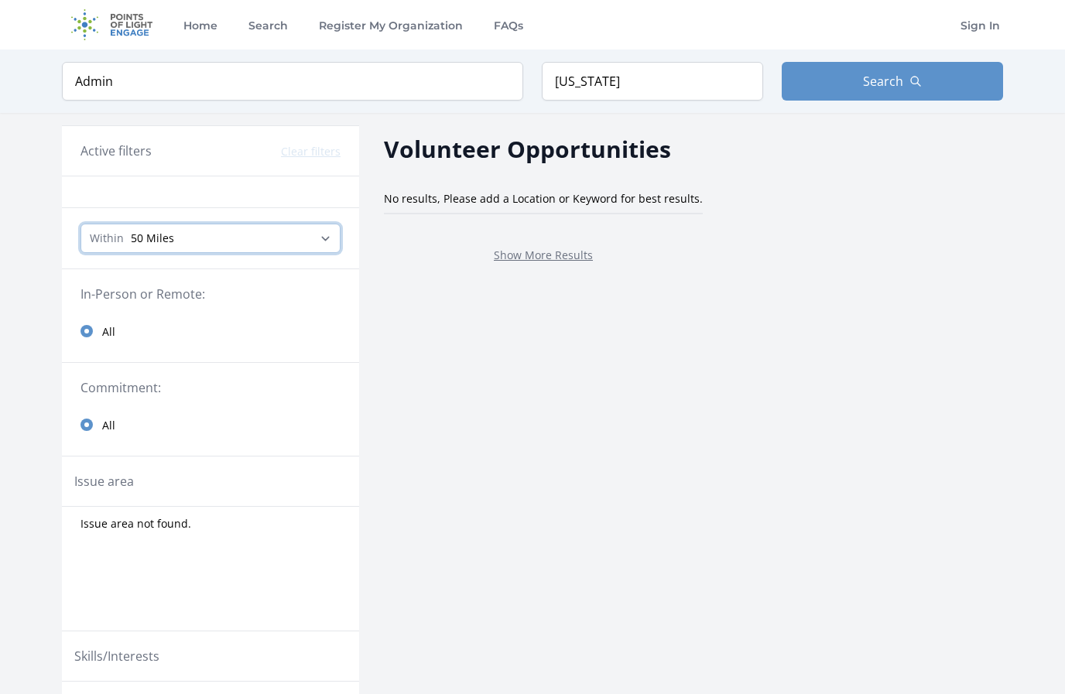
click at [294, 233] on select "Any distance , 5 Miles , 20 Miles , 50 Miles , 100 Miles" at bounding box center [211, 238] width 260 height 29
select select "all"
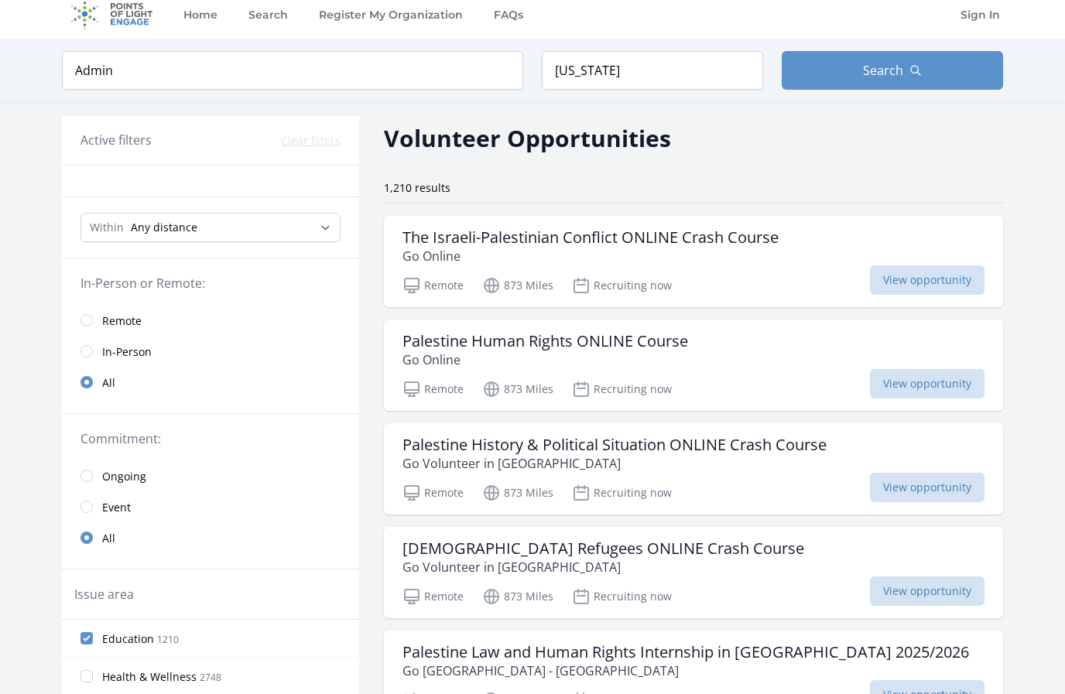
scroll to position [29, 0]
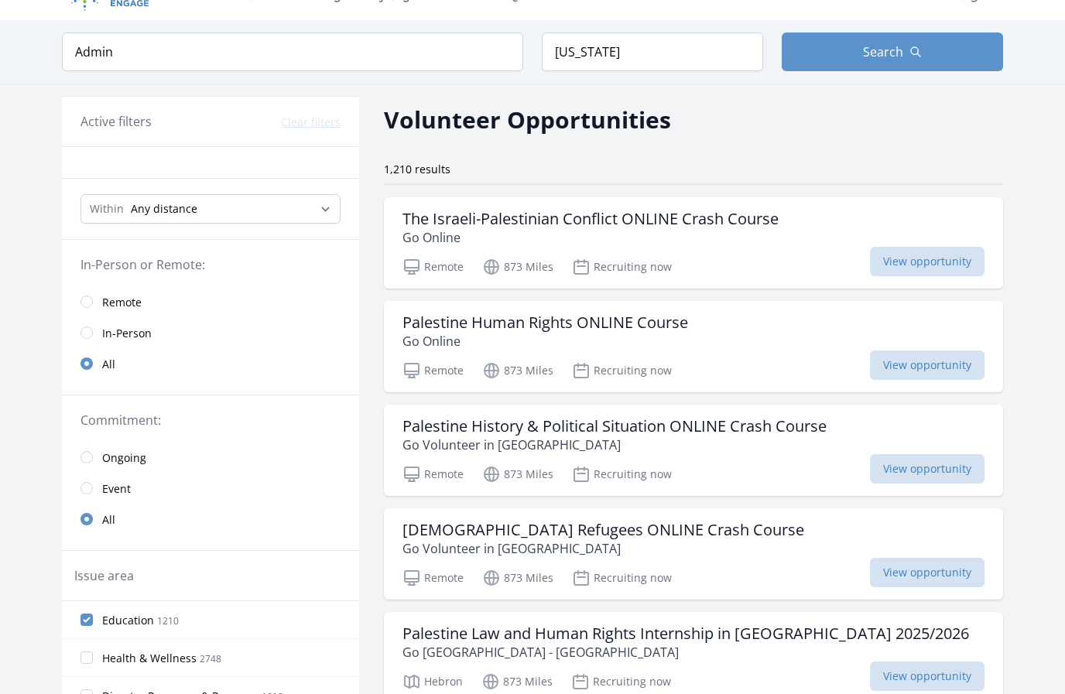
click at [122, 298] on span "Remote" at bounding box center [121, 302] width 39 height 15
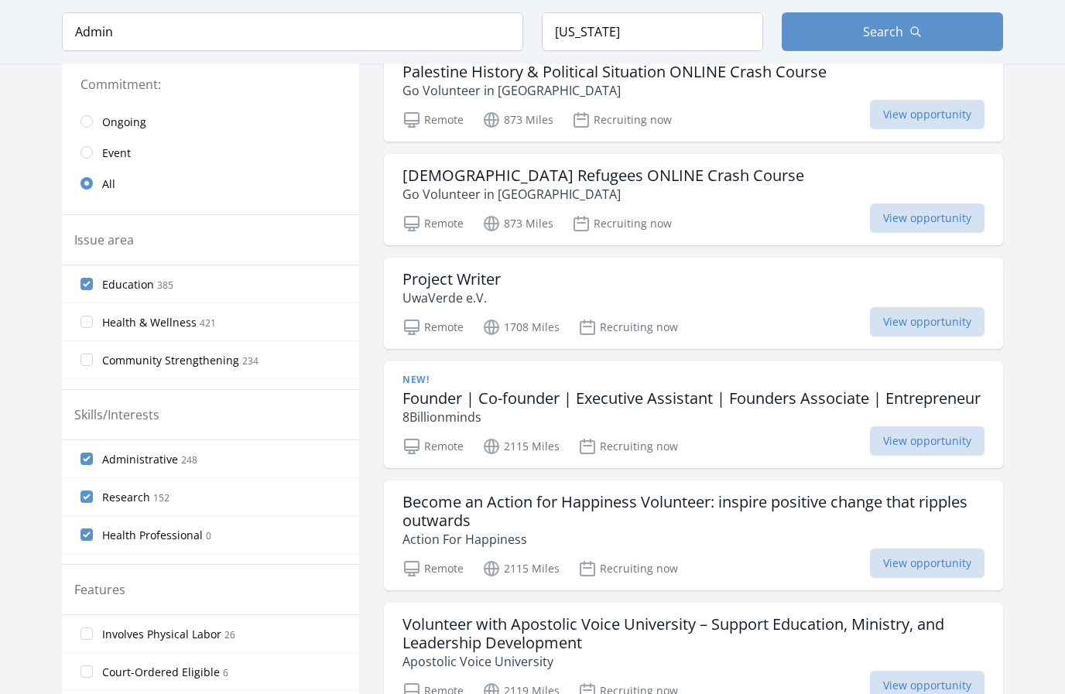
click at [85, 286] on input "Education 385" at bounding box center [87, 284] width 12 height 12
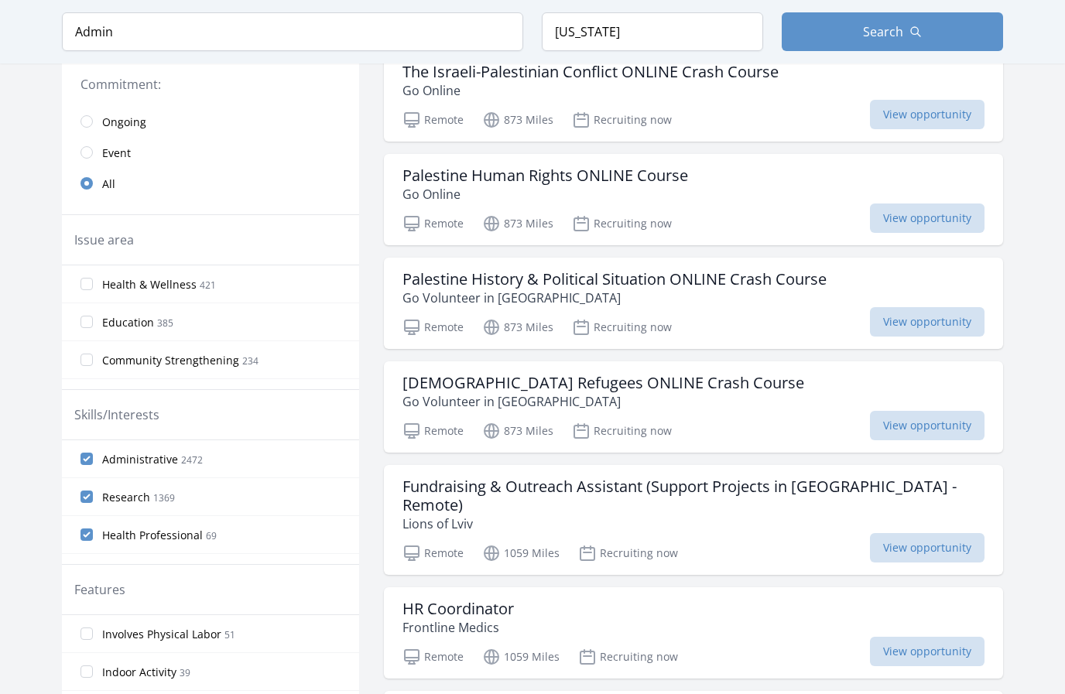
click at [89, 323] on input "Education 385" at bounding box center [87, 322] width 12 height 12
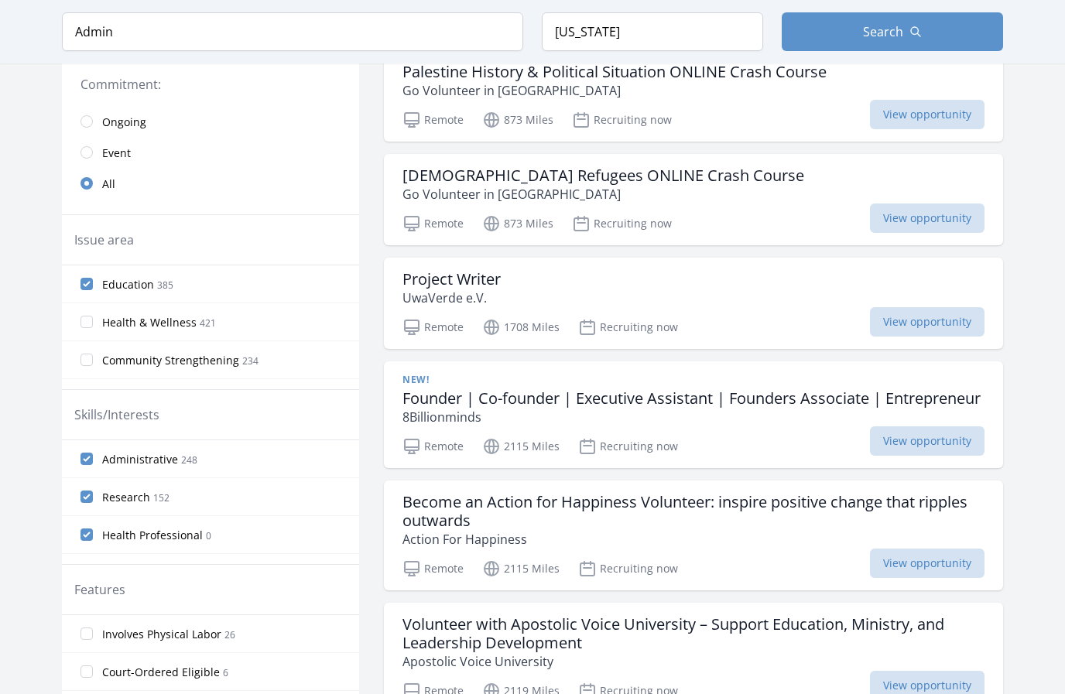
click at [92, 318] on input "Health & Wellness 421" at bounding box center [87, 322] width 12 height 12
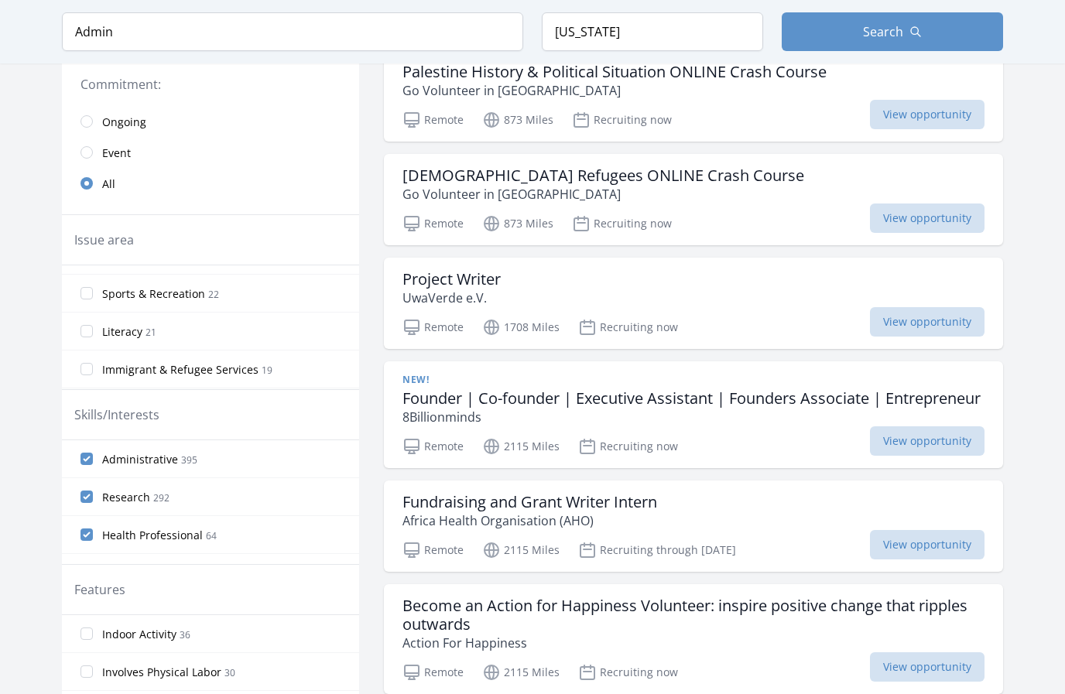
scroll to position [636, 0]
click at [284, 355] on label "Immigrant & Refugee Services 19" at bounding box center [210, 368] width 297 height 31
click at [93, 362] on input "Immigrant & Refugee Services 19" at bounding box center [87, 368] width 12 height 12
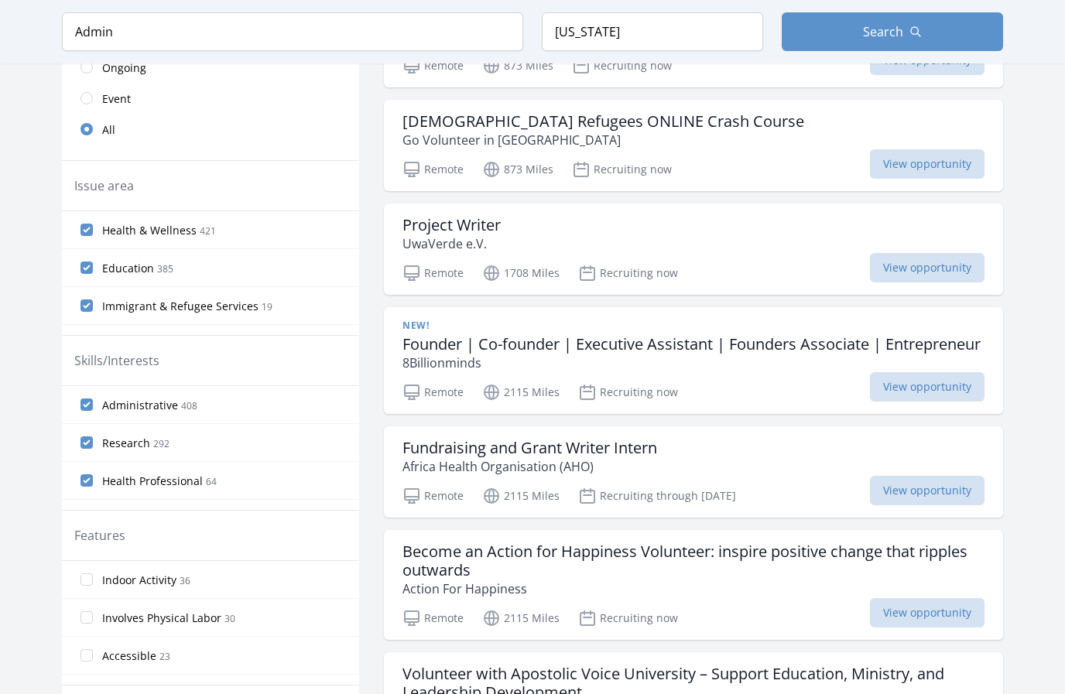
scroll to position [440, 0]
click at [91, 306] on input "Immigrant & Refugee Services 19" at bounding box center [87, 304] width 12 height 12
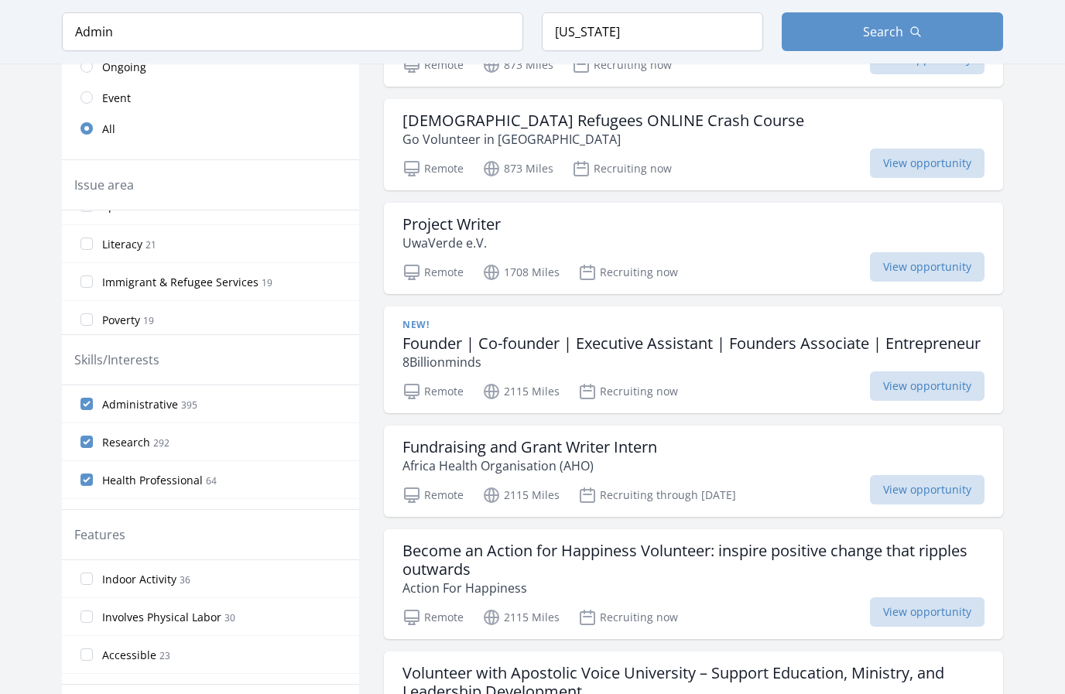
click at [87, 249] on input "Literacy 21" at bounding box center [87, 244] width 12 height 12
click at [90, 262] on input "Education 385" at bounding box center [87, 267] width 12 height 12
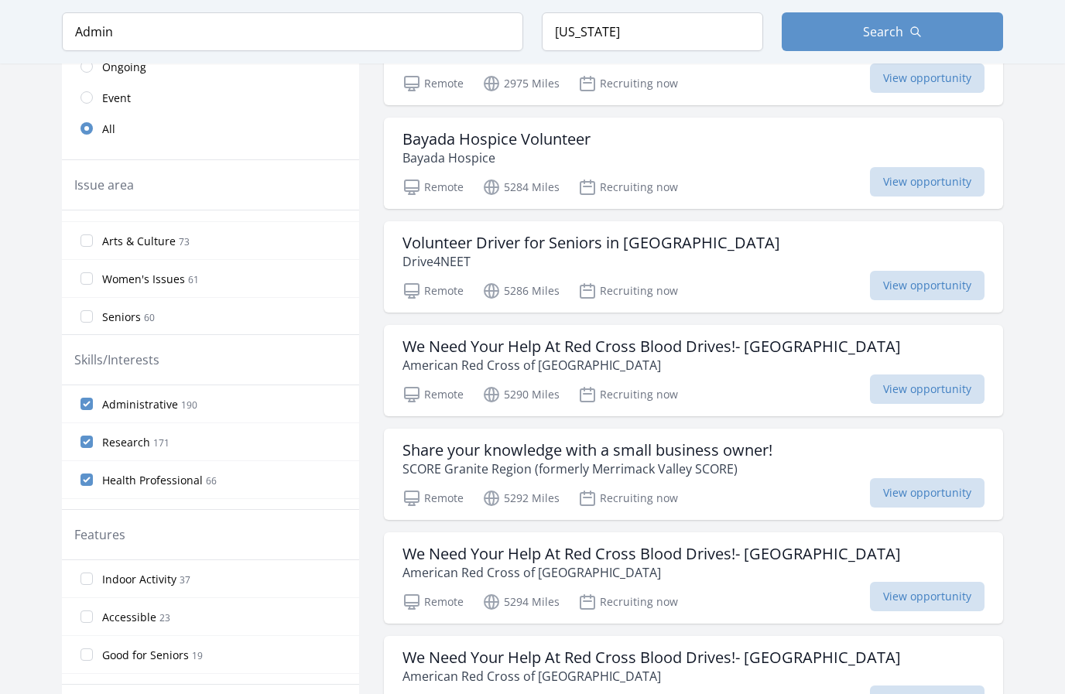
scroll to position [327, 0]
click at [83, 240] on input "Arts & Culture 73" at bounding box center [87, 243] width 12 height 12
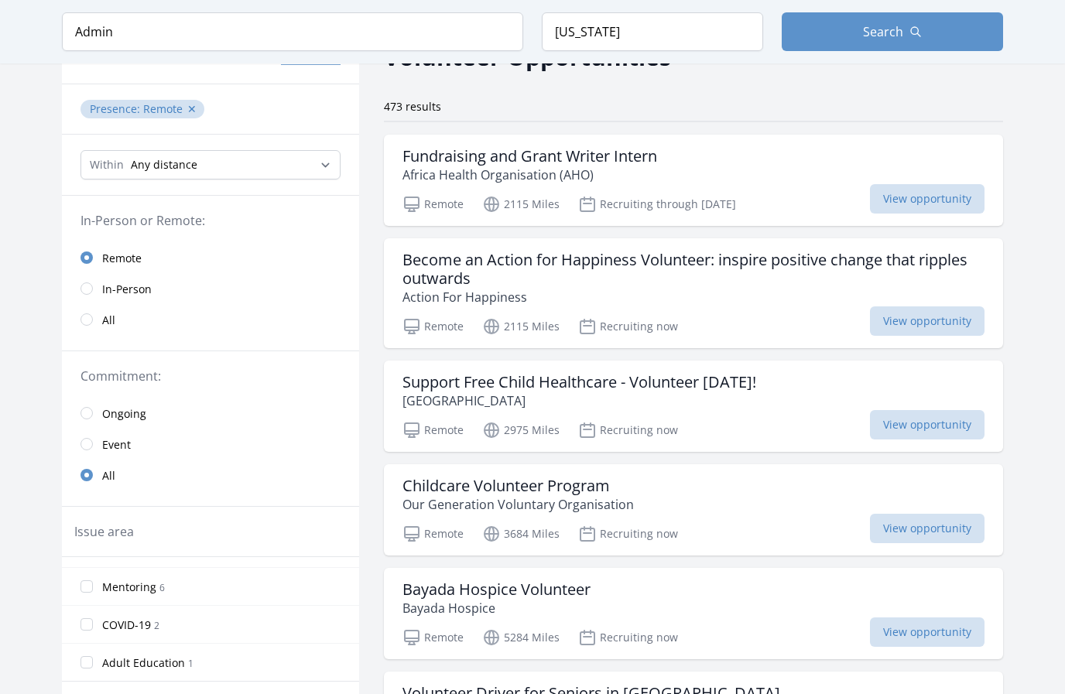
scroll to position [0, 0]
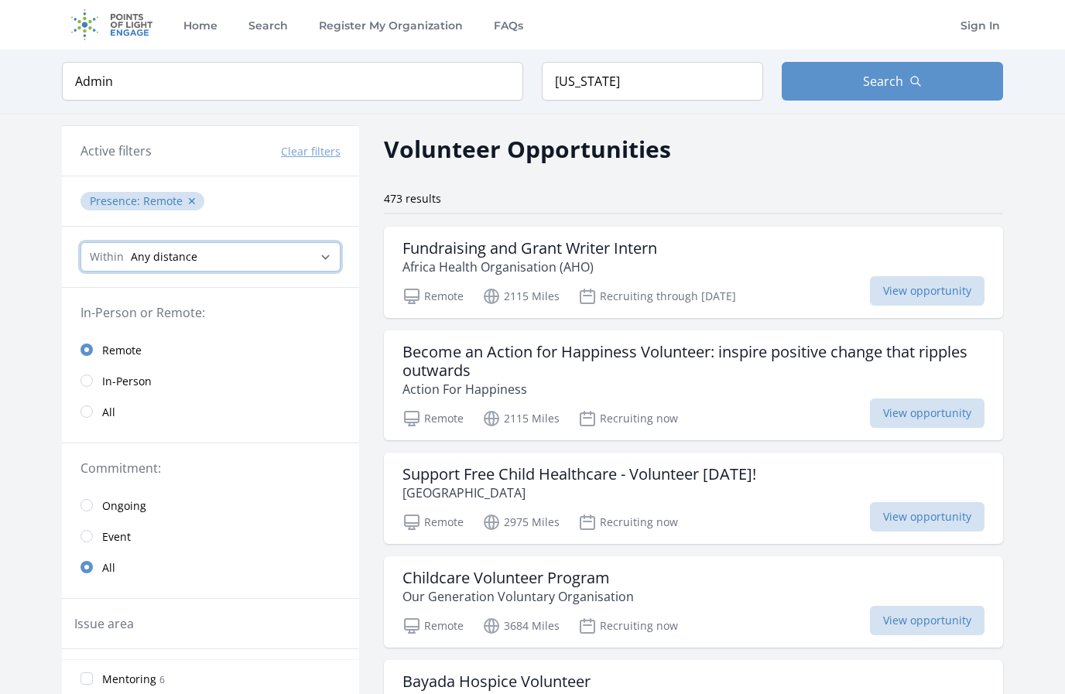
click at [319, 259] on select "Any distance , 5 Miles , 20 Miles , 50 Miles , 100 Miles" at bounding box center [211, 256] width 260 height 29
select select "160934"
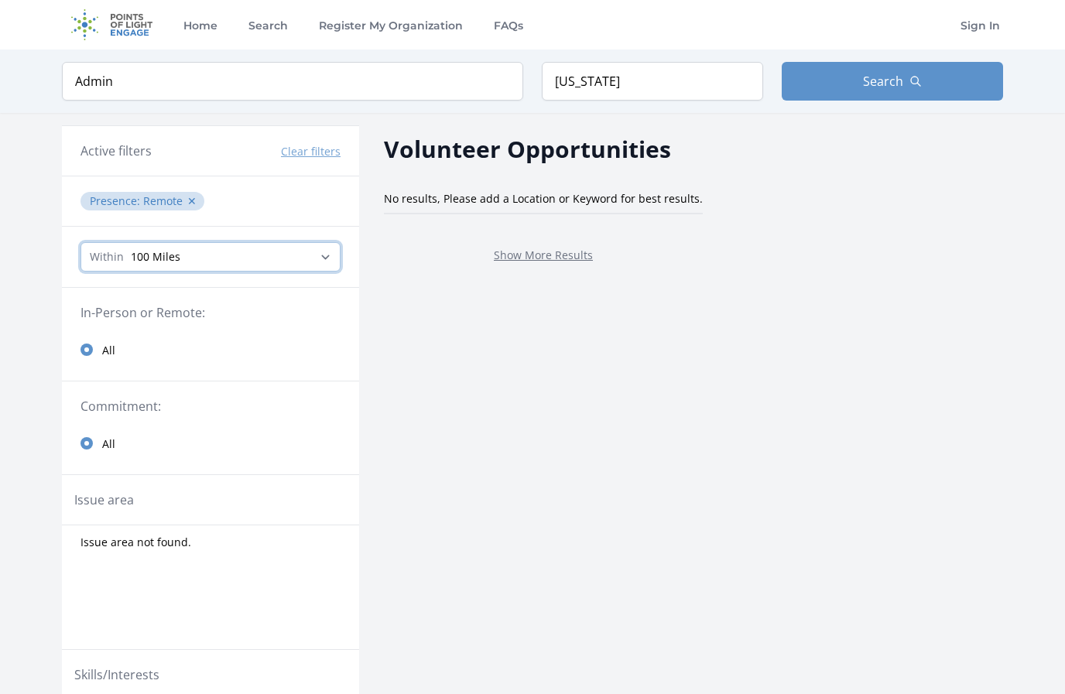
click at [235, 256] on select "Any distance , 5 Miles , 20 Miles , 50 Miles , 100 Miles" at bounding box center [211, 256] width 260 height 29
select select "all"
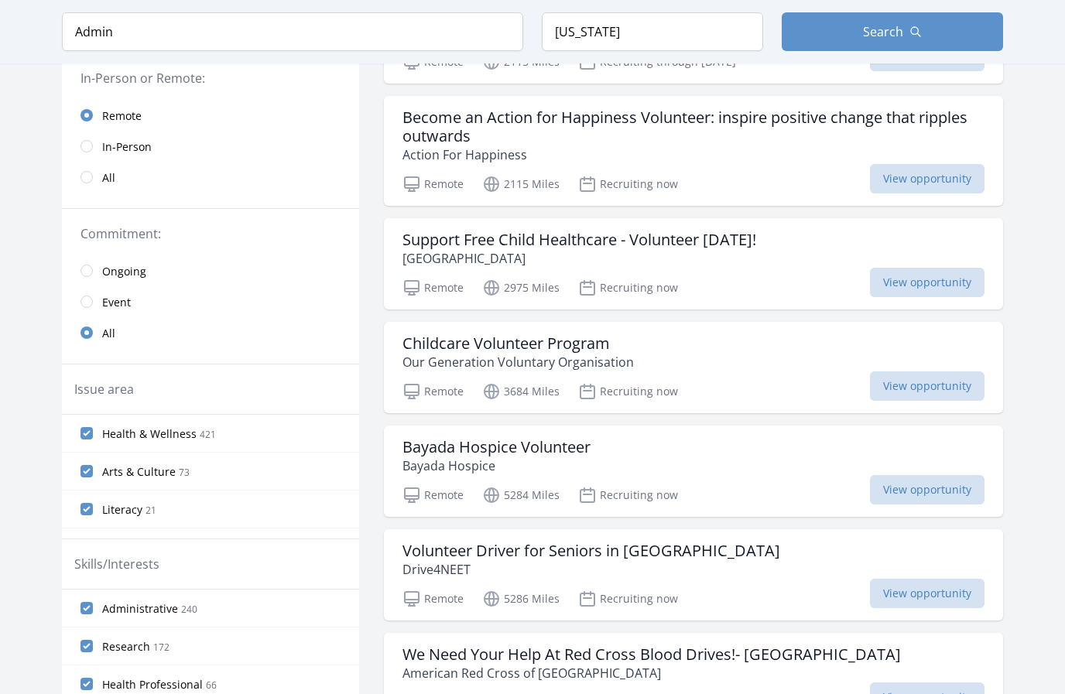
scroll to position [269, 0]
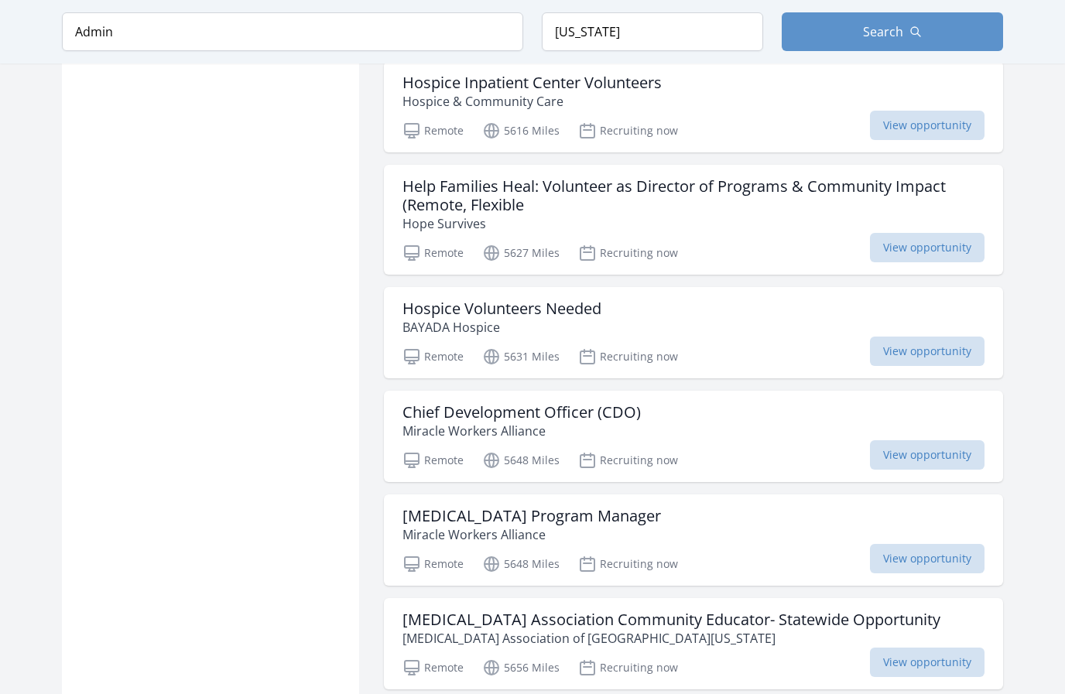
scroll to position [4805, 0]
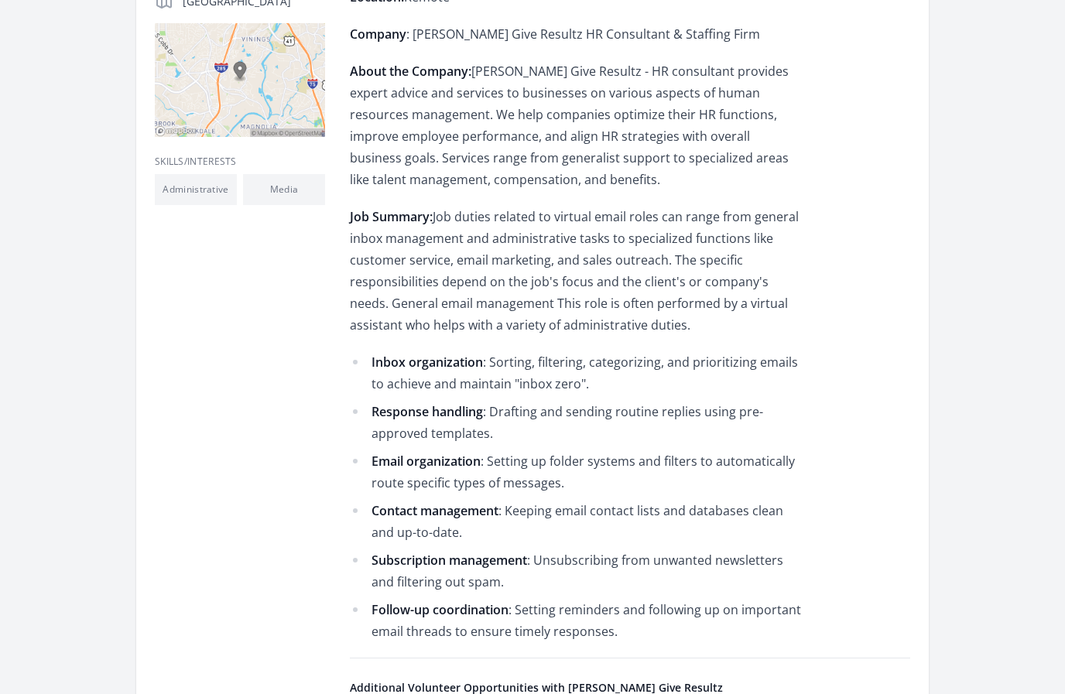
scroll to position [399, 0]
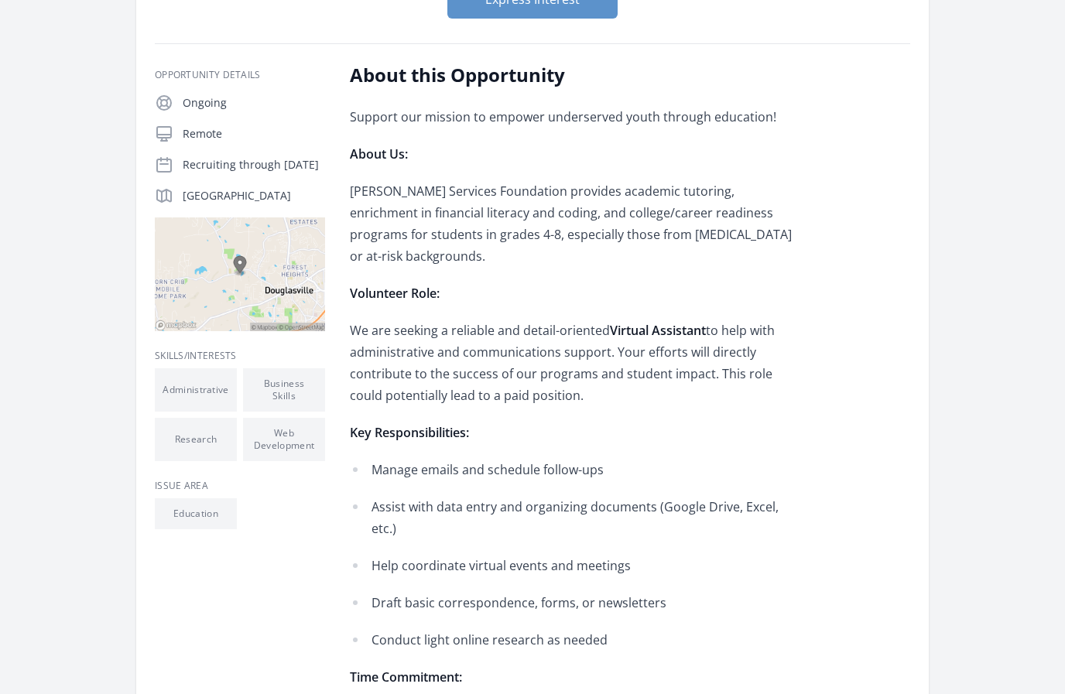
scroll to position [247, 0]
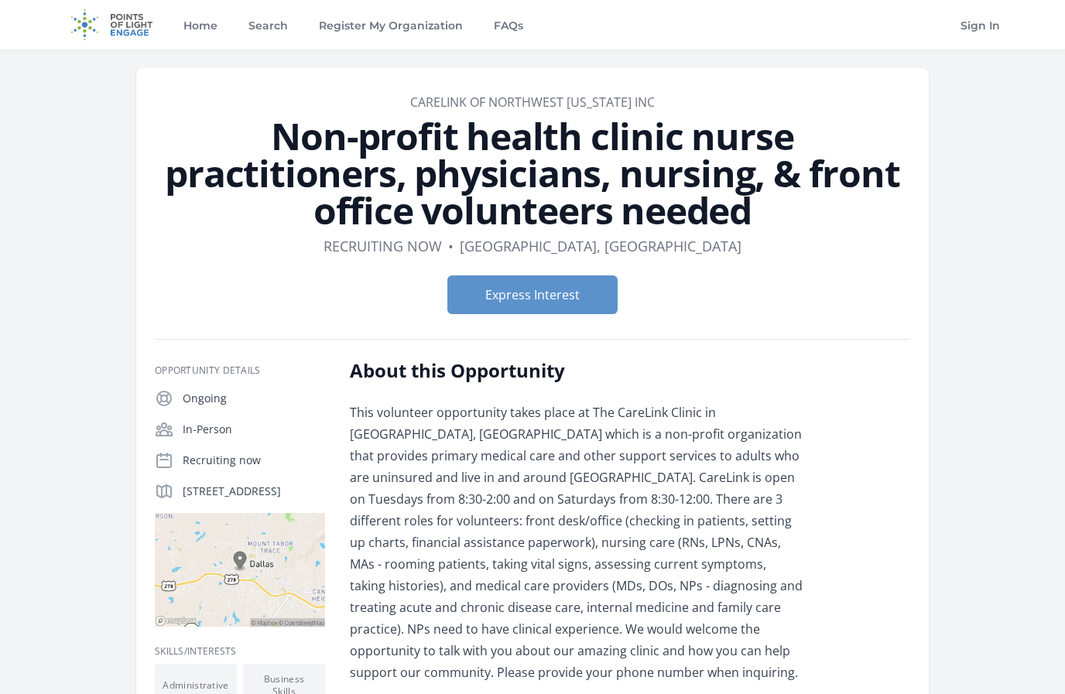
click at [321, 427] on p "In-Person" at bounding box center [254, 429] width 142 height 15
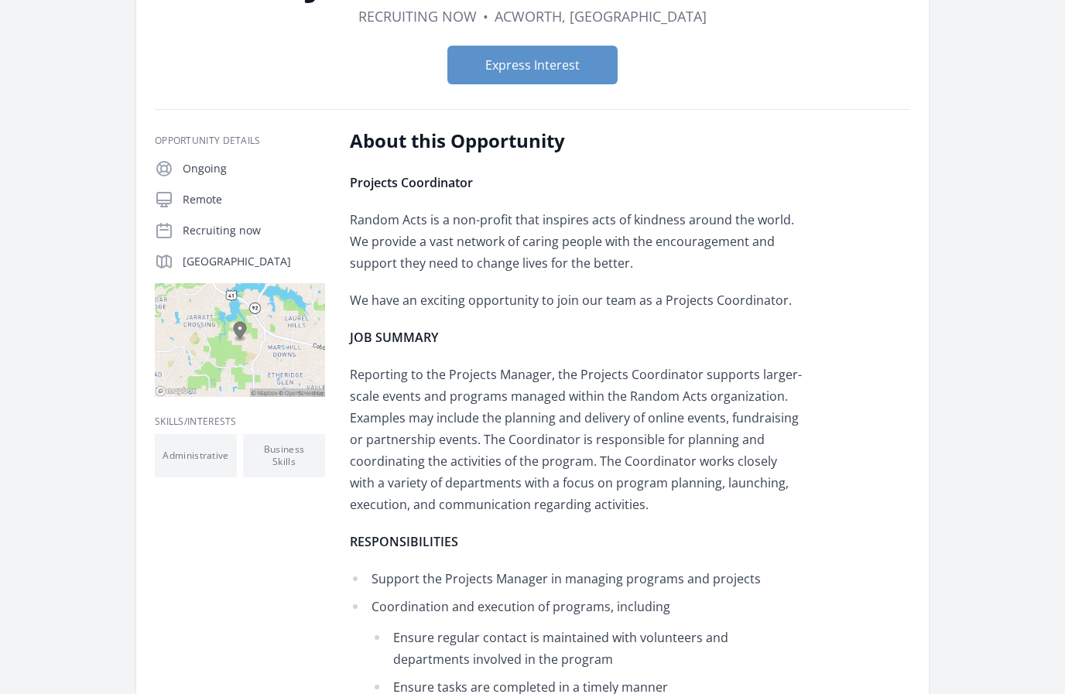
scroll to position [78, 0]
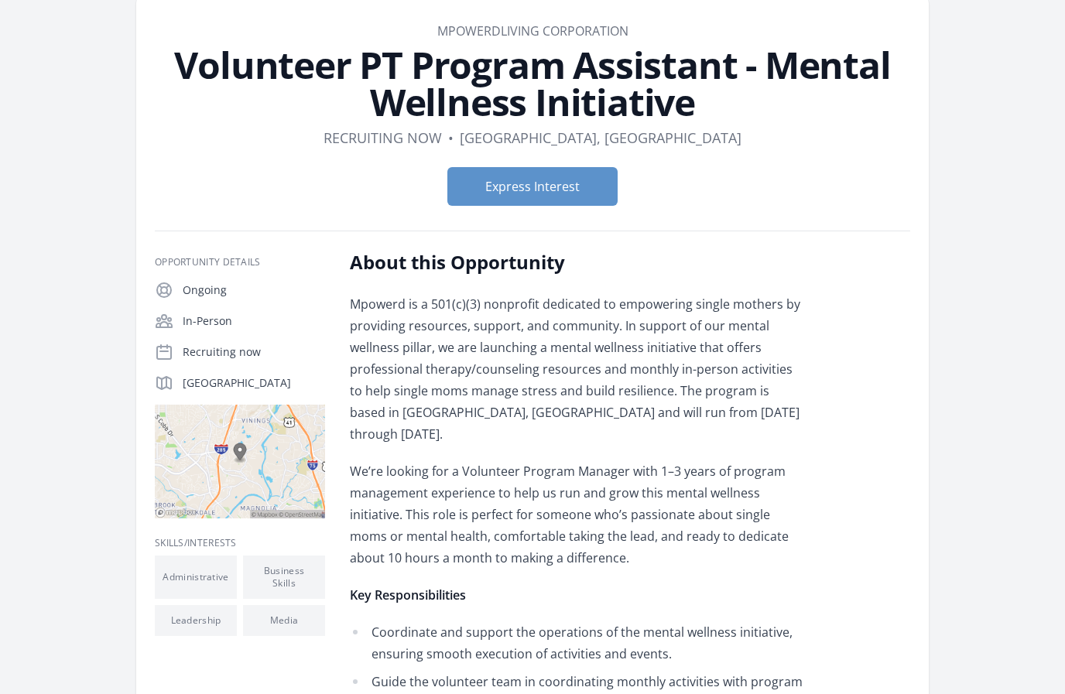
scroll to position [70, 0]
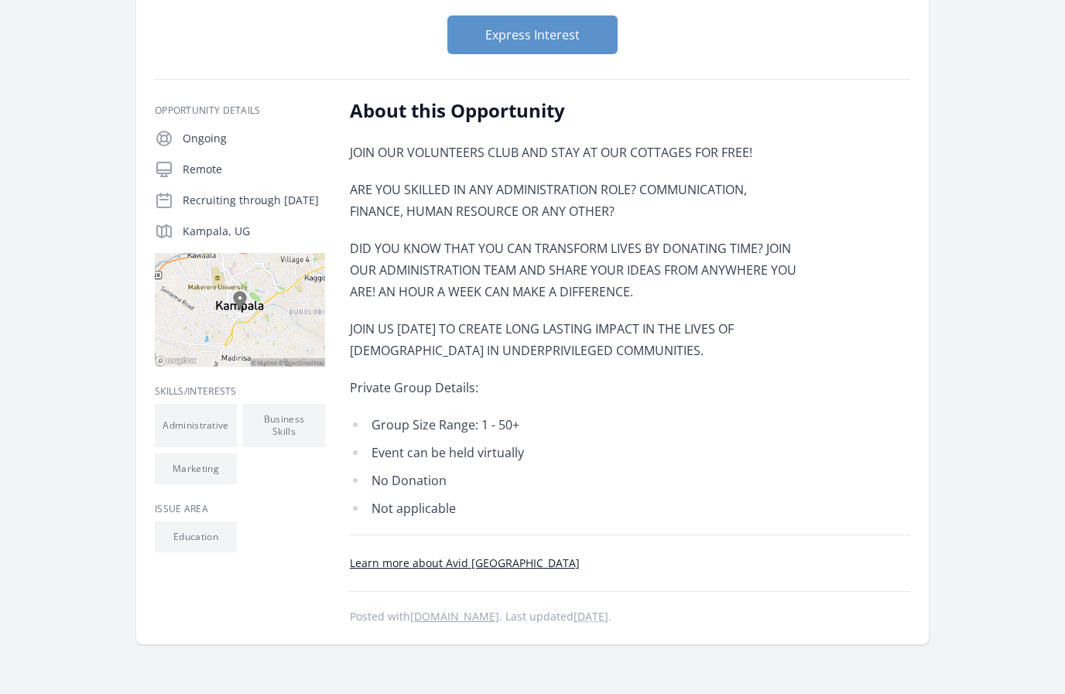
scroll to position [185, 0]
click at [539, 31] on button "Express Interest" at bounding box center [532, 35] width 170 height 39
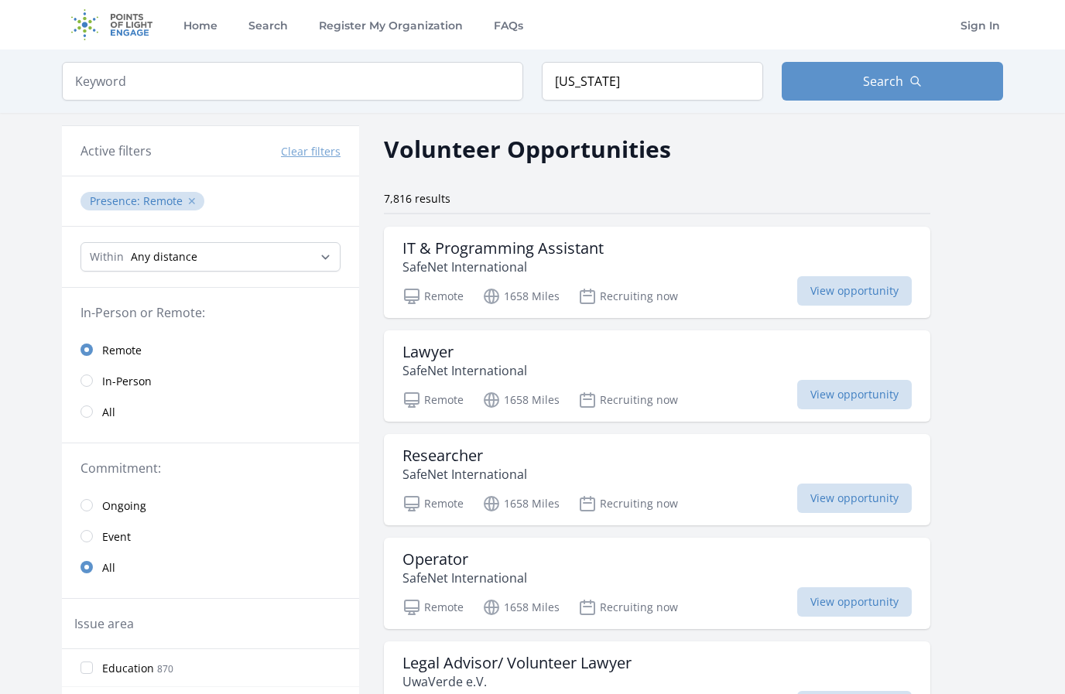
click at [187, 204] on button "✕" at bounding box center [191, 201] width 9 height 15
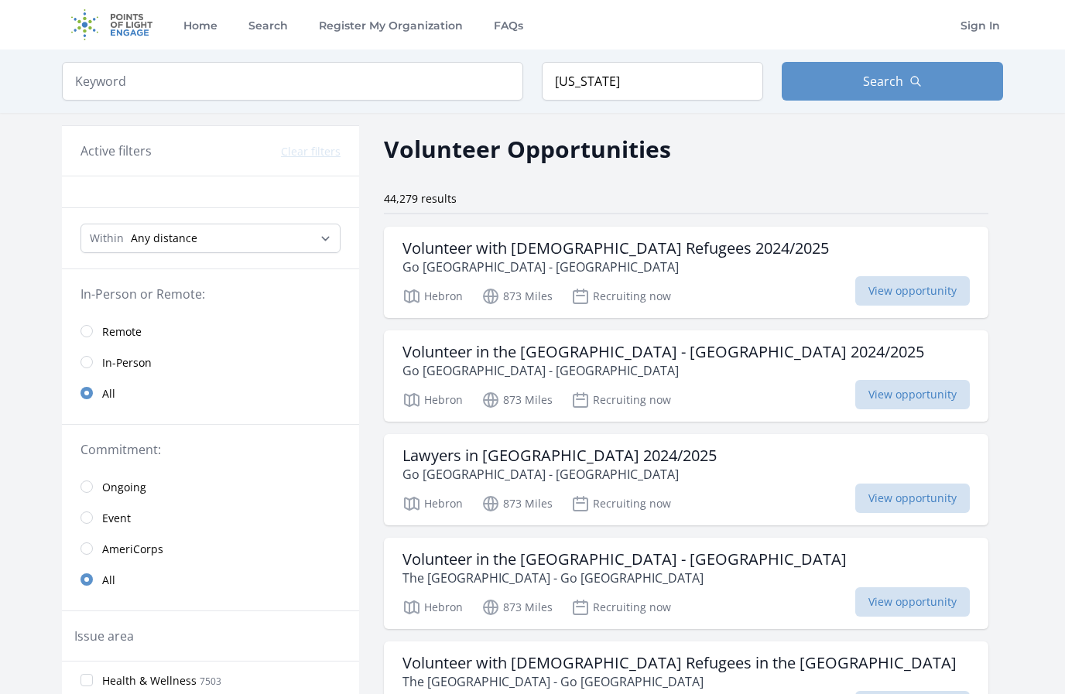
click at [103, 155] on h3 "Active filters" at bounding box center [116, 151] width 71 height 19
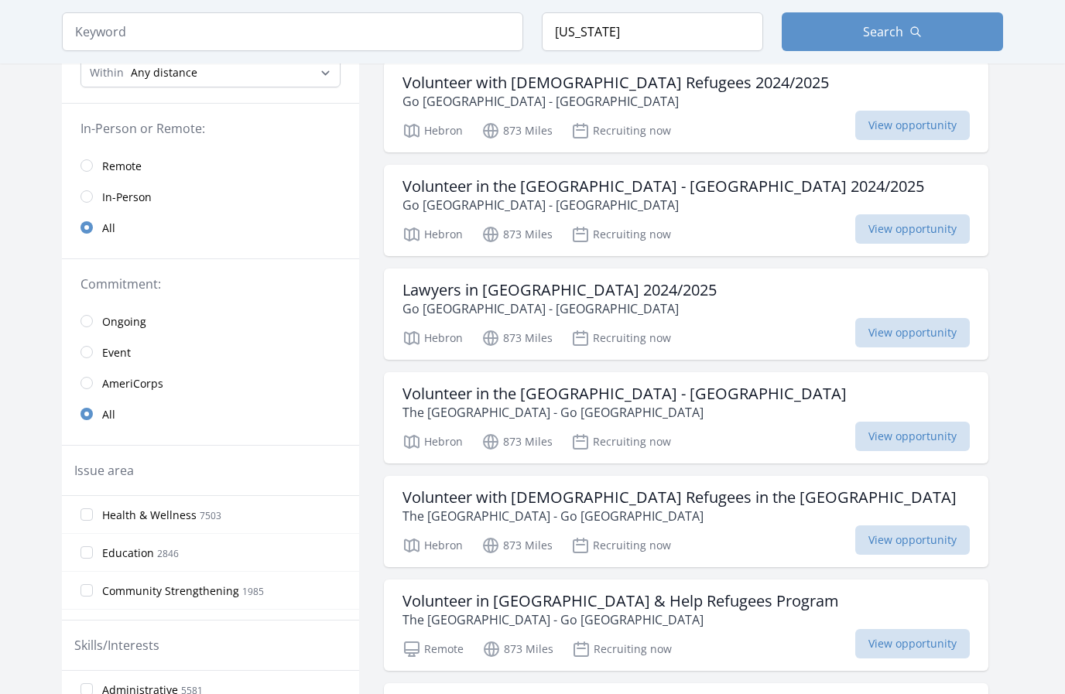
scroll to position [180, 0]
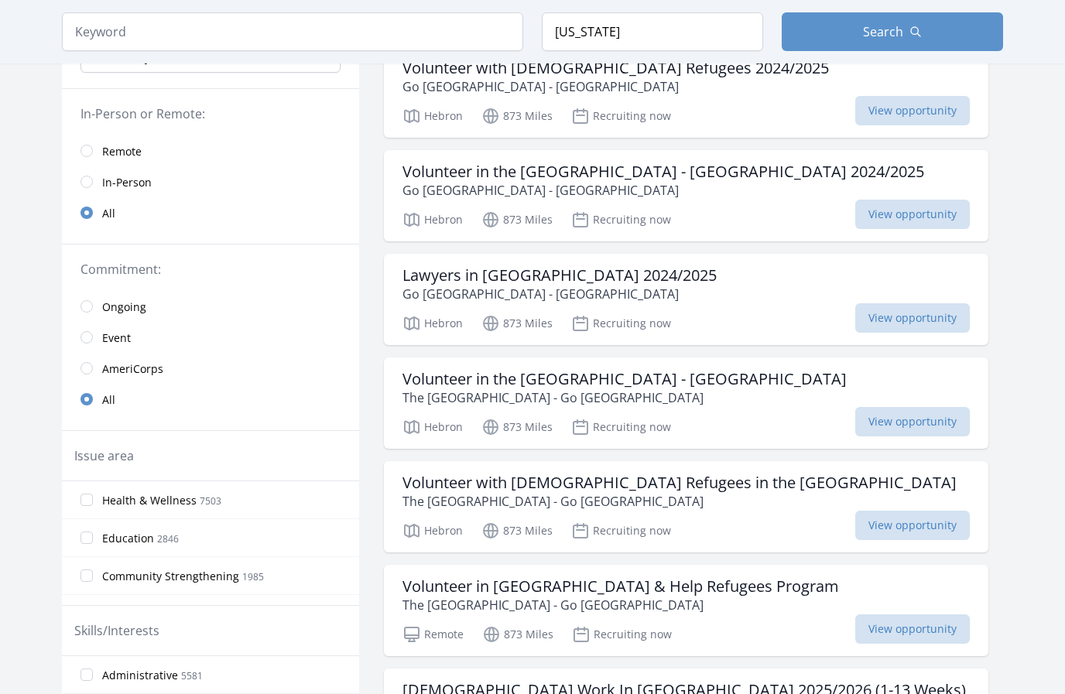
click at [96, 367] on link "AmeriCorps" at bounding box center [210, 368] width 297 height 31
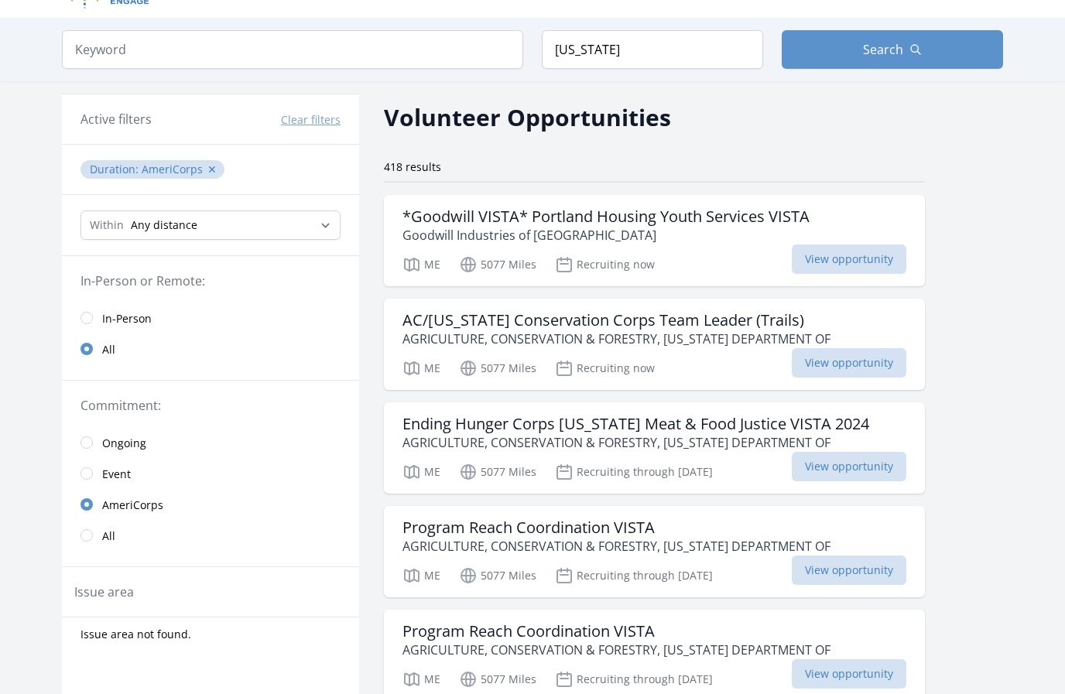
scroll to position [29, 0]
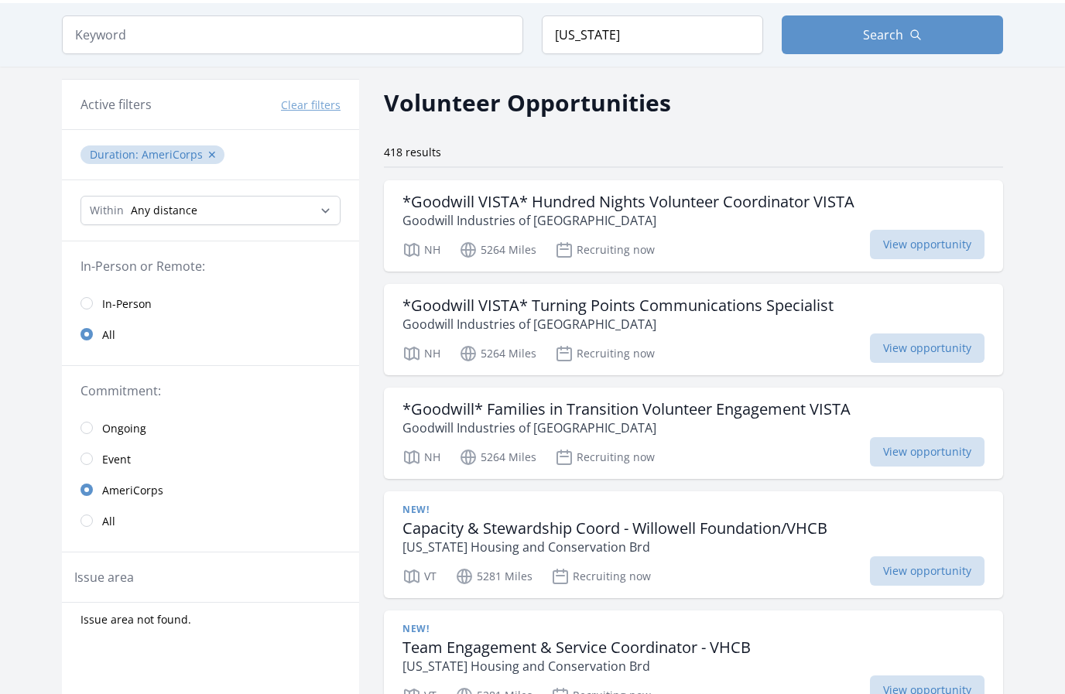
scroll to position [47, 0]
click at [87, 458] on input "radio" at bounding box center [87, 458] width 12 height 12
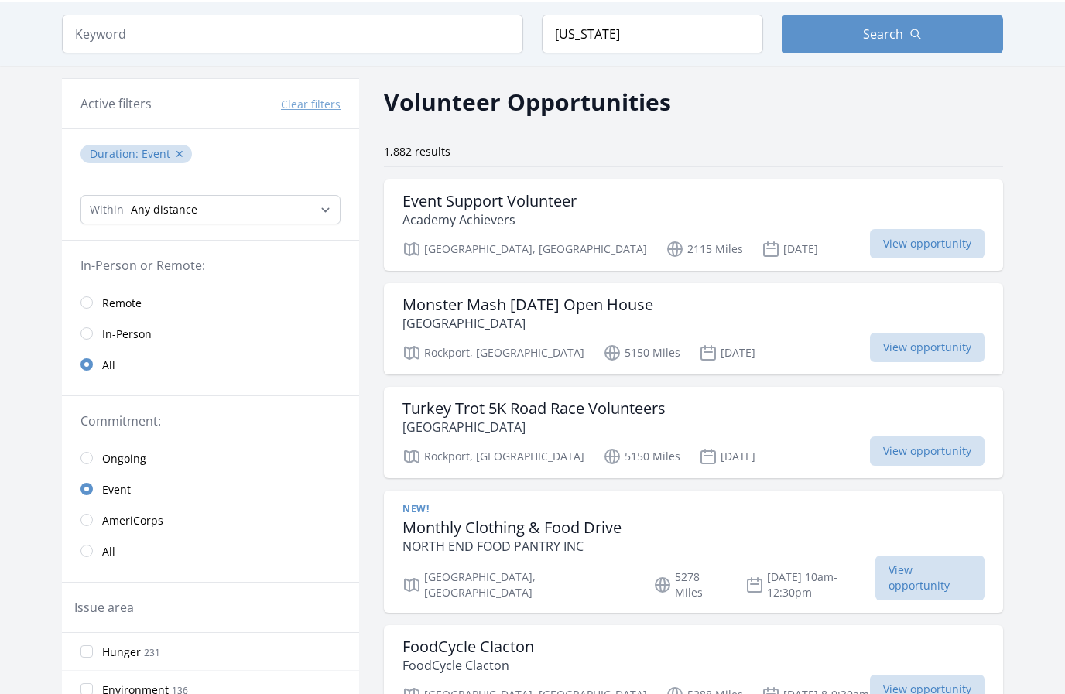
click at [91, 455] on input "radio" at bounding box center [87, 458] width 12 height 12
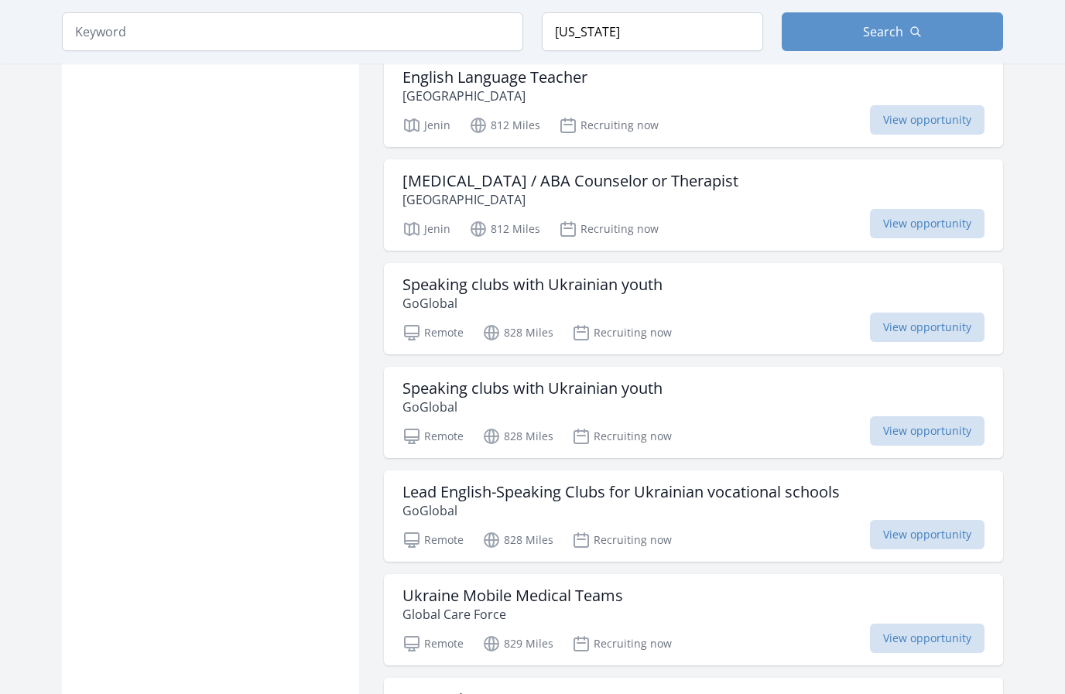
scroll to position [1116, 0]
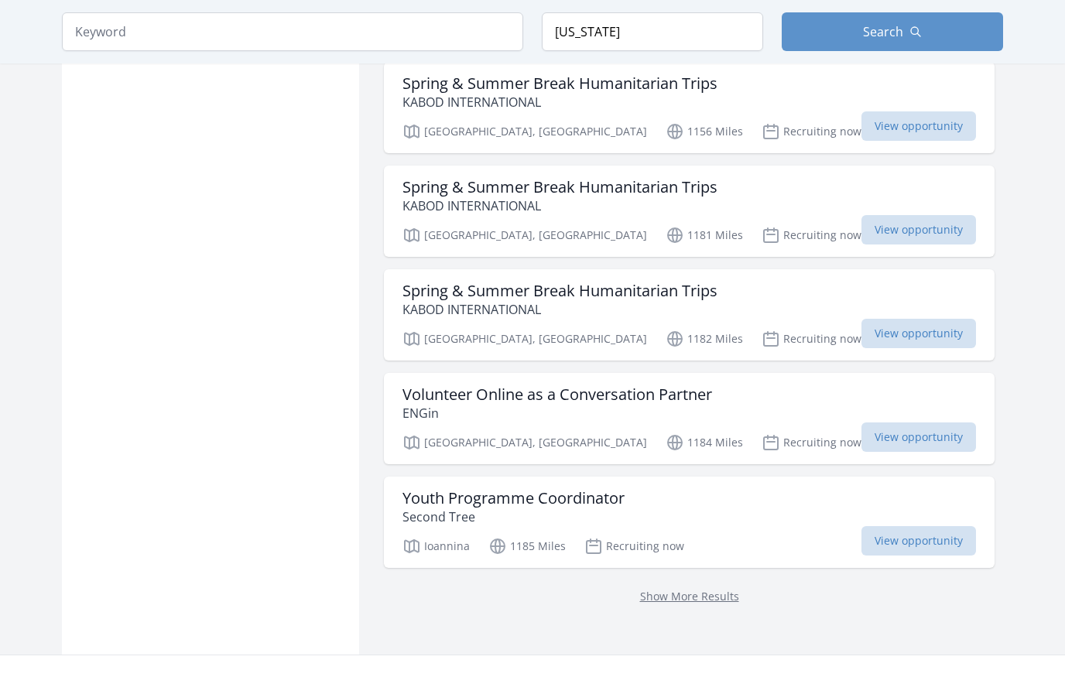
scroll to position [1718, 0]
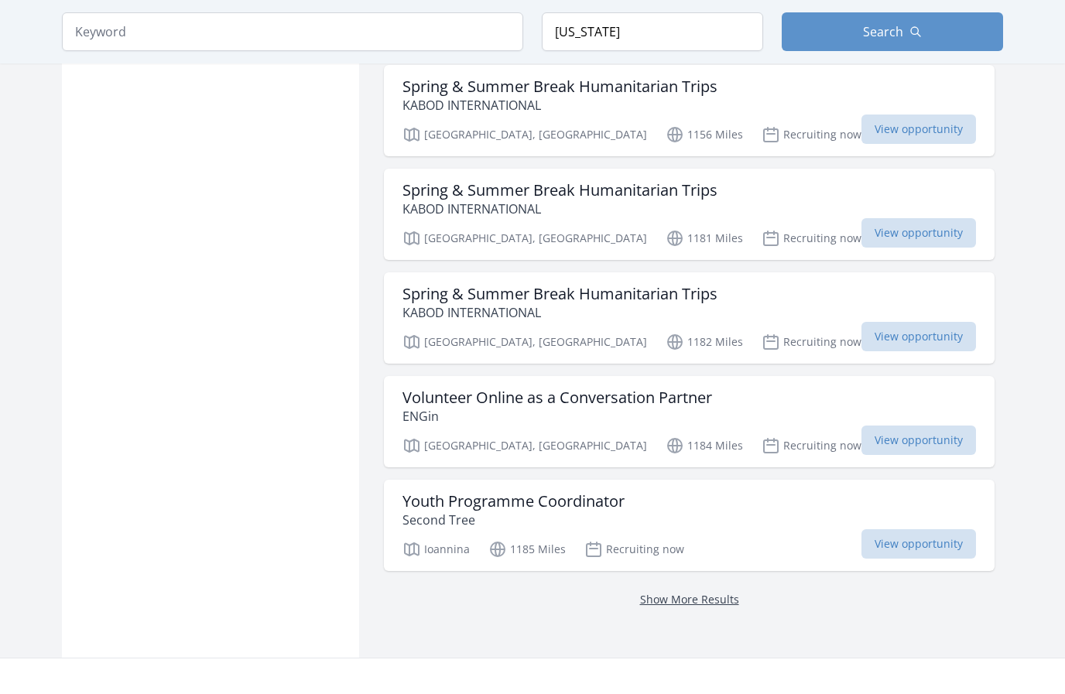
click at [640, 602] on link "Show More Results" at bounding box center [689, 599] width 99 height 15
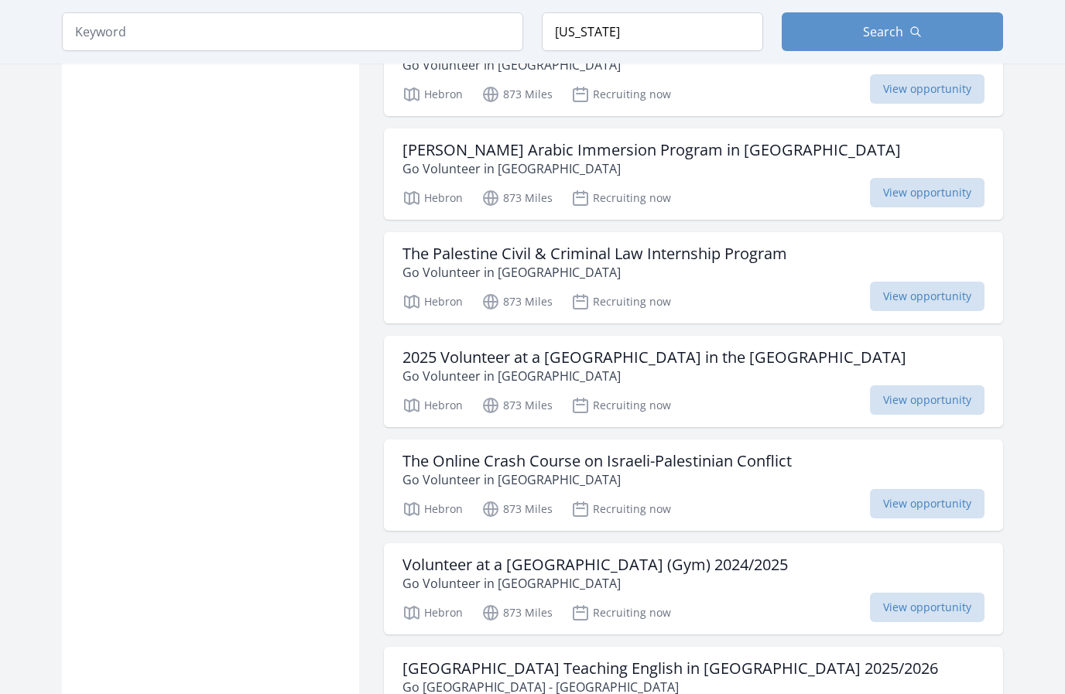
scroll to position [1586, 0]
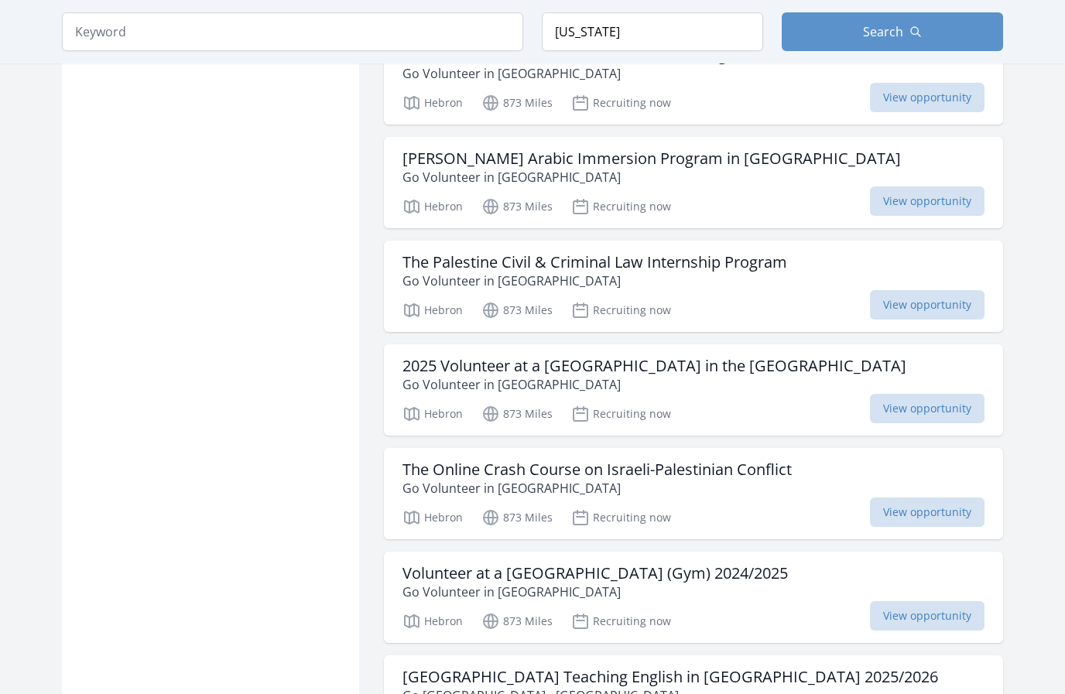
scroll to position [1575, 0]
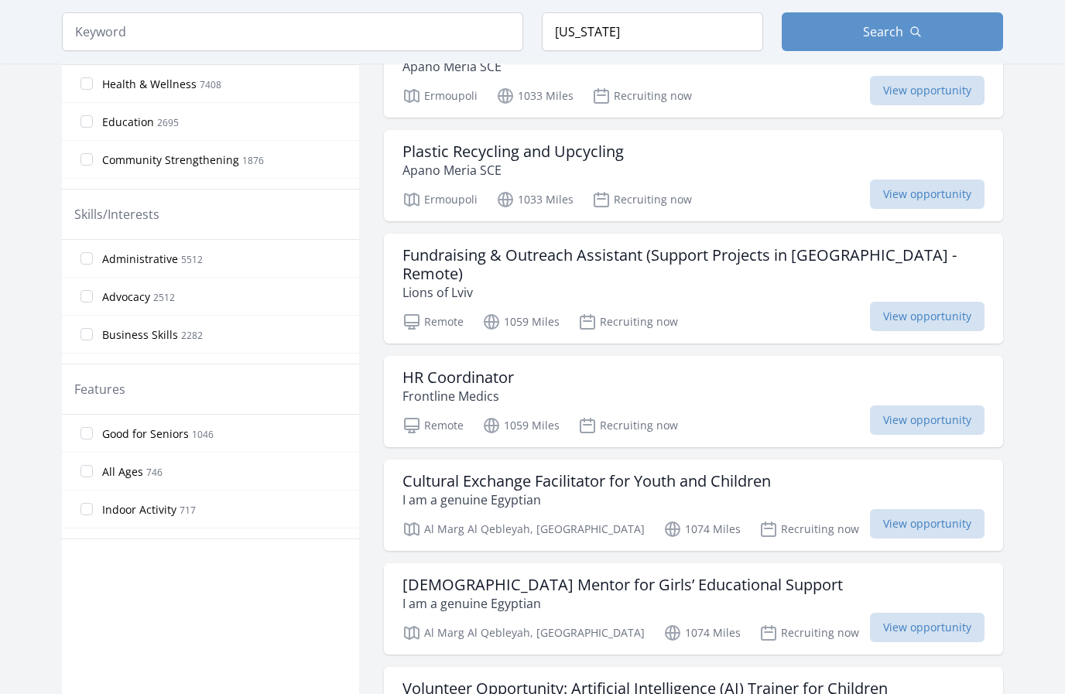
scroll to position [622, 0]
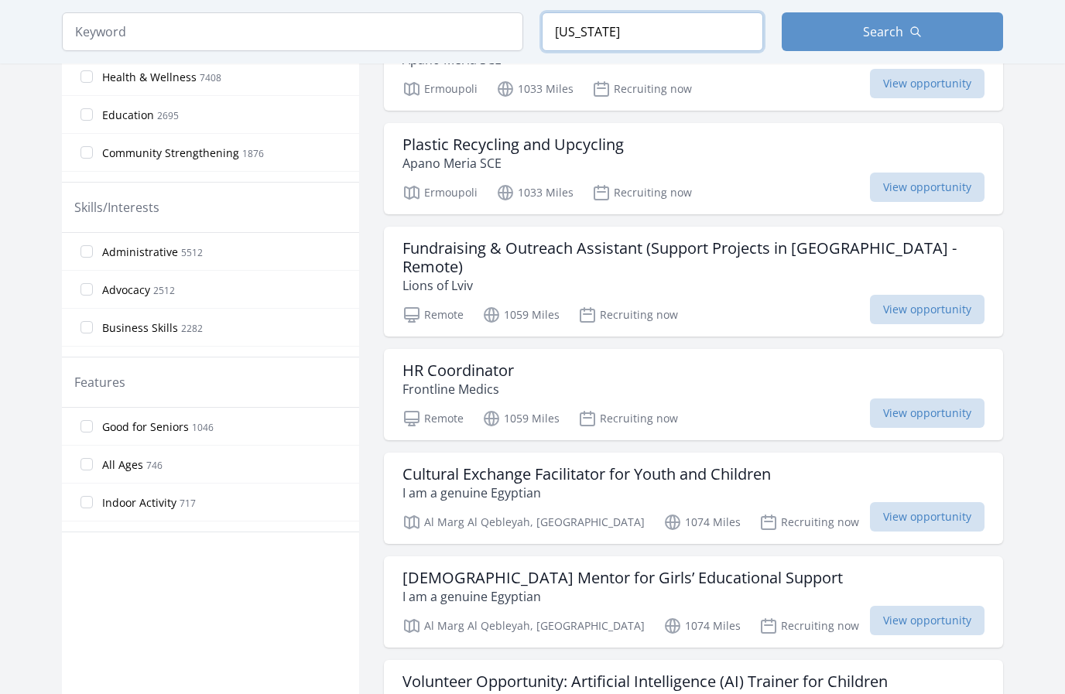
click at [678, 41] on input "Georgia" at bounding box center [652, 31] width 221 height 39
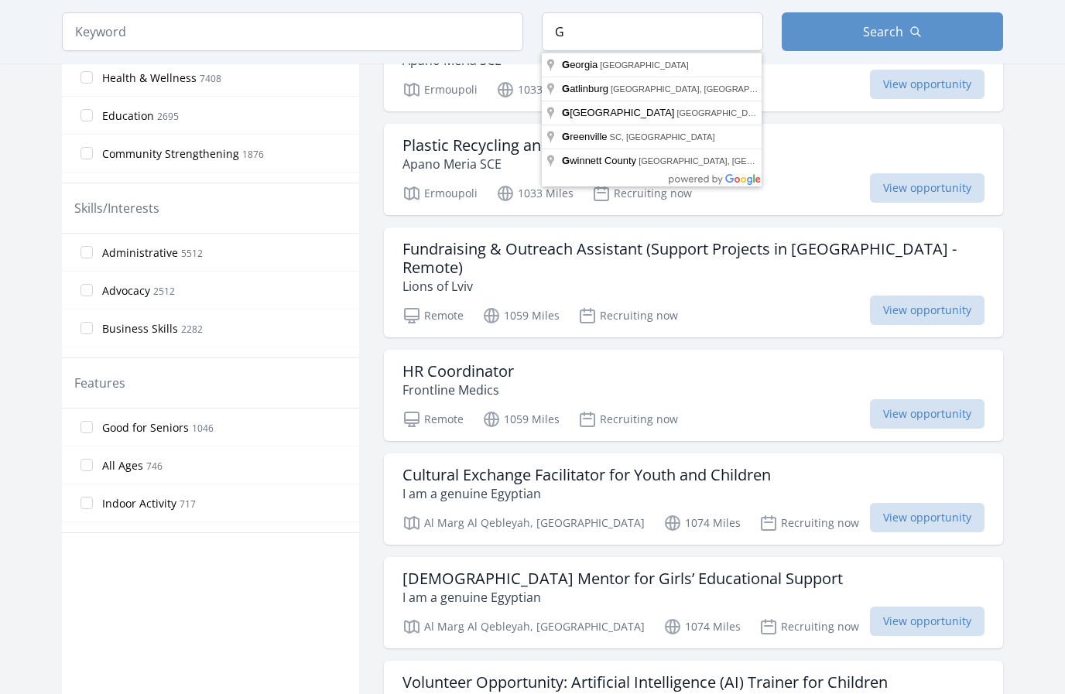
type input "Georgia, USA"
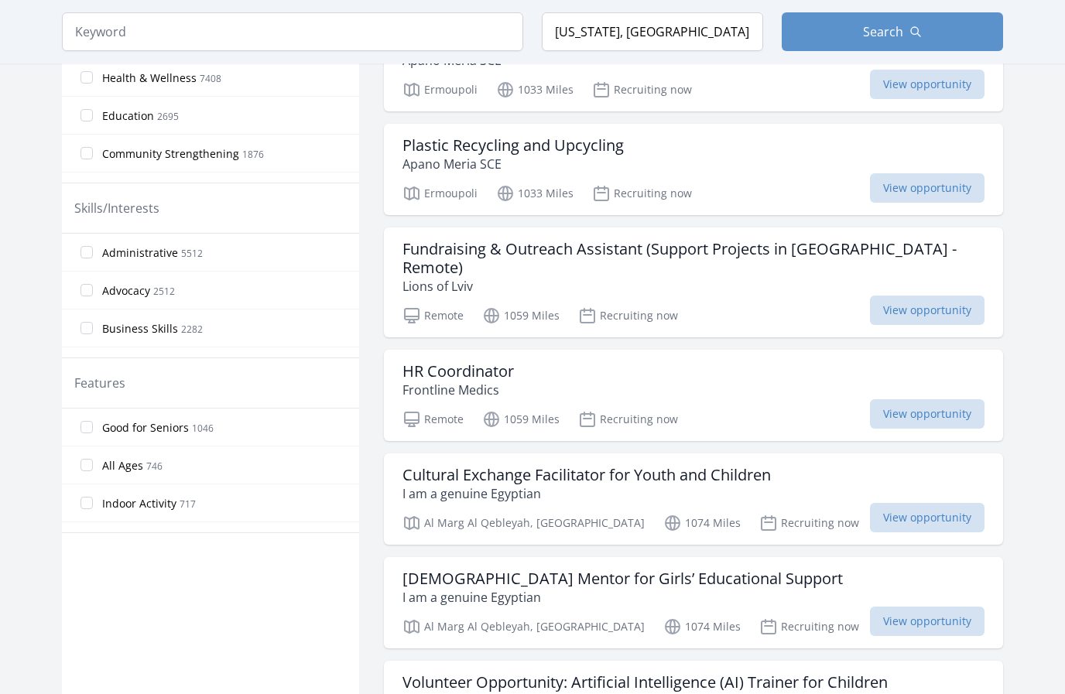
scroll to position [622, 0]
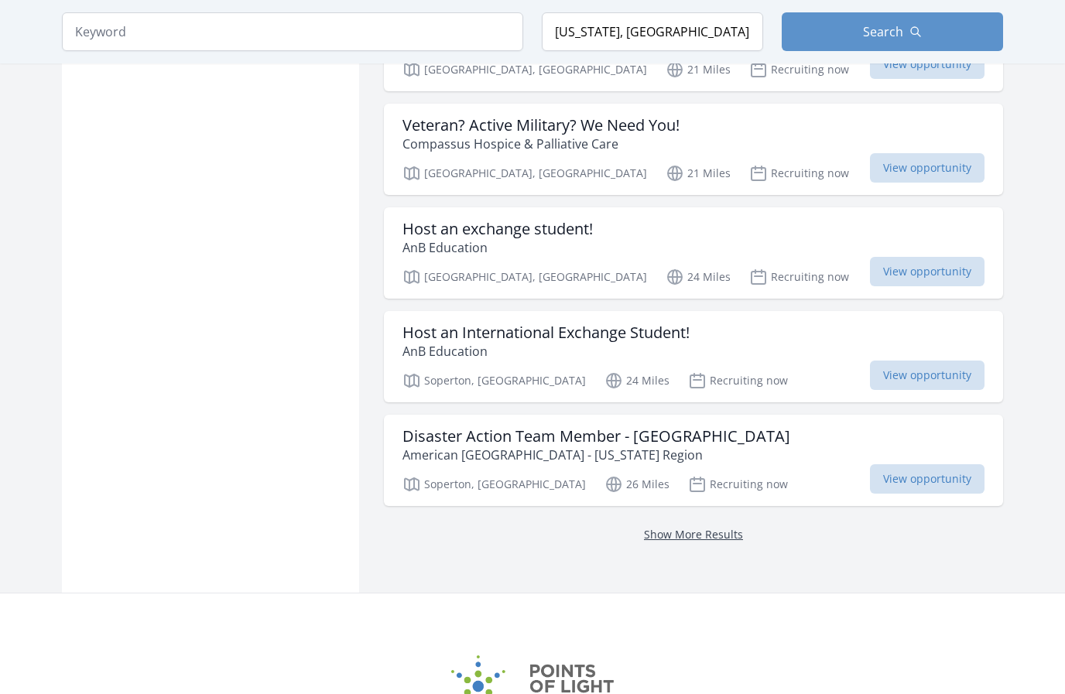
scroll to position [1891, 0]
click at [653, 528] on link "Show More Results" at bounding box center [693, 535] width 99 height 15
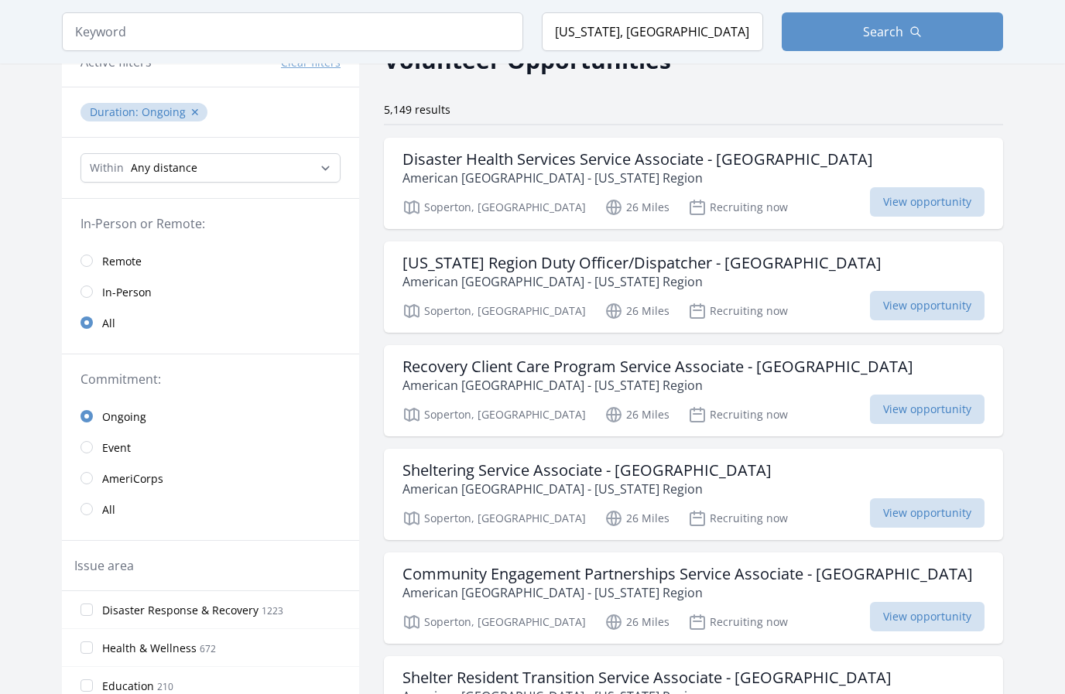
scroll to position [98, 0]
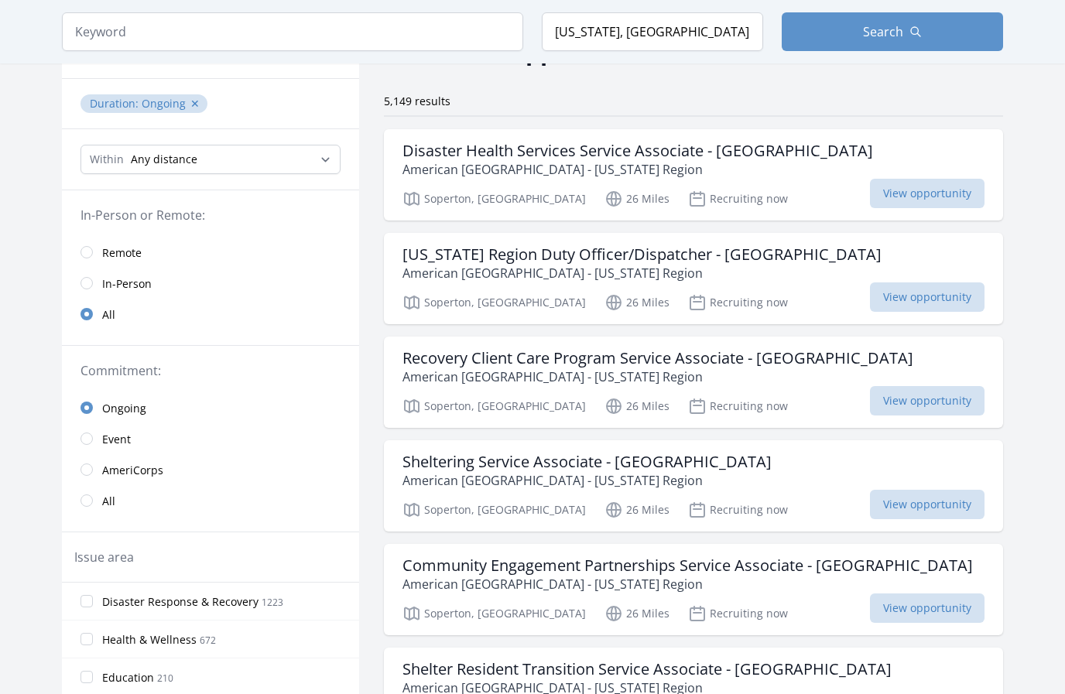
click at [97, 243] on link "Remote" at bounding box center [210, 252] width 297 height 31
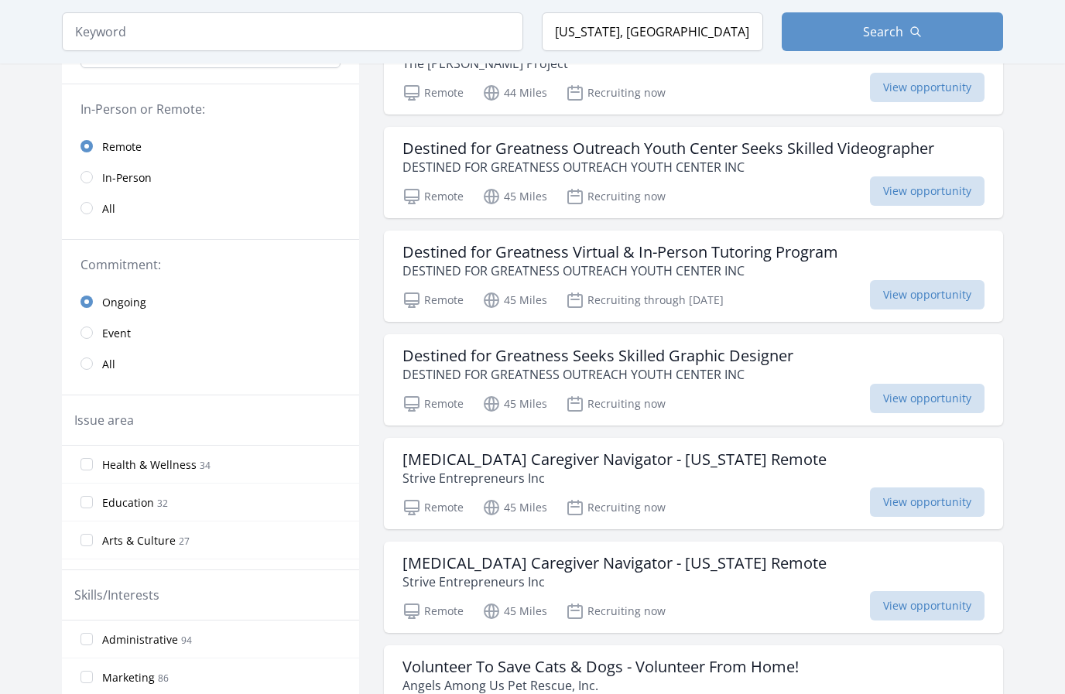
scroll to position [212, 0]
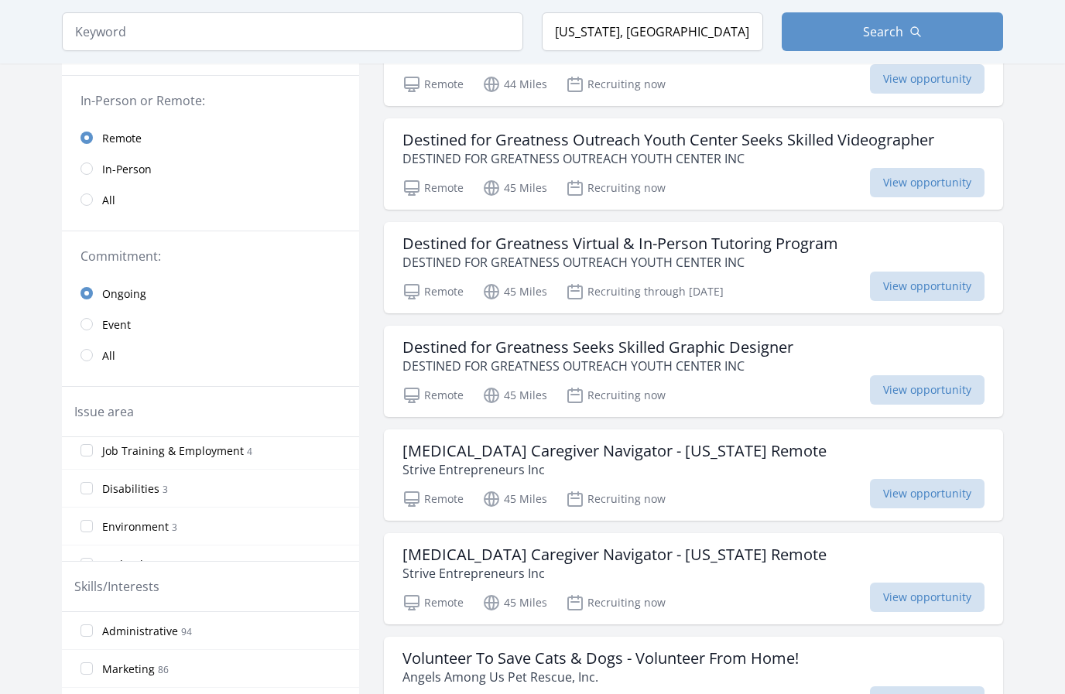
click at [90, 633] on input "Administrative 94" at bounding box center [87, 631] width 12 height 12
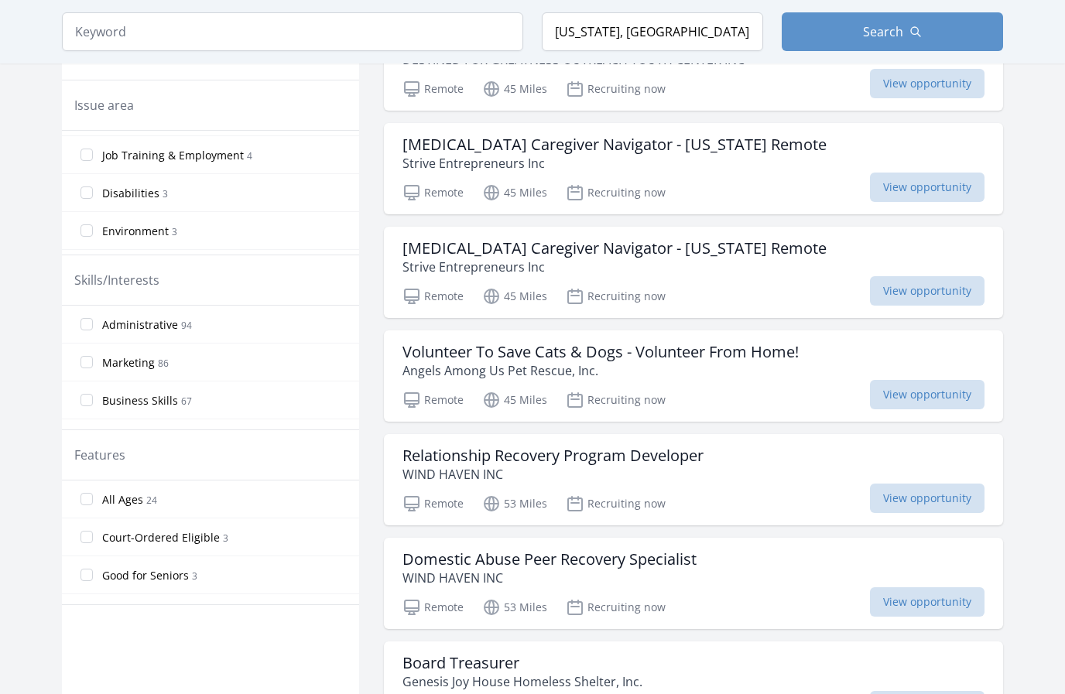
scroll to position [0, 0]
click at [90, 325] on input "Administrative 94" at bounding box center [87, 324] width 12 height 12
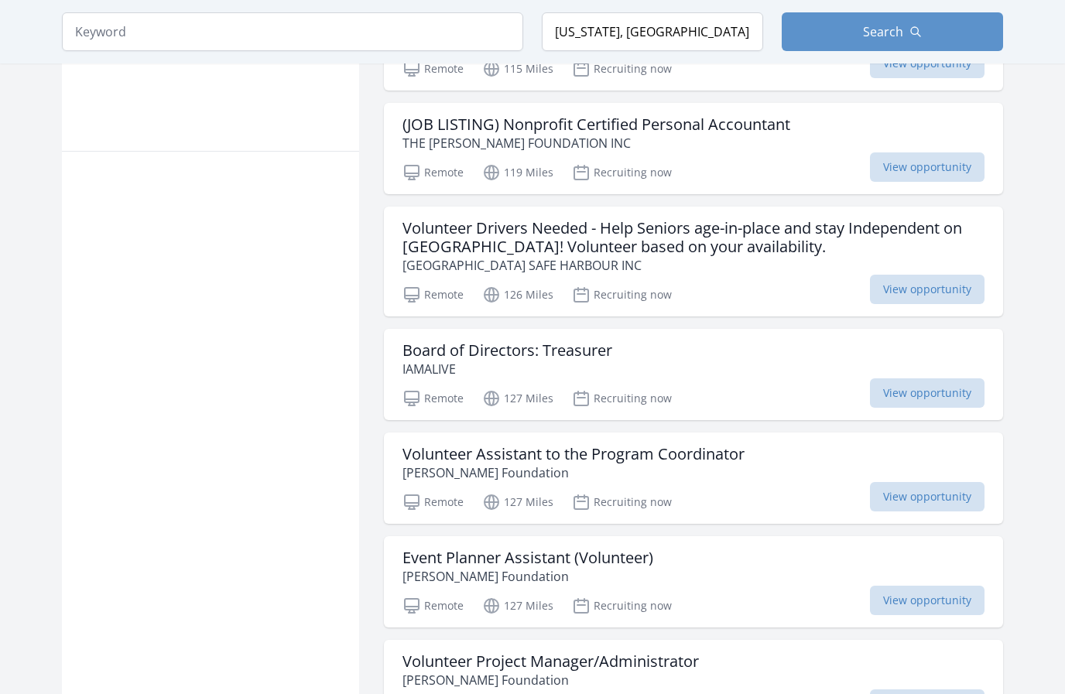
scroll to position [974, 0]
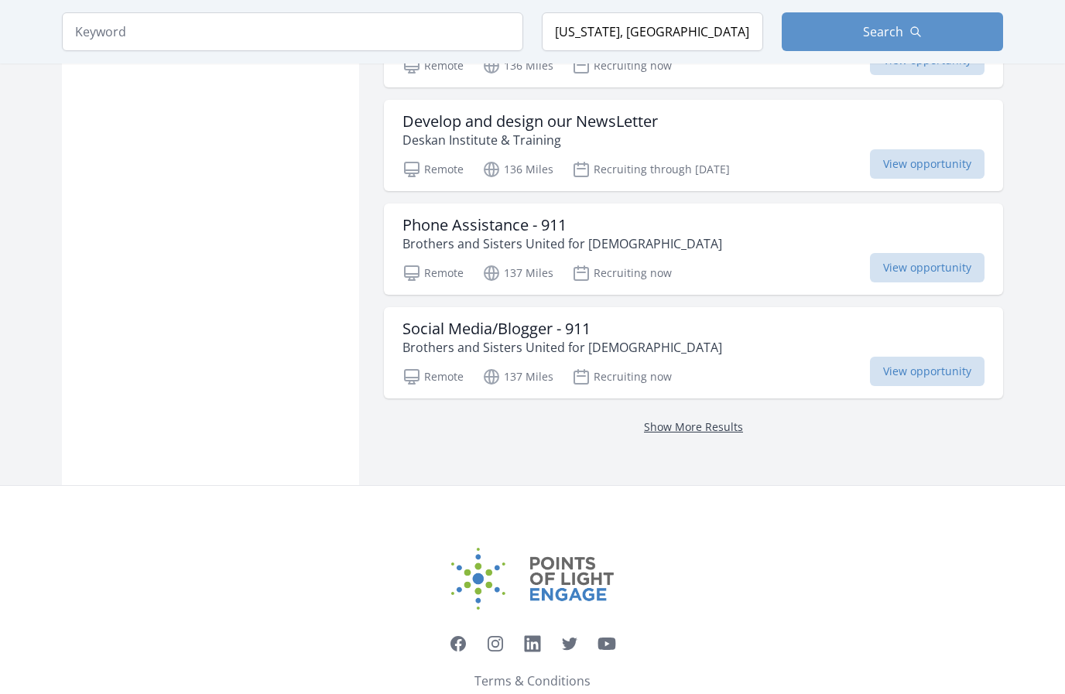
scroll to position [1927, 0]
click at [691, 429] on link "Show More Results" at bounding box center [693, 427] width 99 height 15
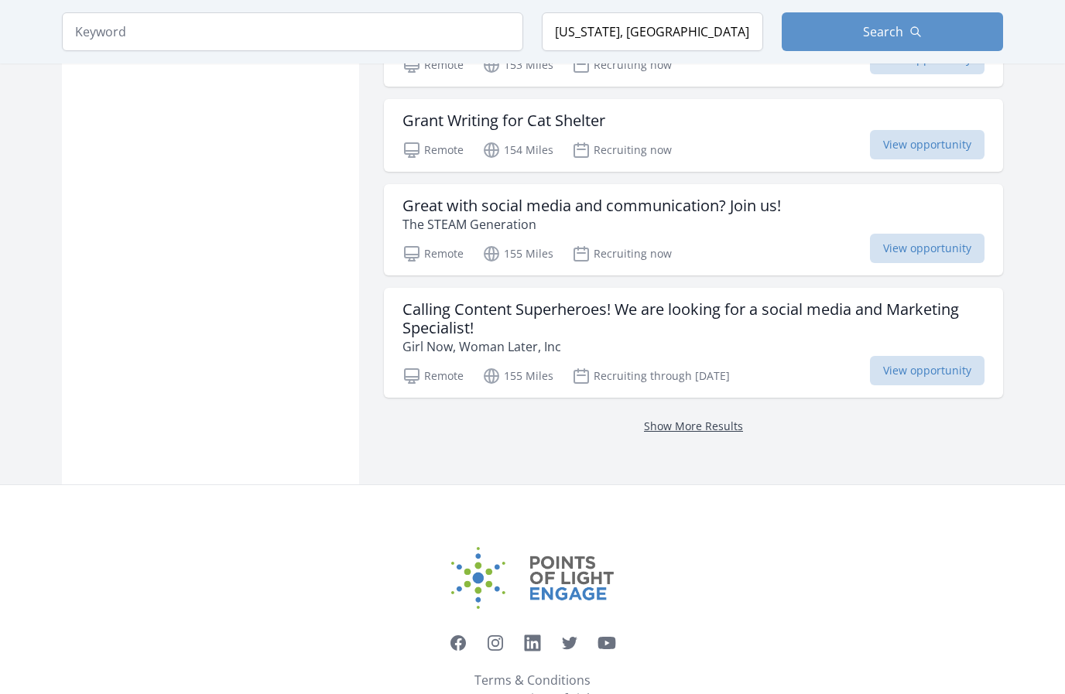
scroll to position [1909, 0]
click at [690, 430] on link "Show More Results" at bounding box center [693, 427] width 99 height 15
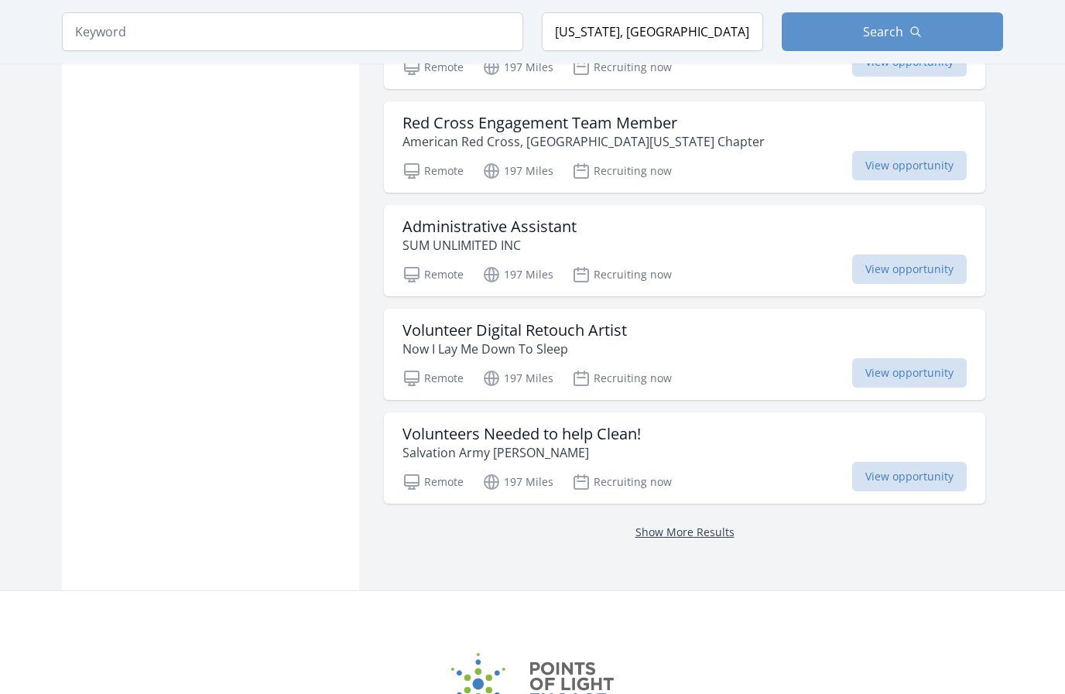
scroll to position [1177, 0]
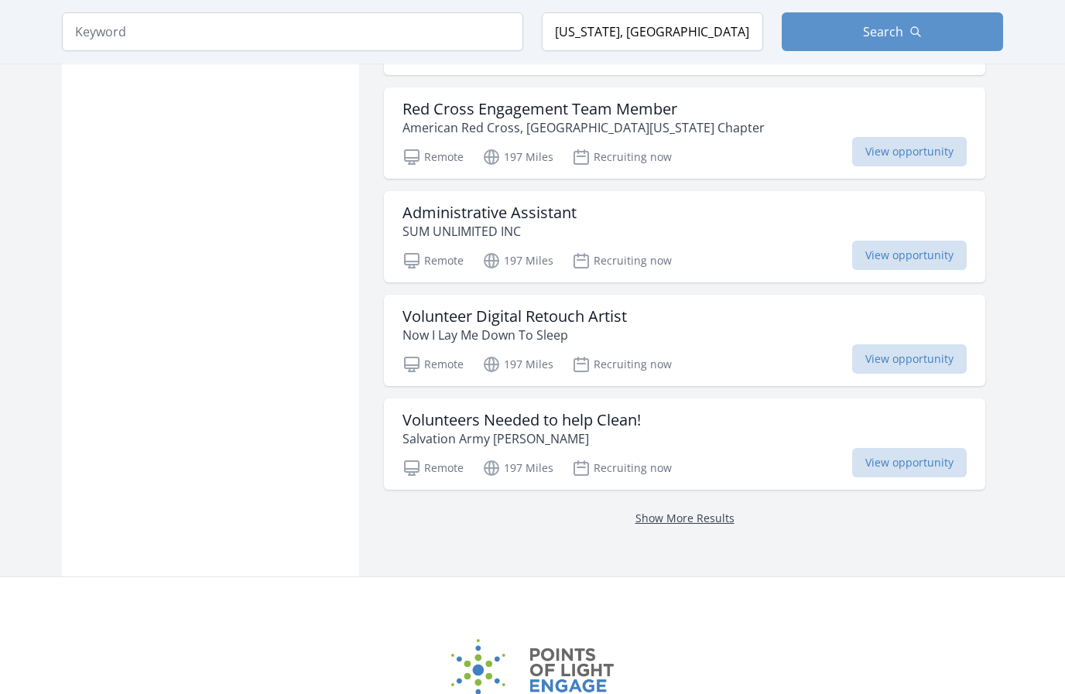
click at [686, 521] on link "Show More Results" at bounding box center [685, 518] width 99 height 15
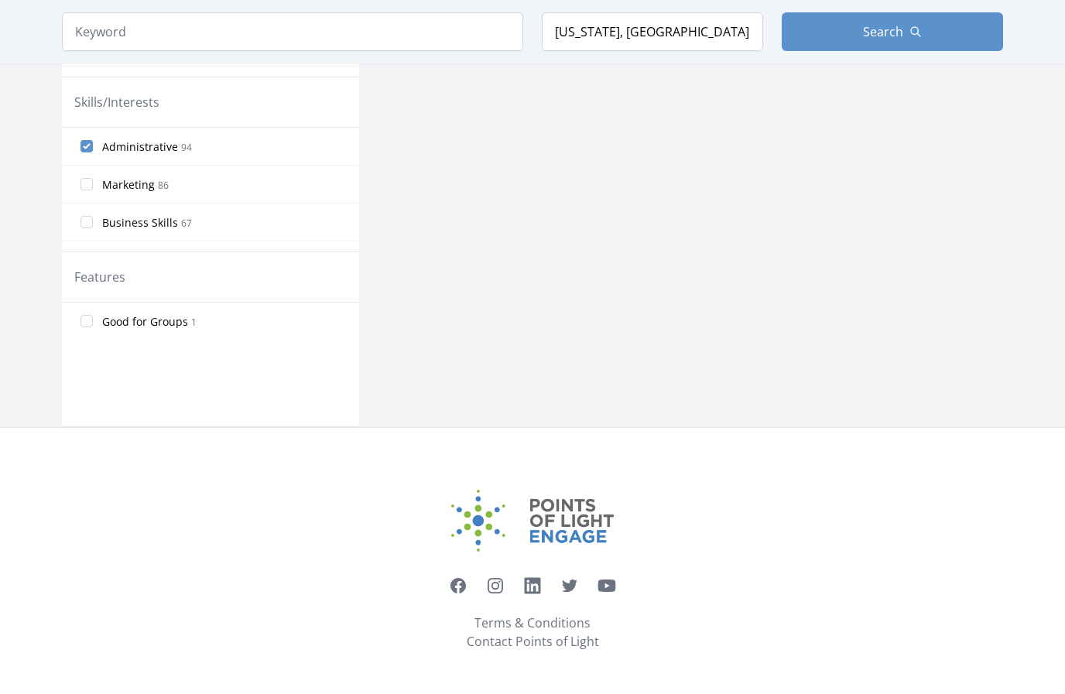
scroll to position [638, 0]
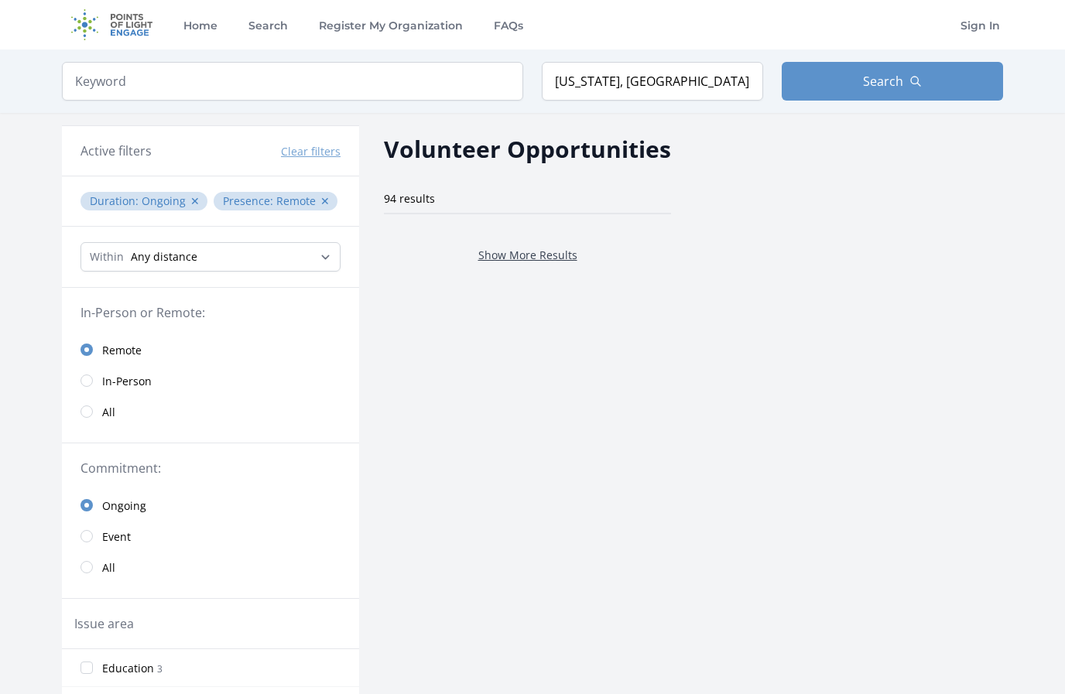
click at [530, 254] on link "Show More Results" at bounding box center [527, 255] width 99 height 15
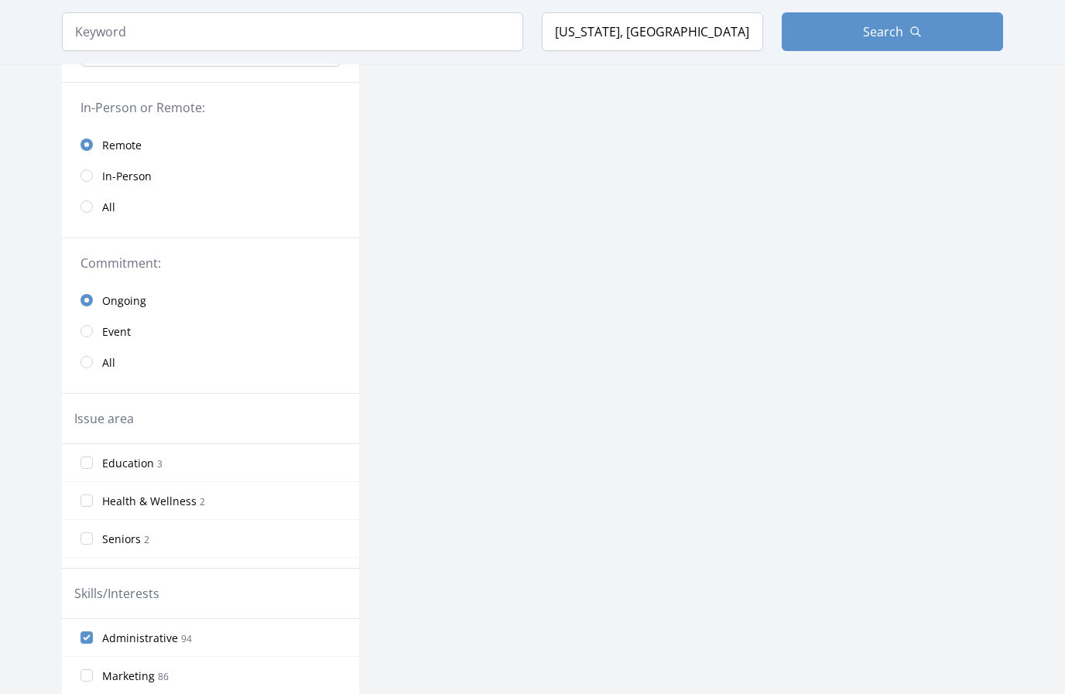
scroll to position [221, 0]
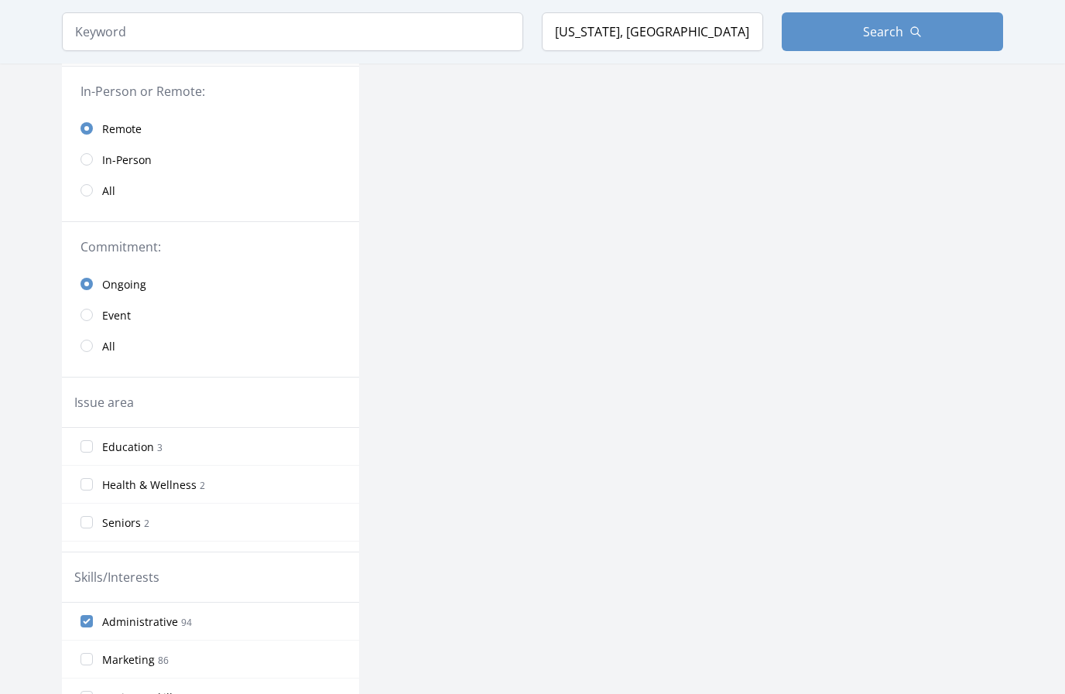
click at [85, 350] on input "radio" at bounding box center [87, 346] width 12 height 12
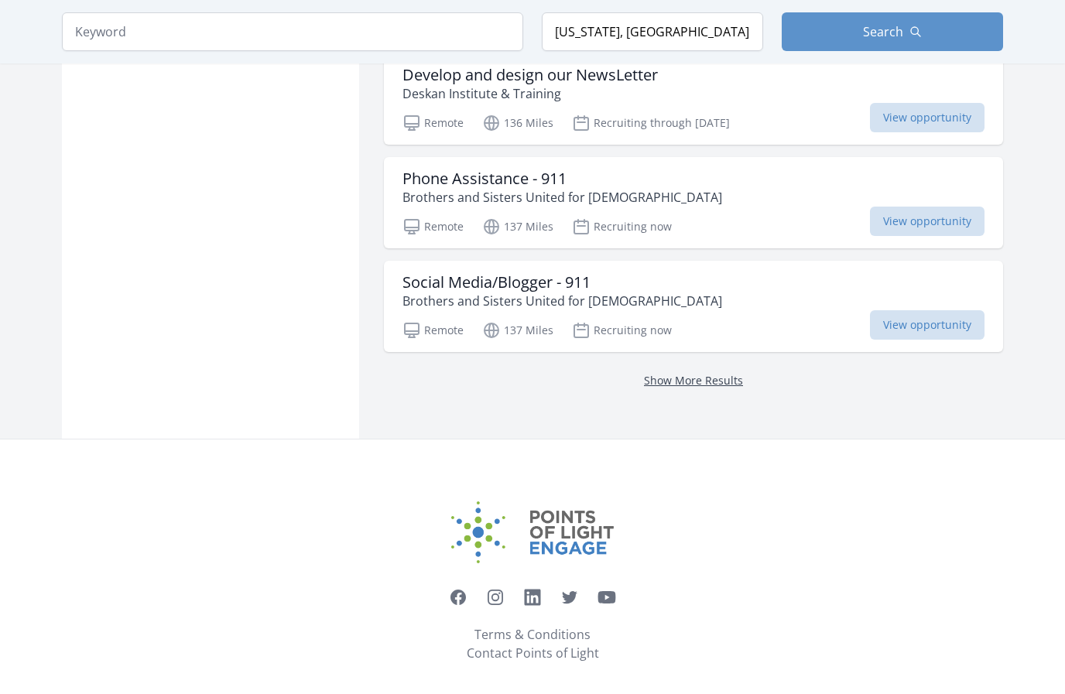
scroll to position [1936, 0]
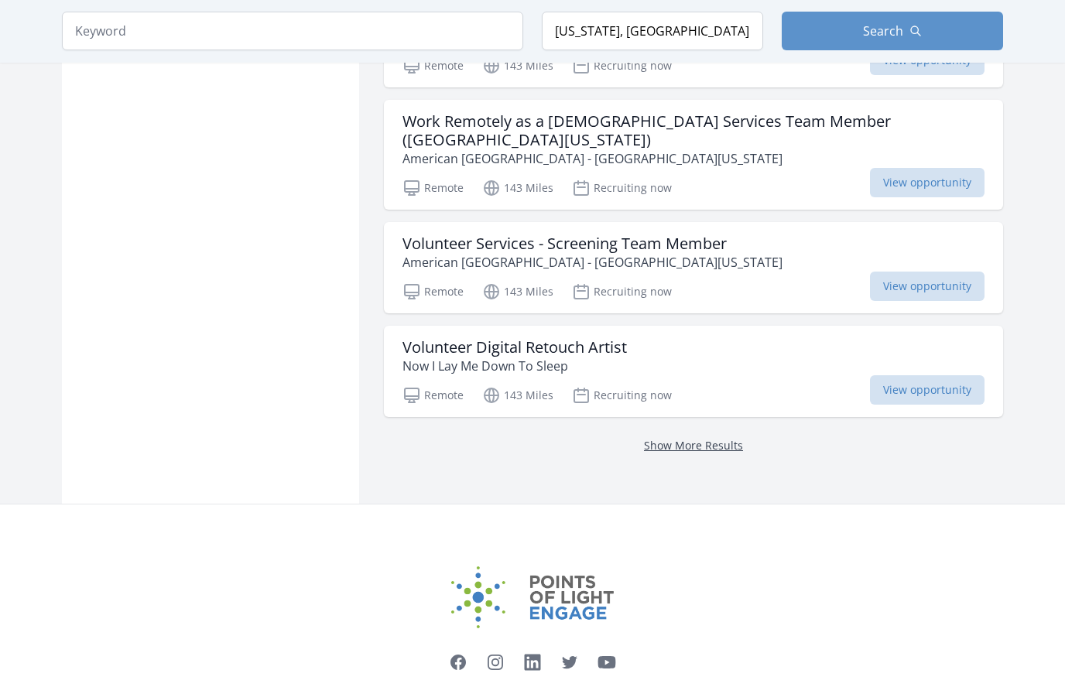
click at [695, 439] on link "Show More Results" at bounding box center [693, 446] width 99 height 15
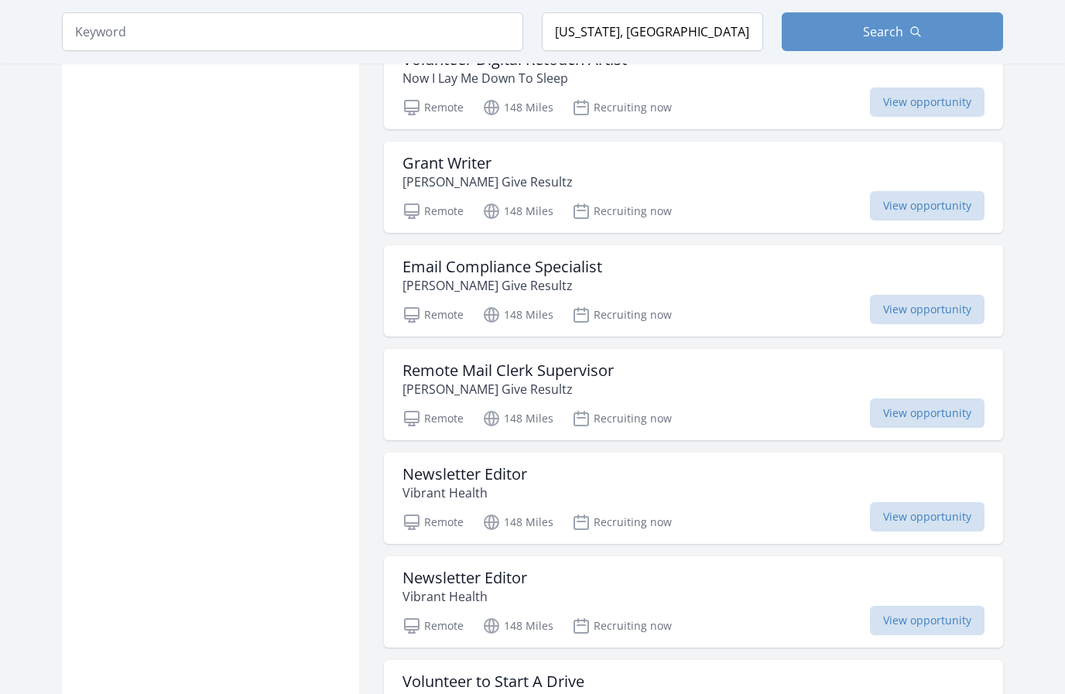
scroll to position [1215, 0]
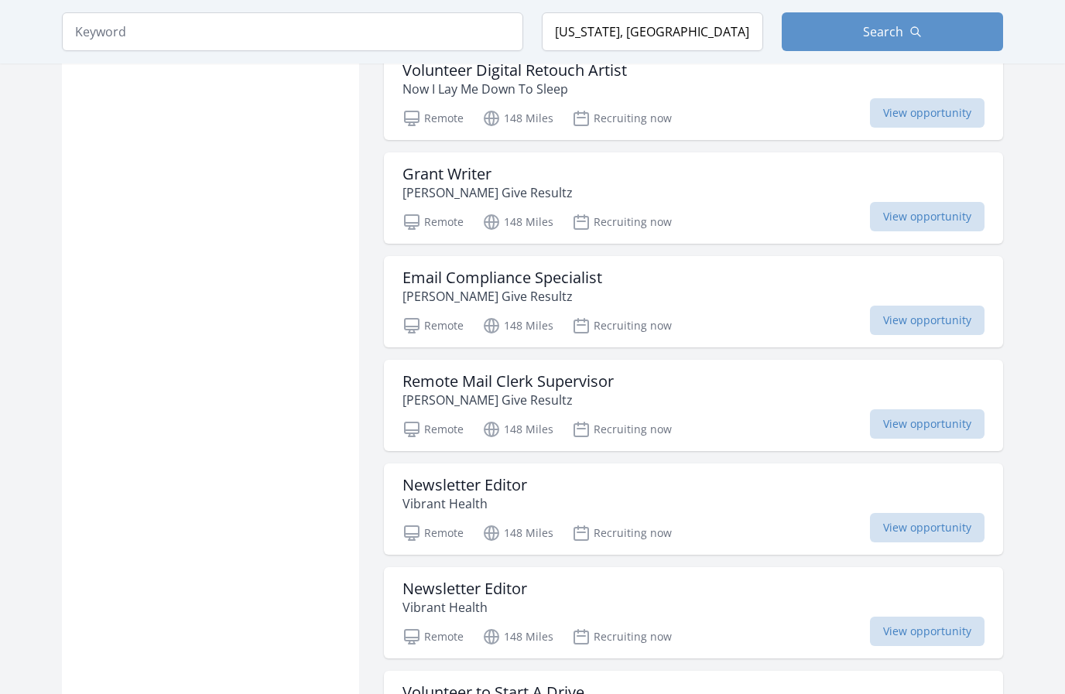
click at [907, 320] on span "View opportunity" at bounding box center [927, 320] width 115 height 29
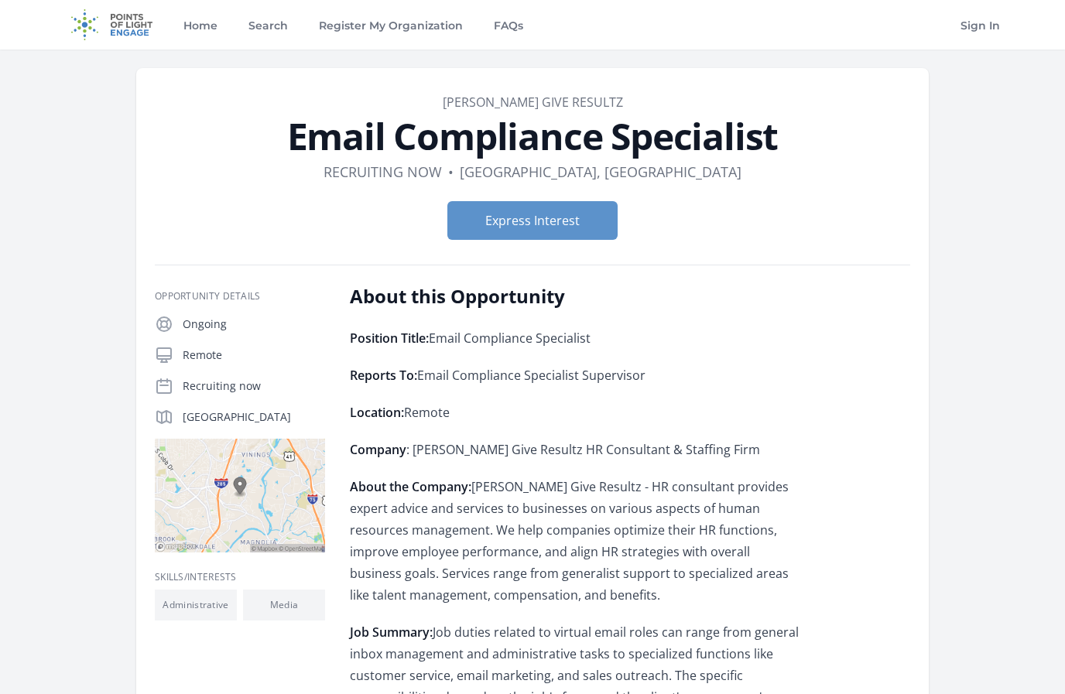
click at [563, 221] on button "Express Interest" at bounding box center [532, 220] width 170 height 39
